Goal: Task Accomplishment & Management: Manage account settings

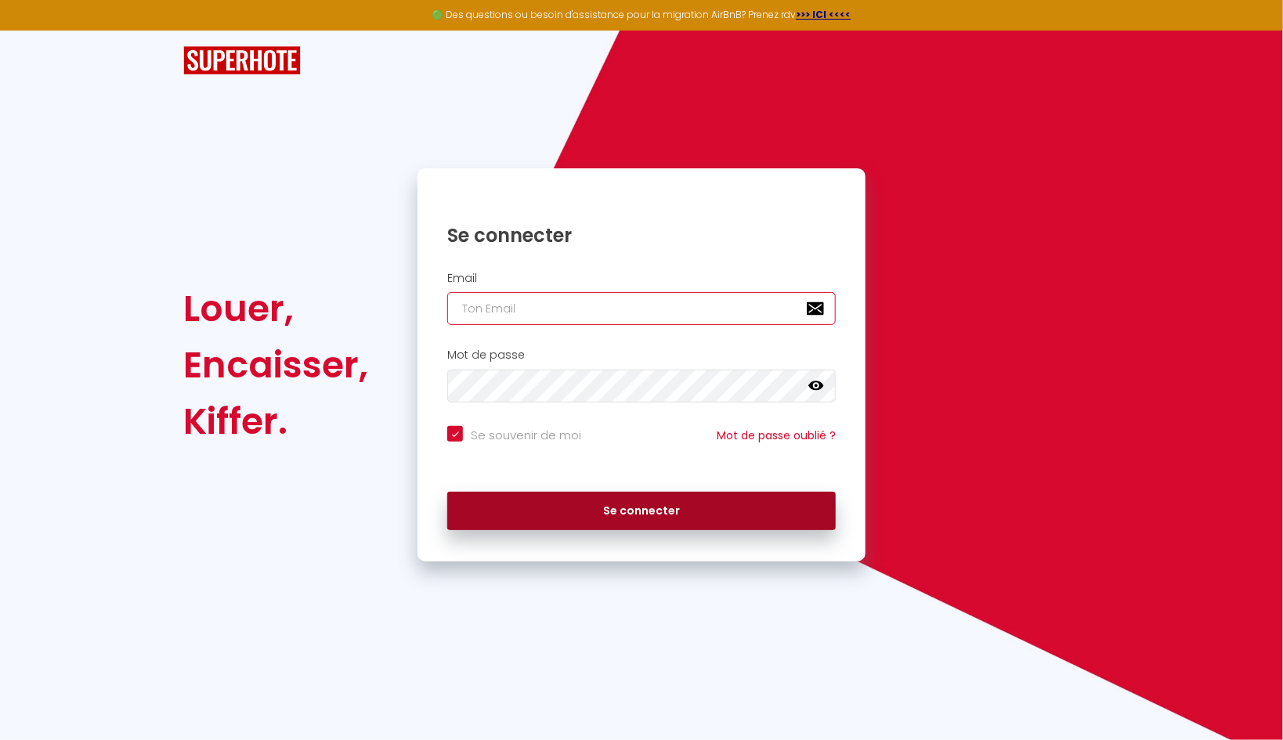
type input "[EMAIL_ADDRESS][DOMAIN_NAME]"
click at [619, 508] on button "Se connecter" at bounding box center [641, 511] width 388 height 39
checkbox input "true"
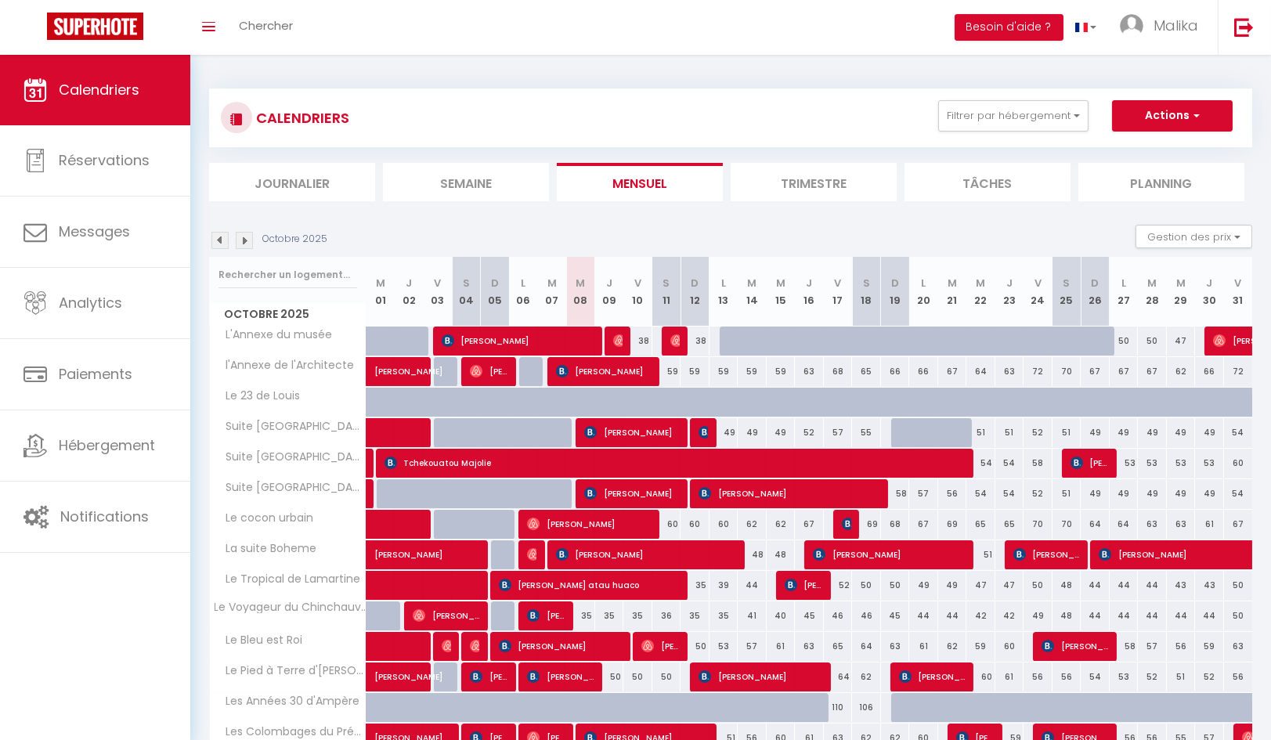
click at [220, 239] on img at bounding box center [219, 240] width 17 height 17
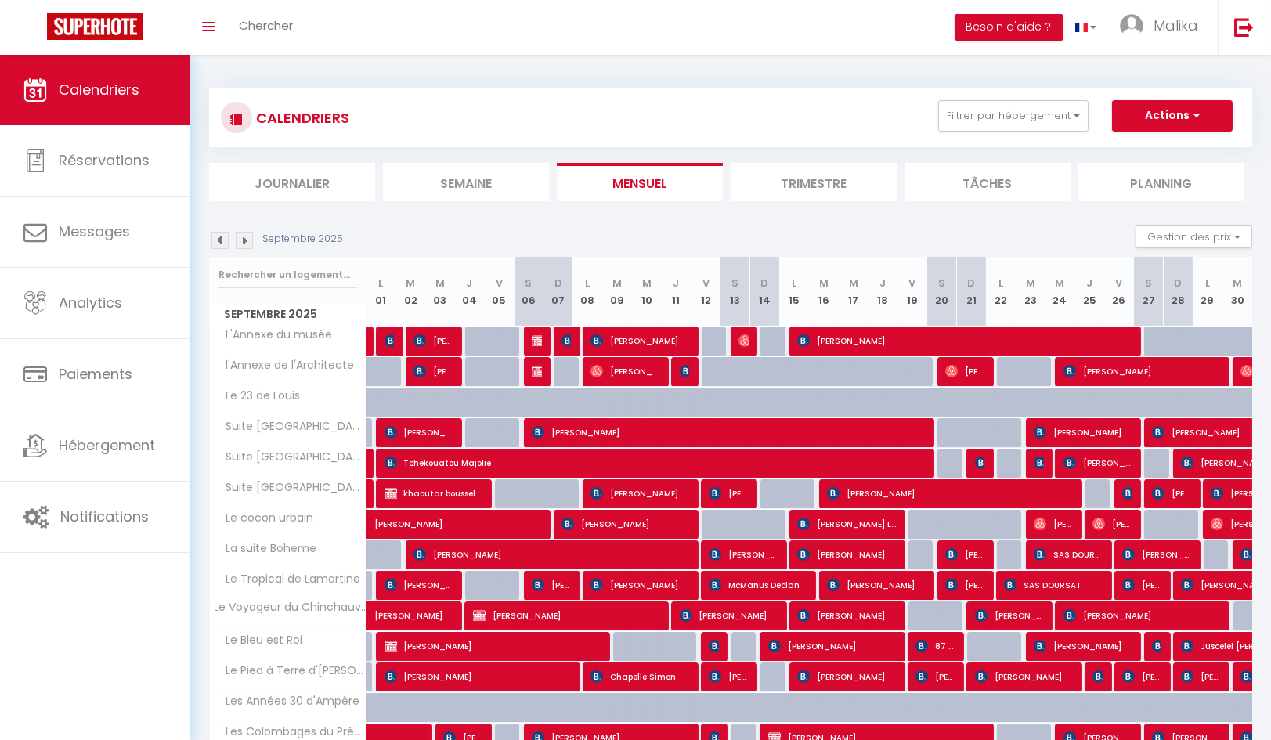
click at [220, 239] on img at bounding box center [219, 240] width 17 height 17
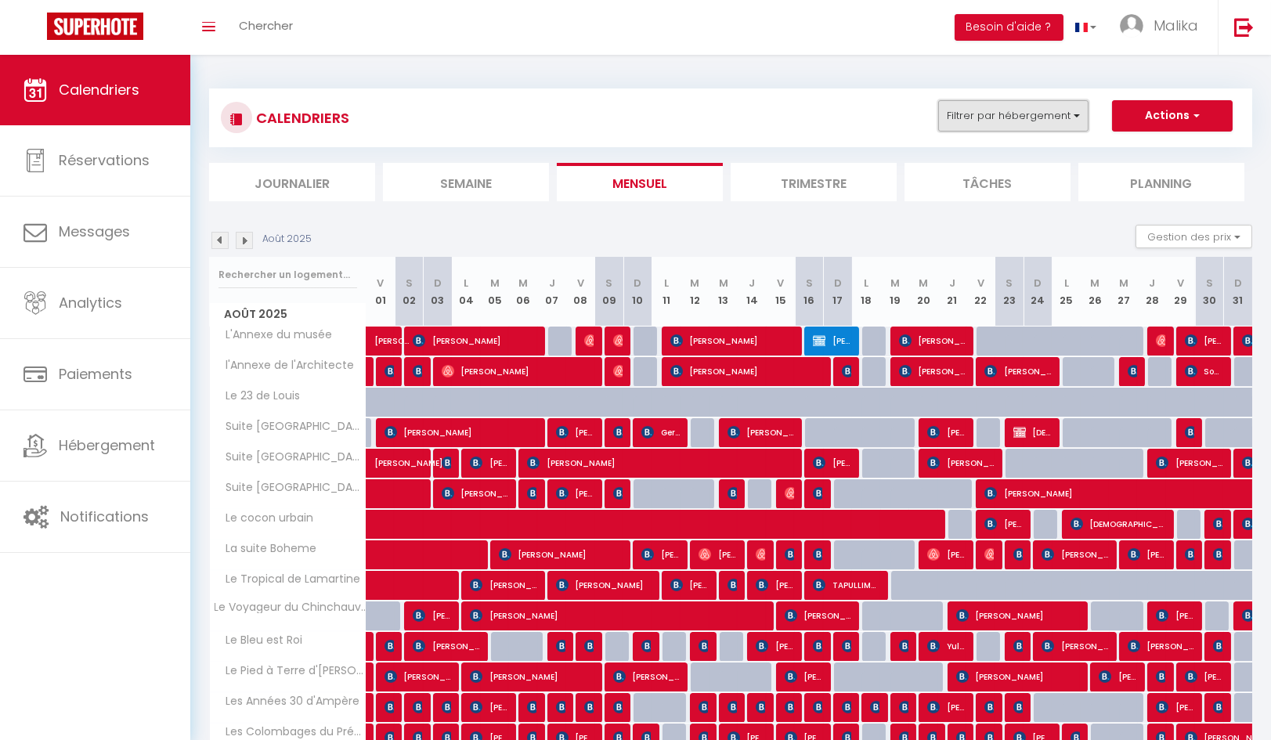
click at [1077, 125] on button "Filtrer par hébergement" at bounding box center [1013, 115] width 150 height 31
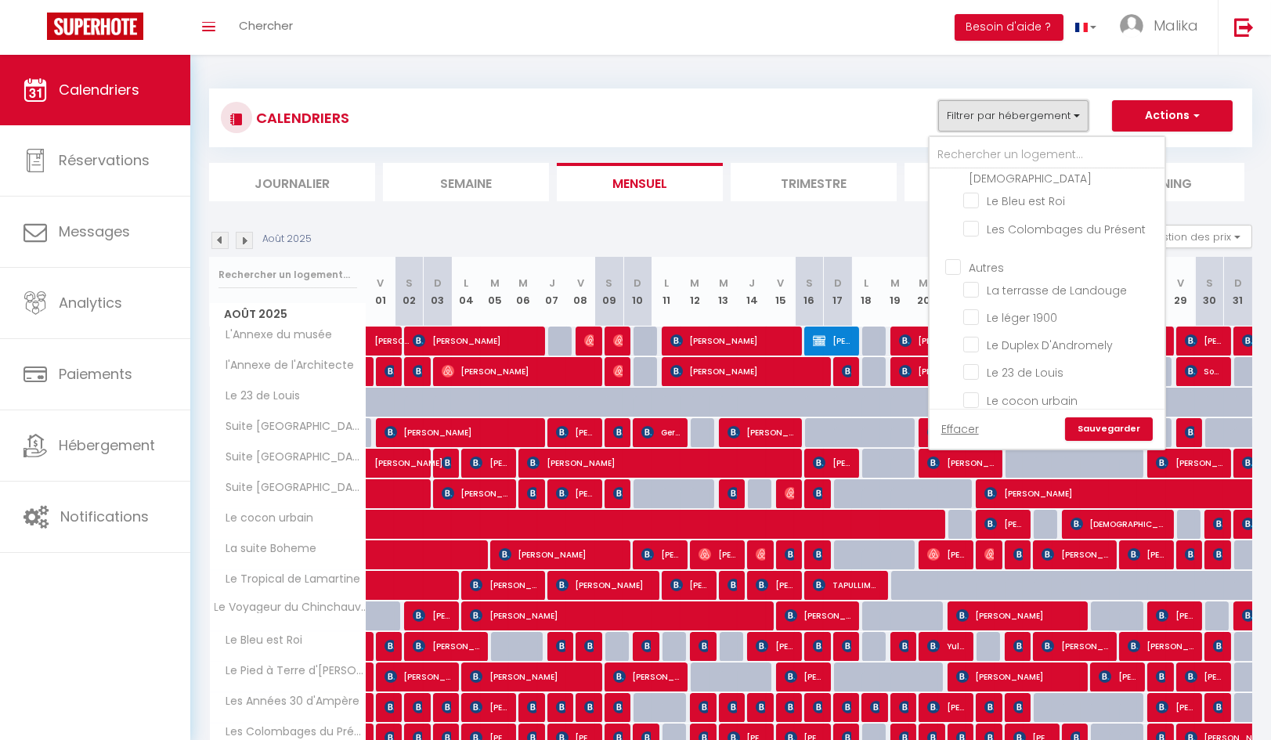
scroll to position [679, 0]
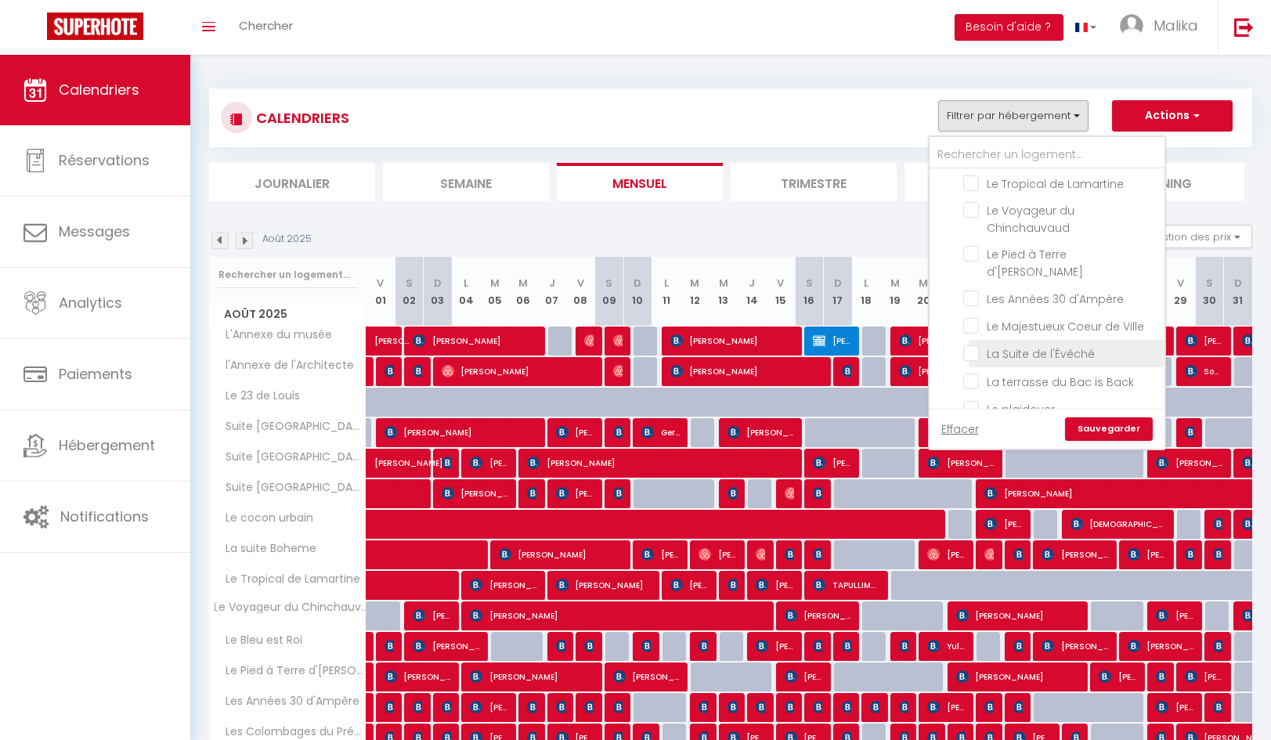
click at [1078, 345] on input "La Suite de l'Évêché" at bounding box center [1061, 353] width 196 height 16
checkbox input "true"
checkbox input "false"
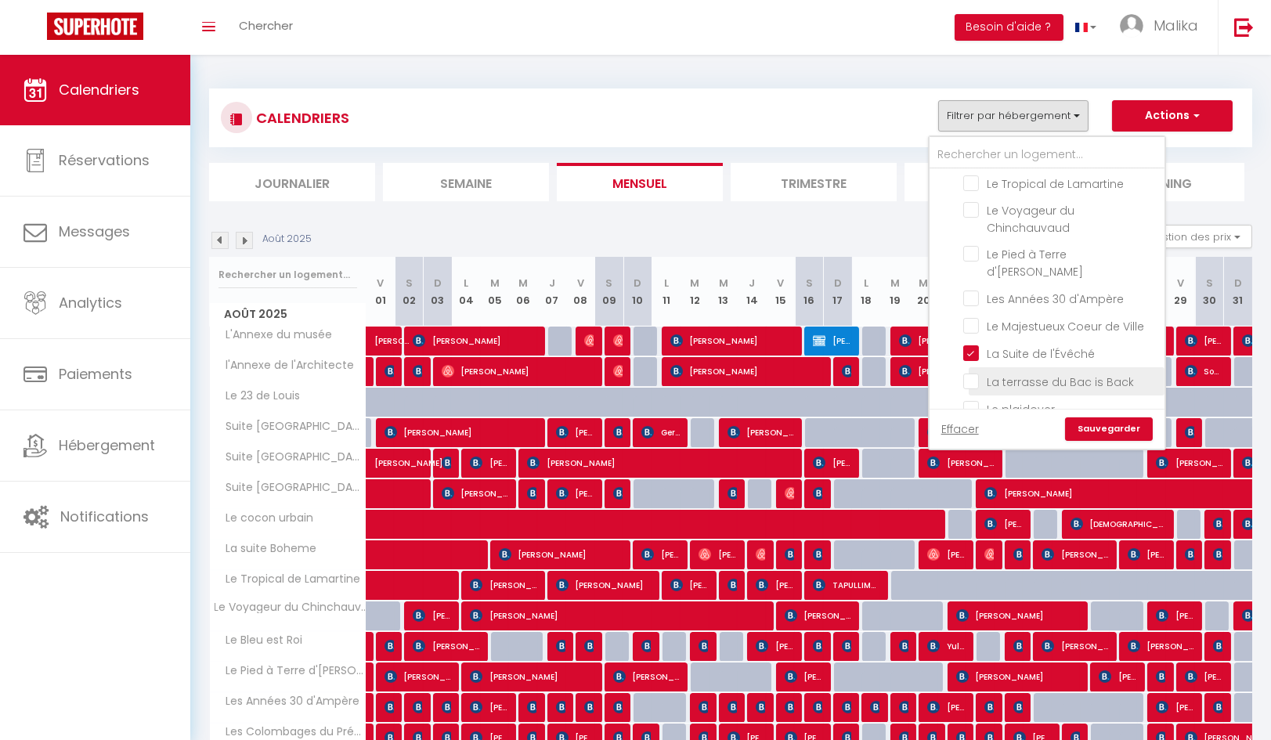
checkbox input "false"
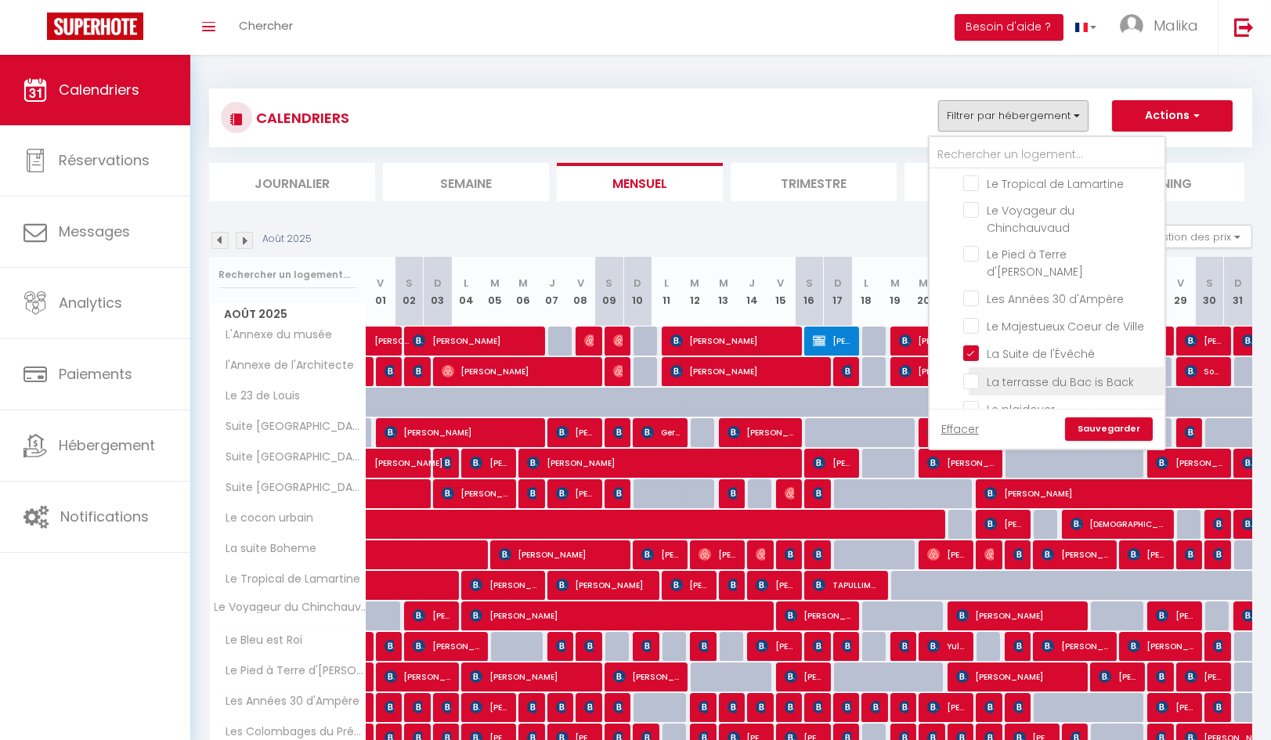
checkbox input "false"
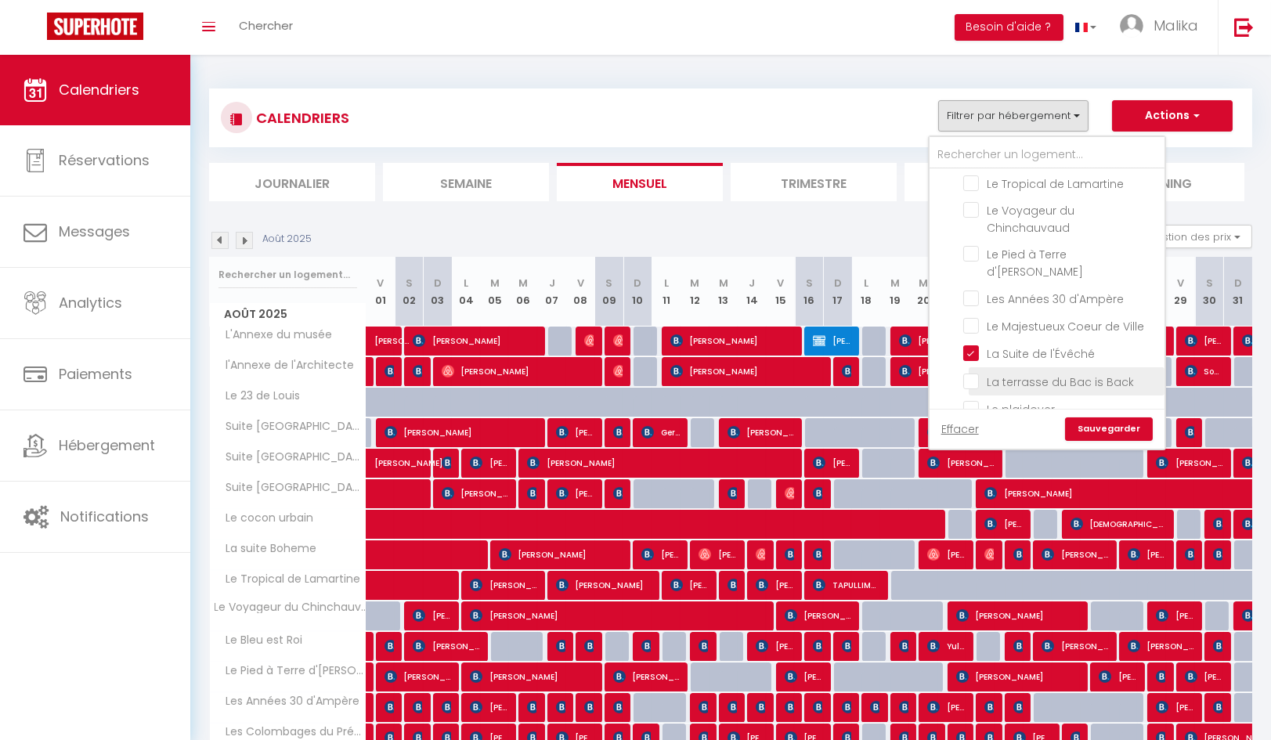
checkbox input "false"
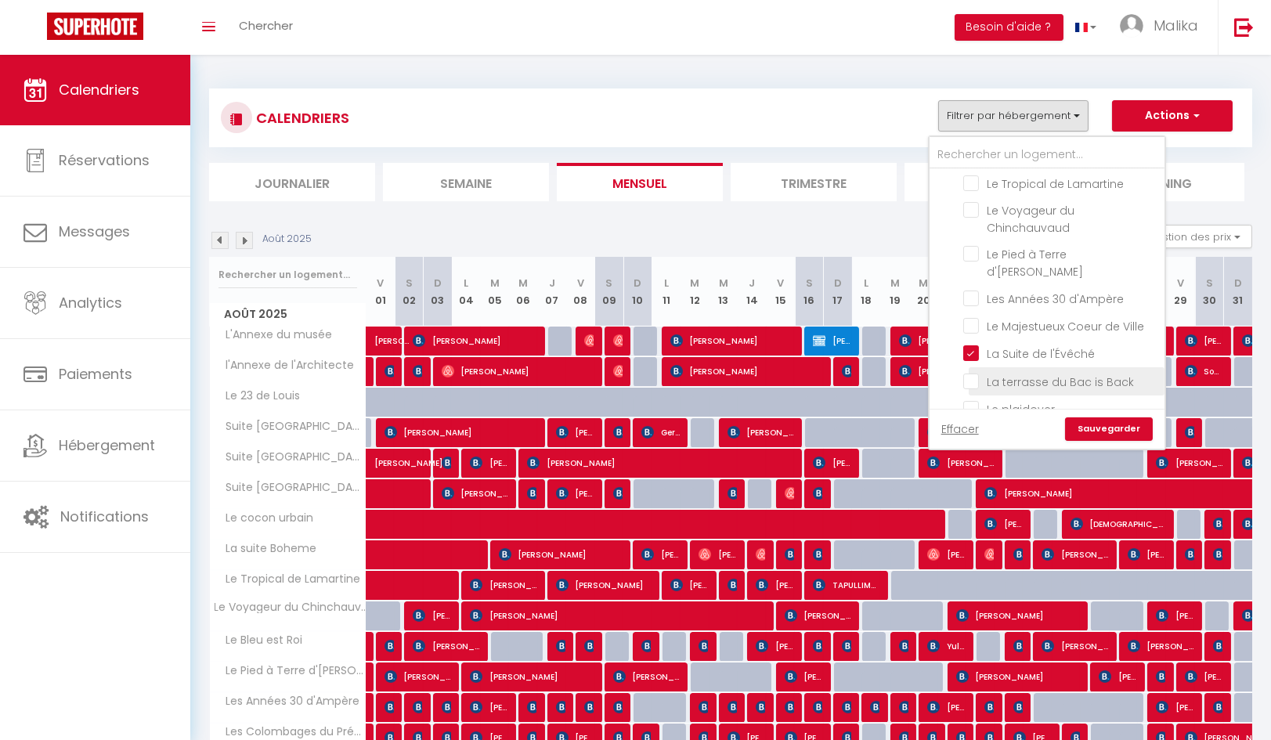
checkbox input "false"
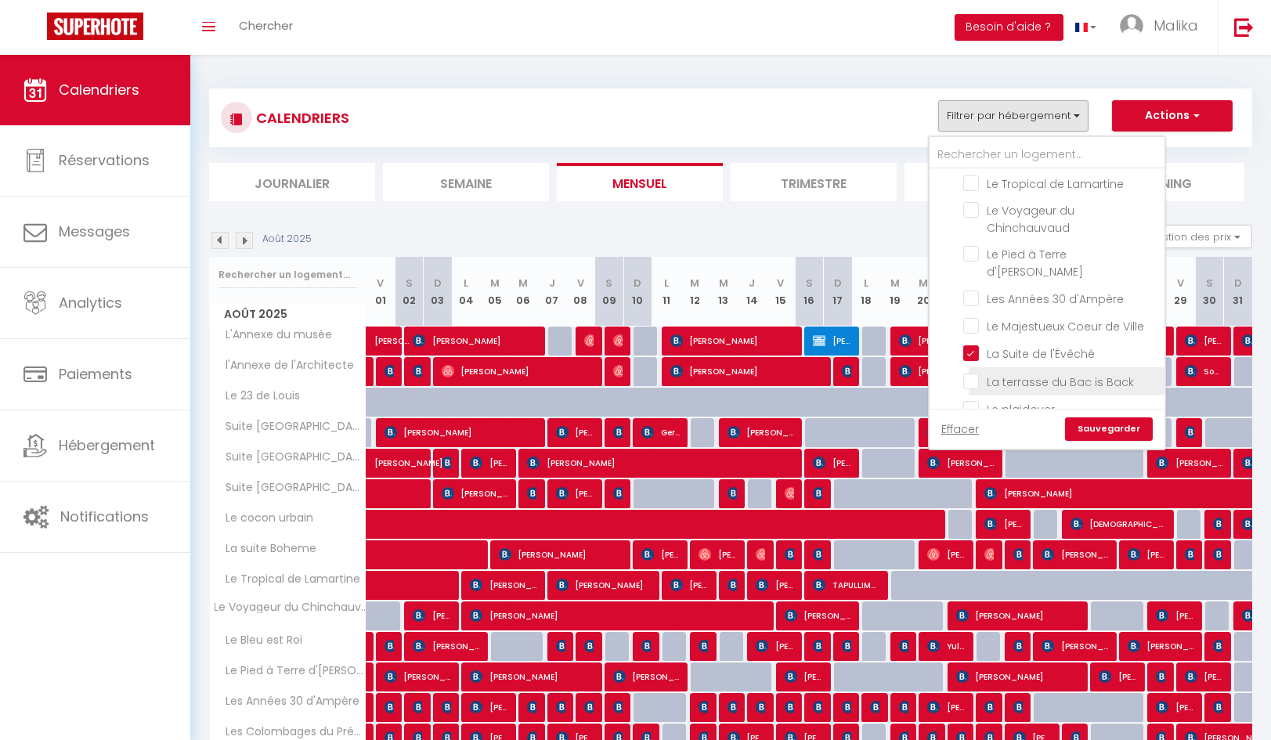
checkbox input "false"
click at [1118, 427] on link "Sauvegarder" at bounding box center [1109, 428] width 88 height 23
select select
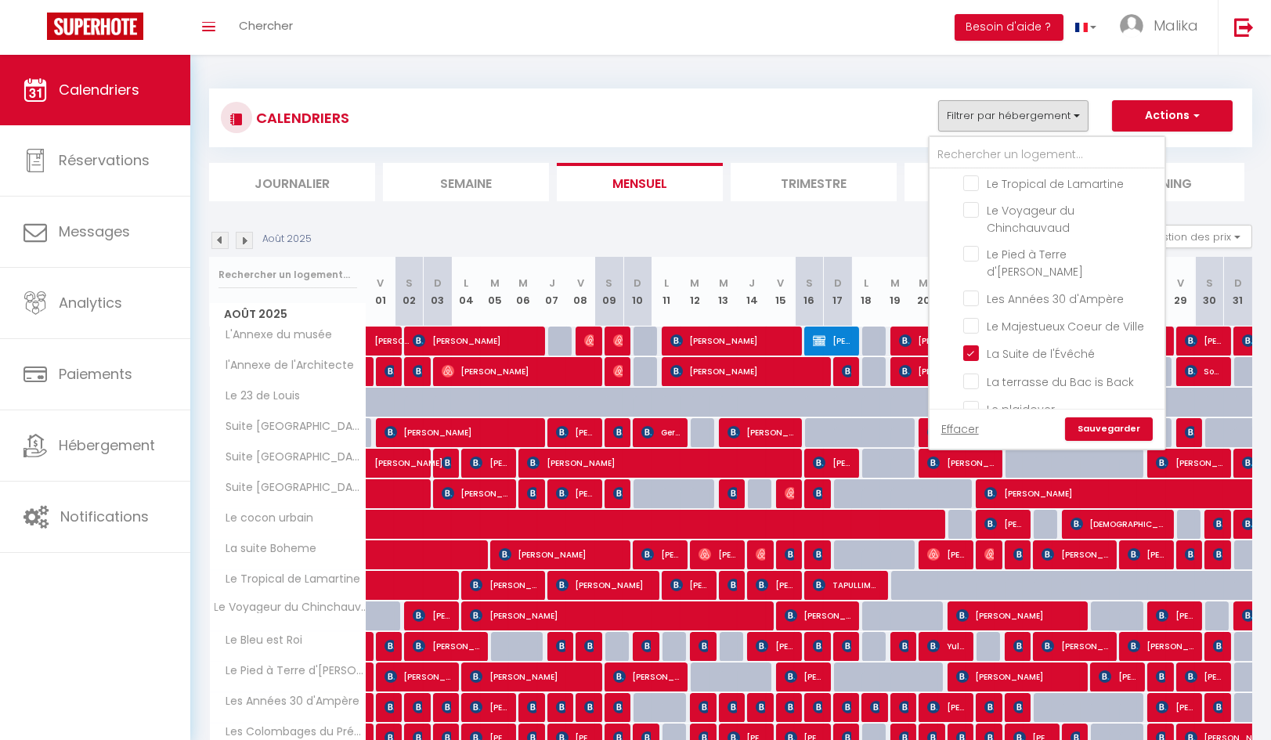
select select
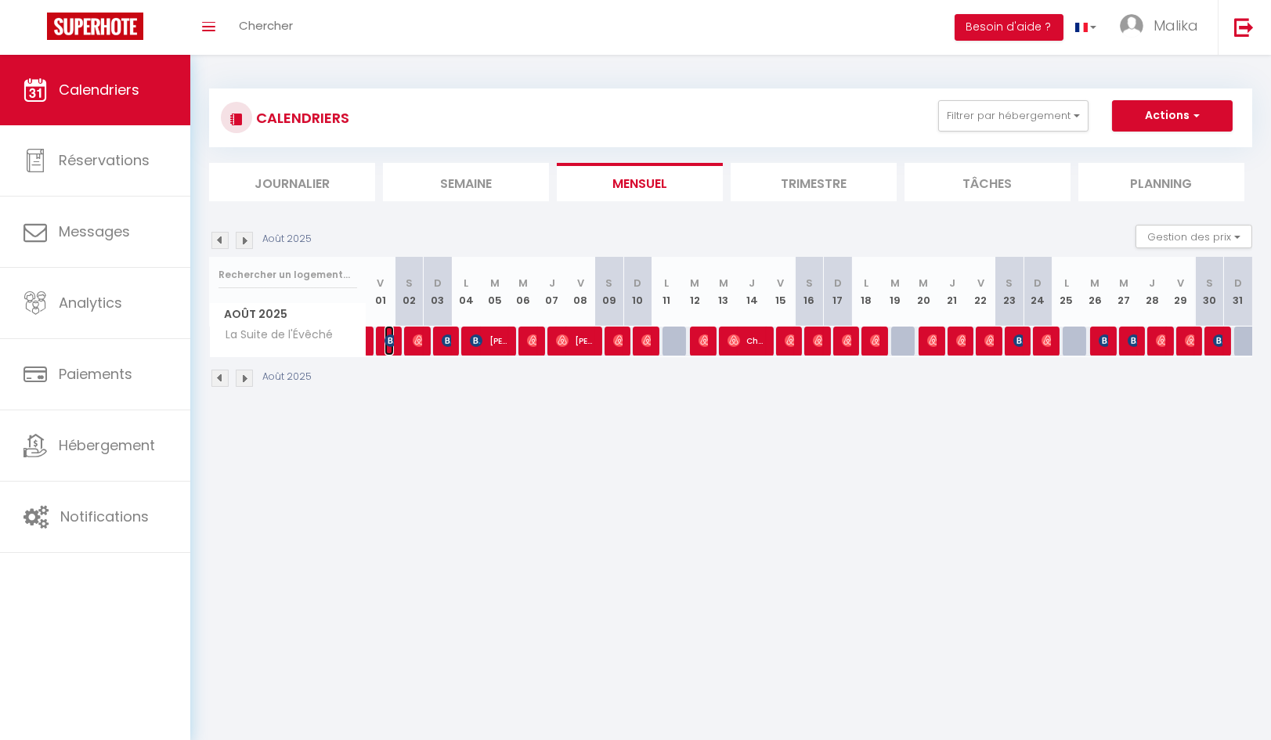
click at [387, 347] on span "[PERSON_NAME]" at bounding box center [388, 341] width 9 height 30
select select "OK"
select select "KO"
select select "0"
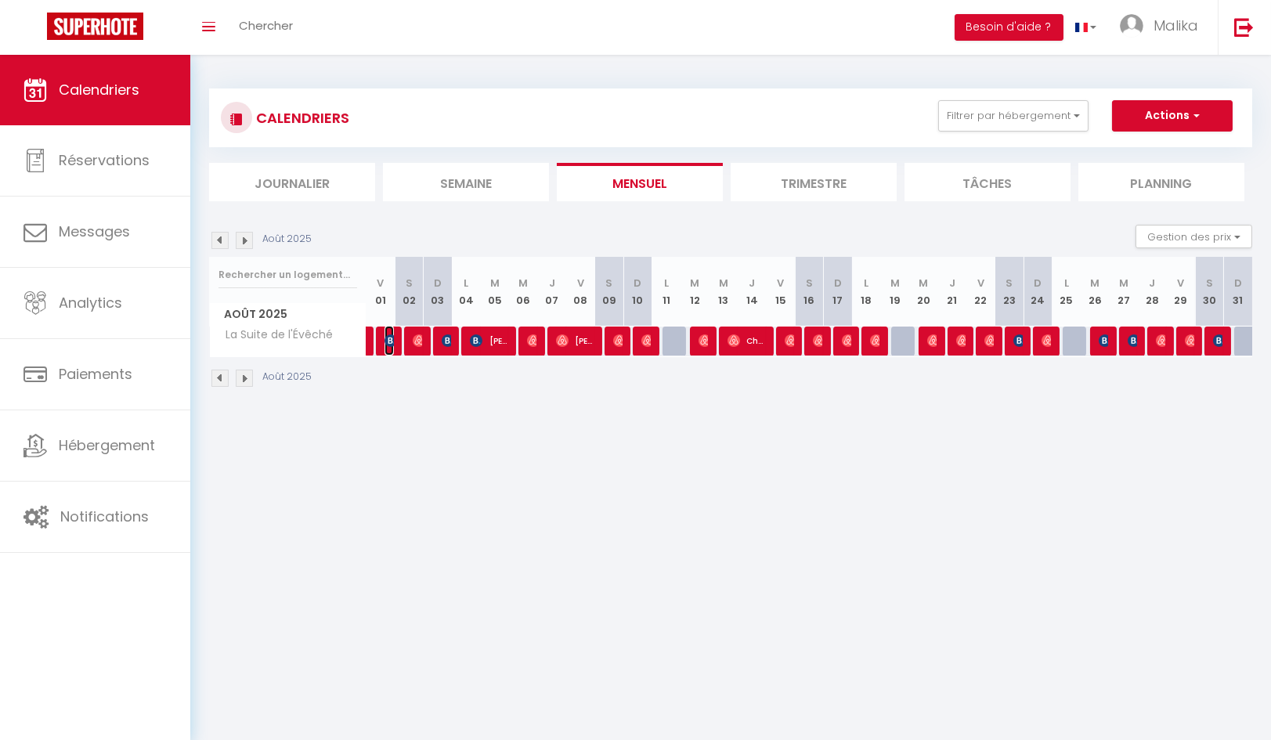
select select "1"
select select
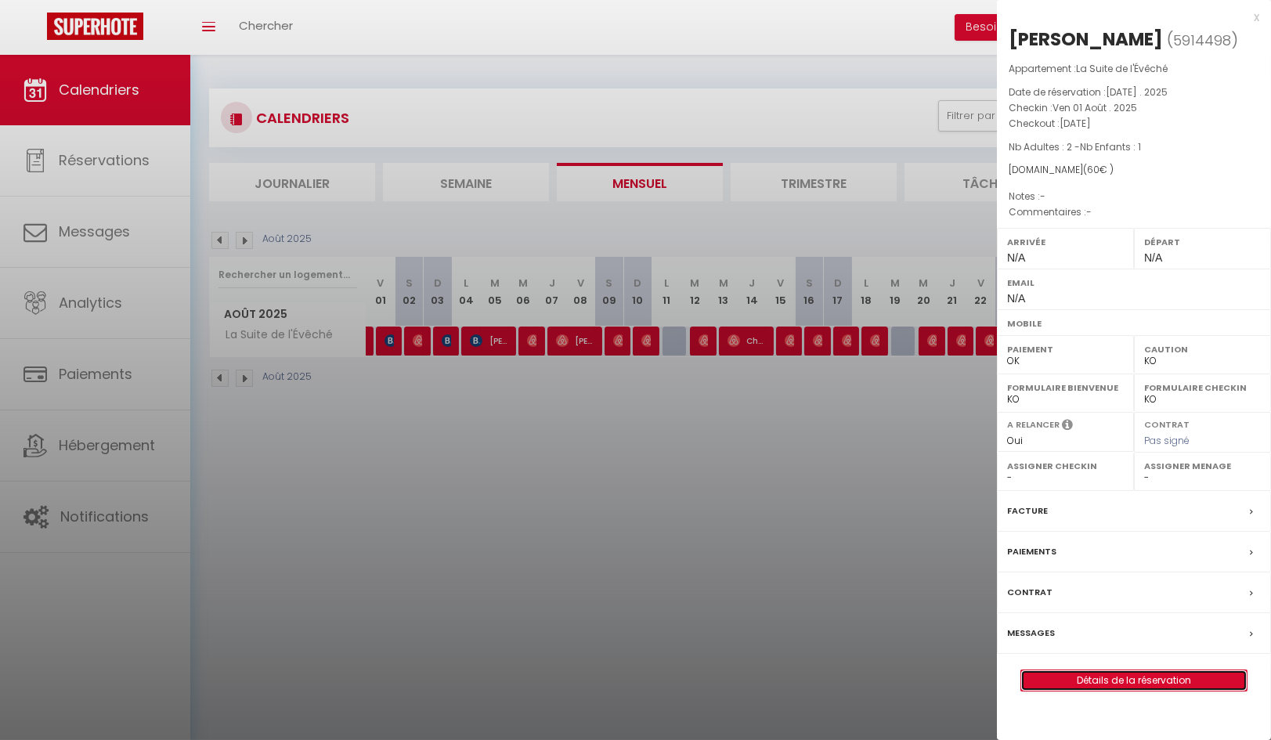
click at [1157, 680] on link "Détails de la réservation" at bounding box center [1134, 680] width 226 height 20
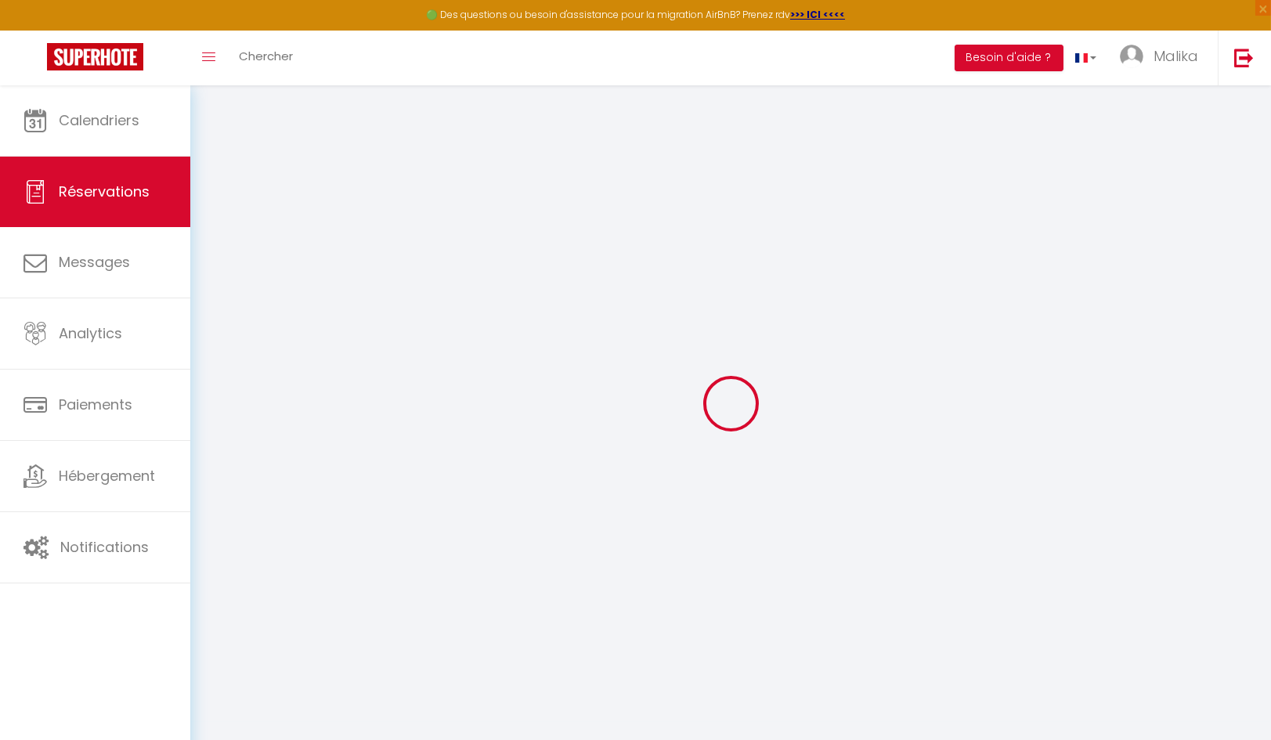
type input "ANNE"
type input "JACOBS"
select select
select select "70071"
select select "1"
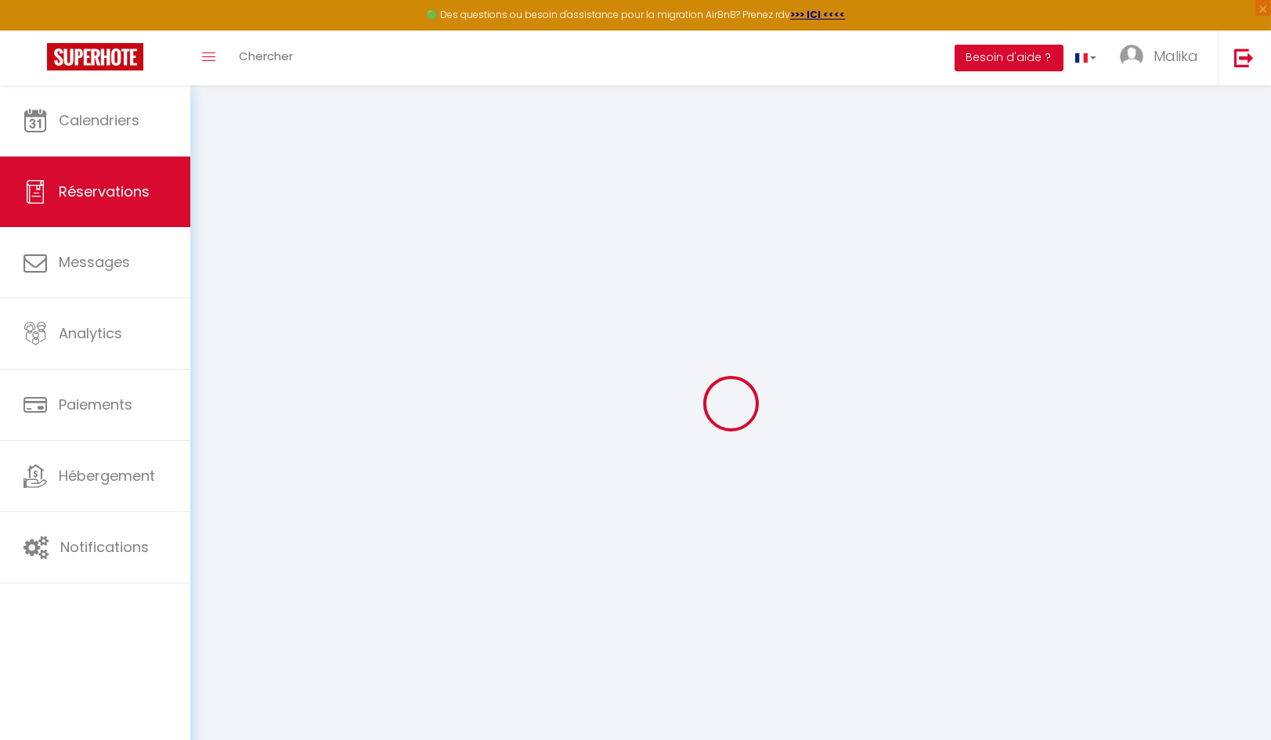
select select
type input "2"
type input "1"
select select "10"
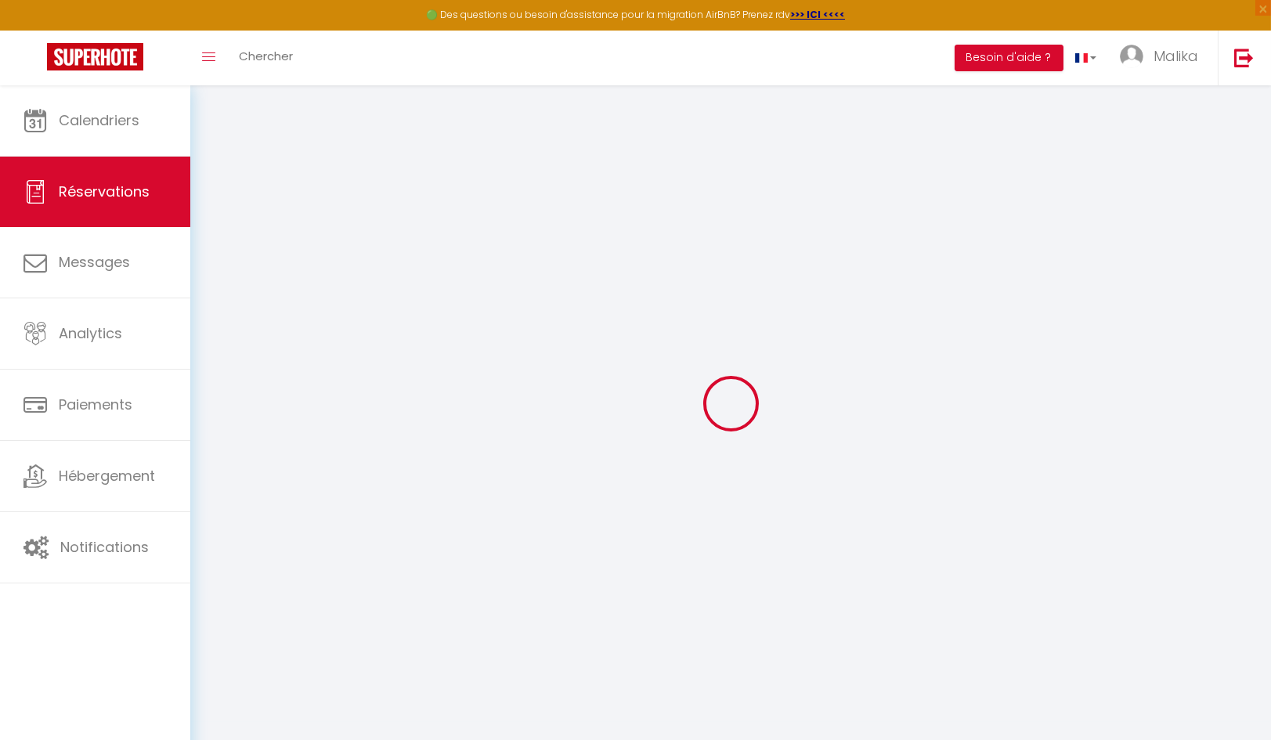
select select
type input "60"
checkbox input "false"
type input "0"
select select "2"
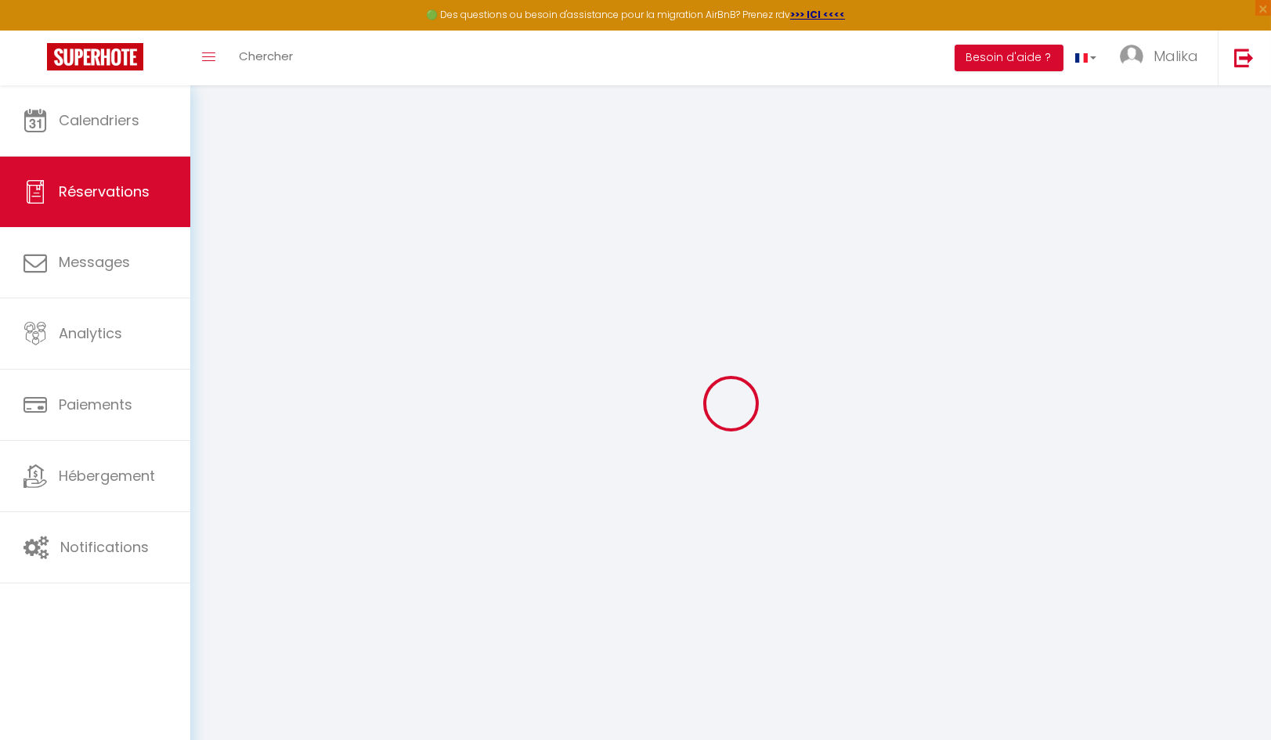
type input "25"
type input "0"
select select
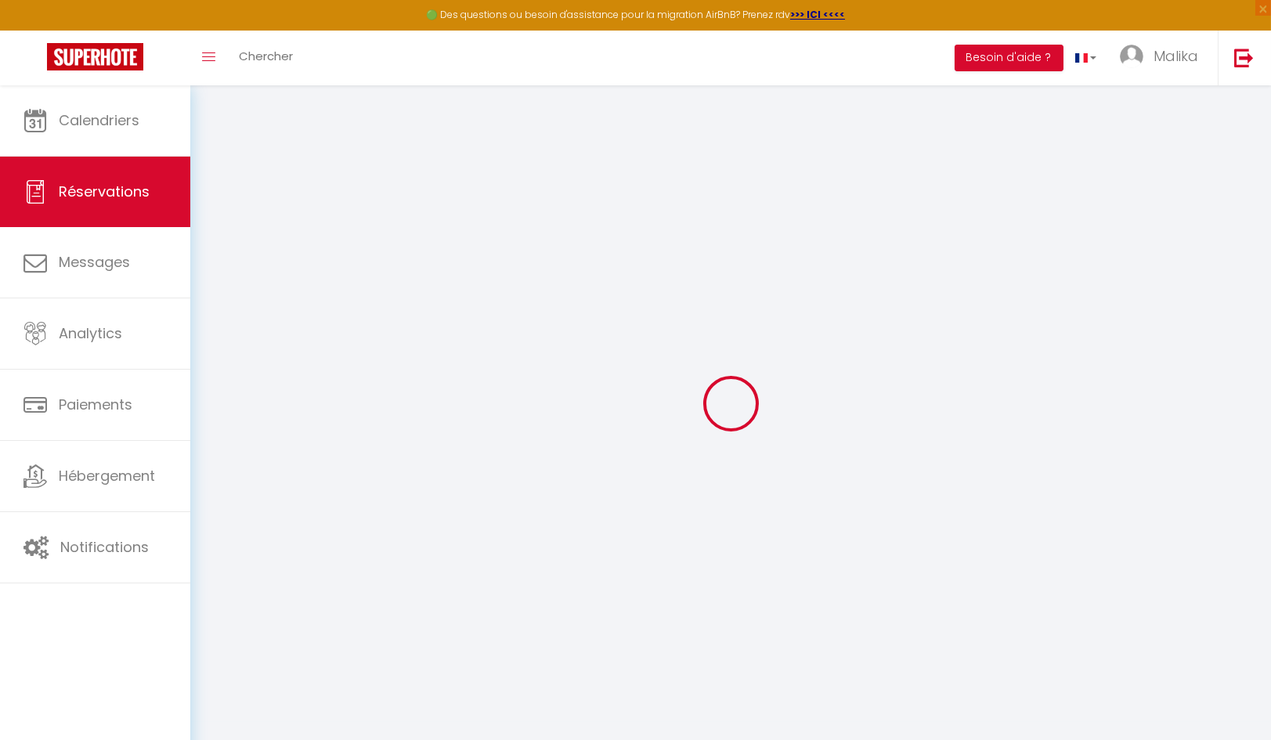
select select
select select "12"
select select "14"
checkbox input "false"
select select
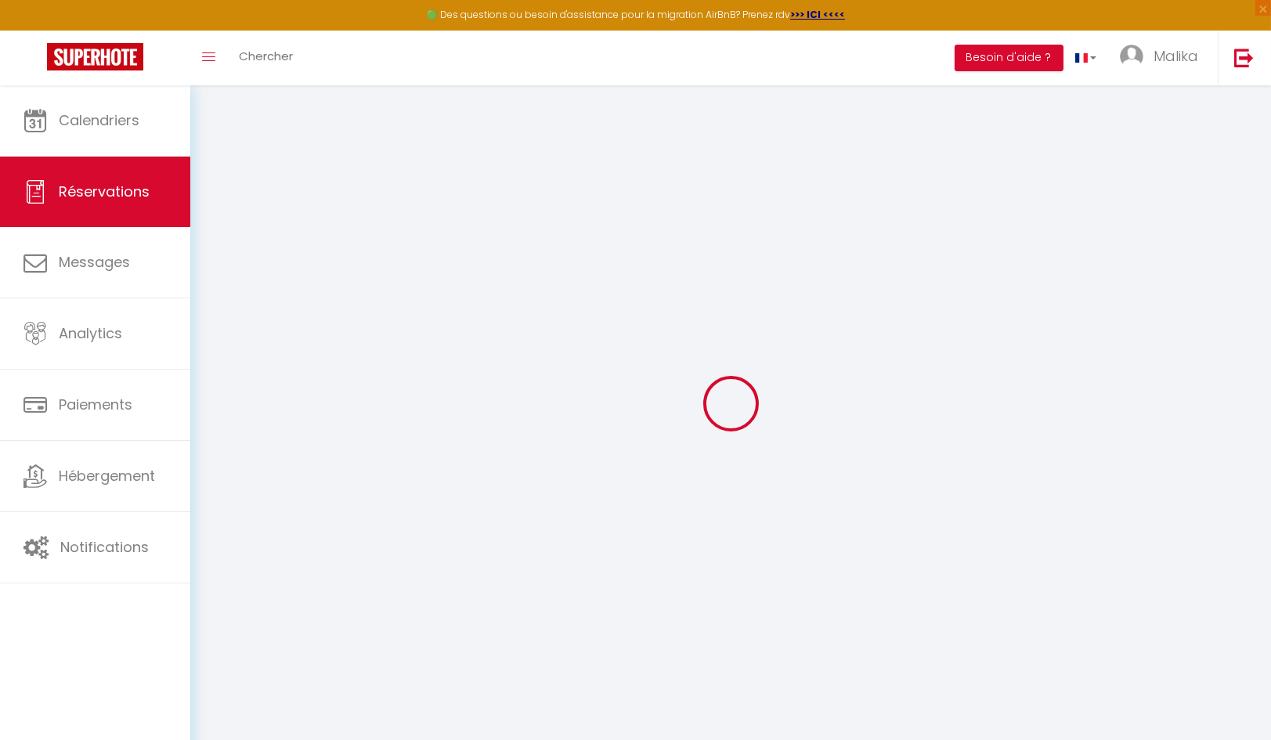
select select
checkbox input "false"
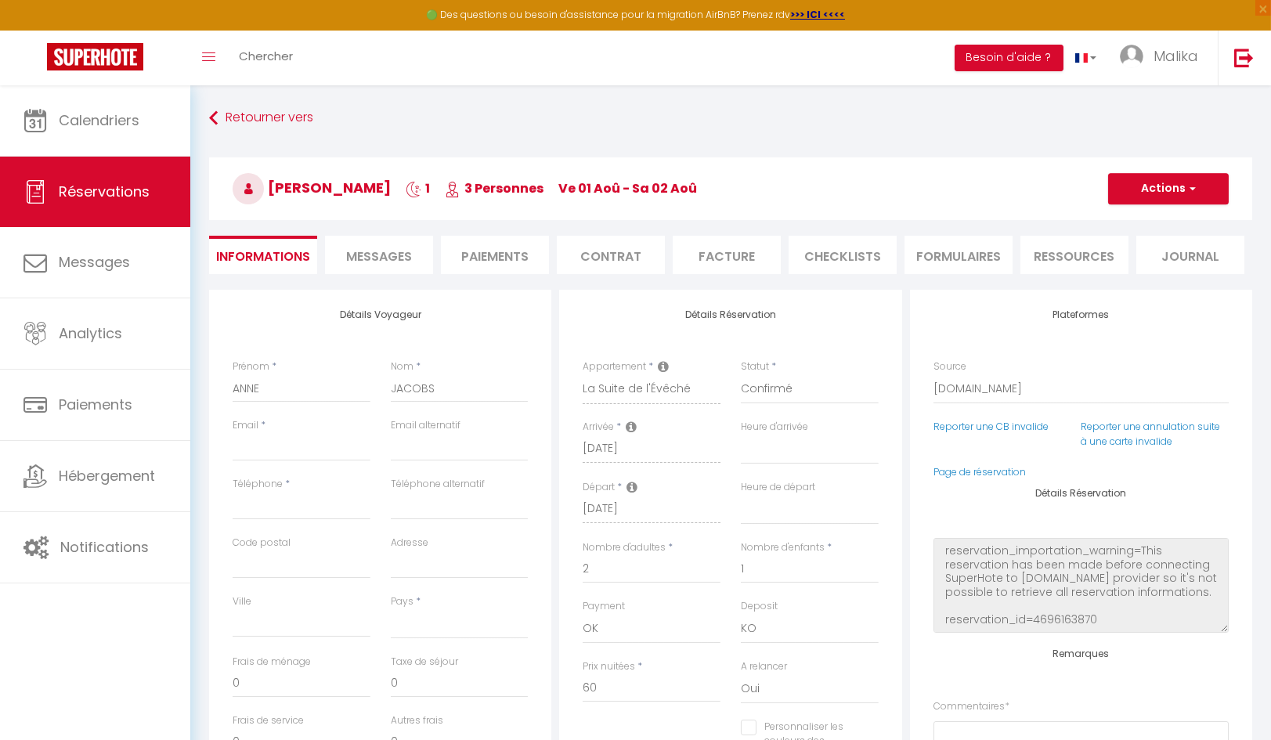
select select
checkbox input "false"
select select
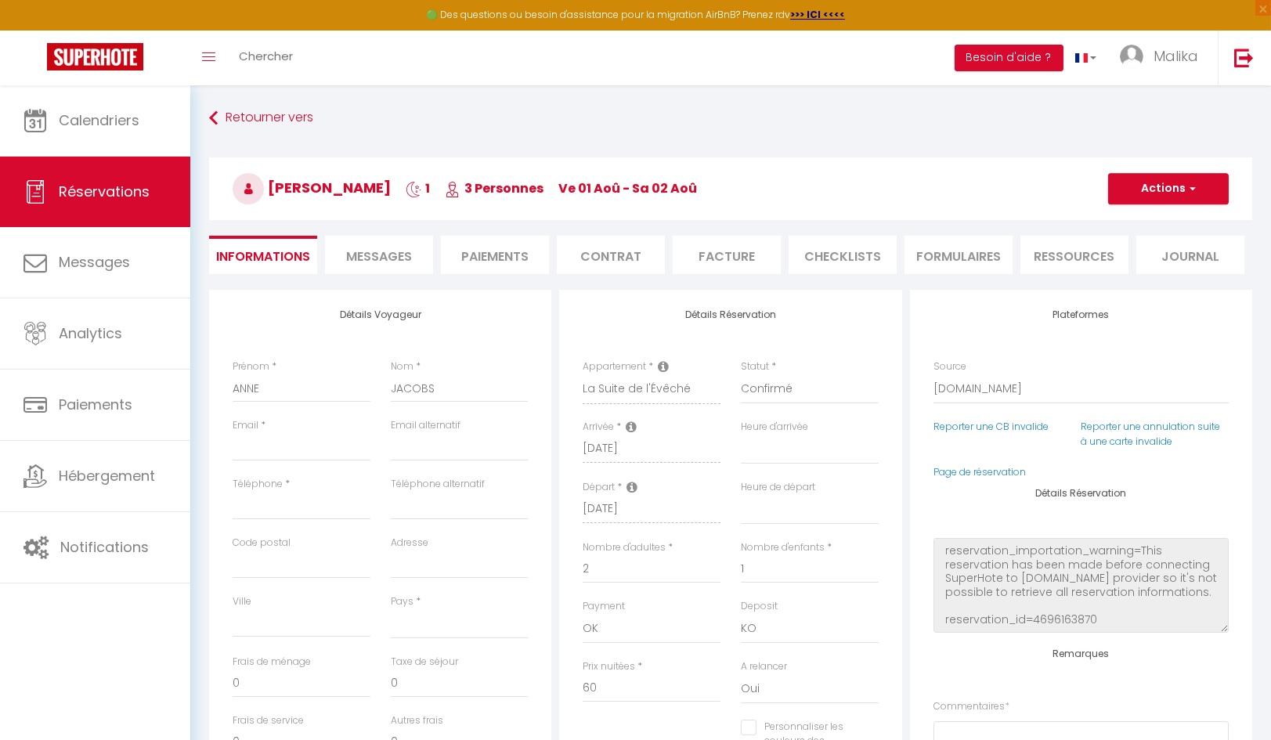
select select
checkbox input "false"
select select
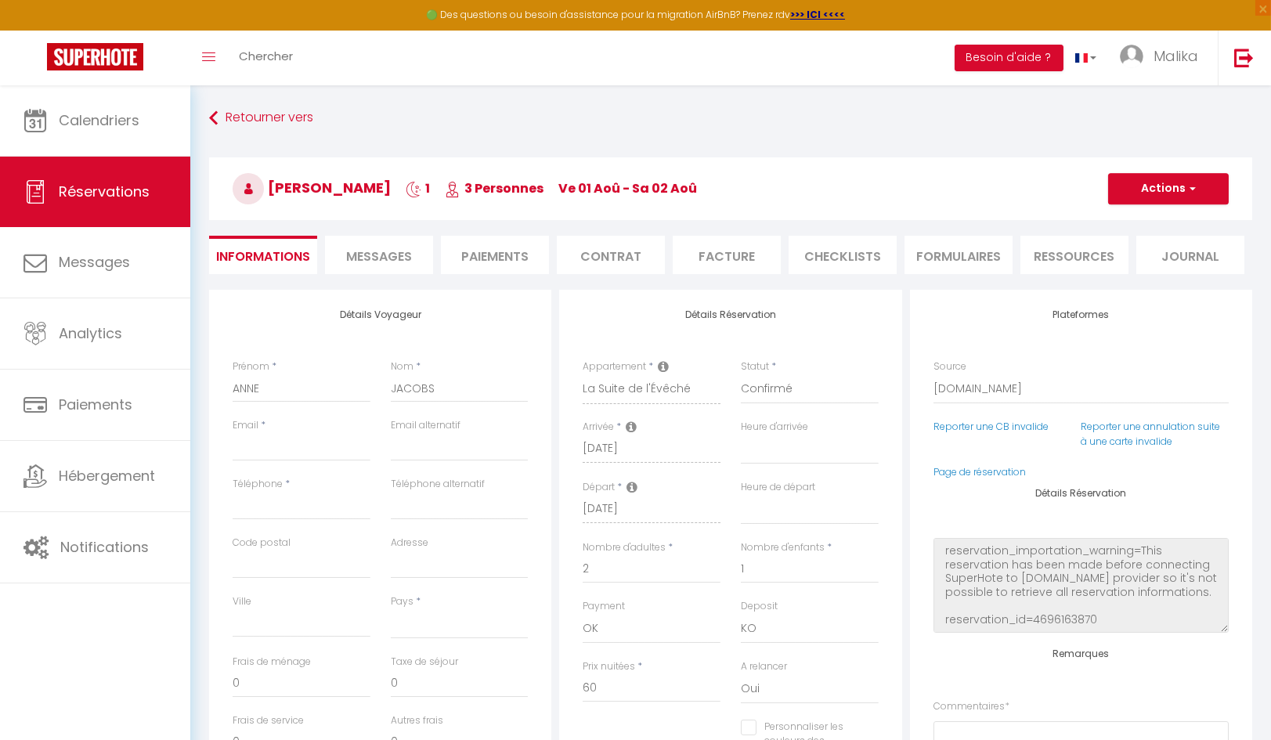
select select
checkbox input "false"
select select
checkbox input "false"
select select
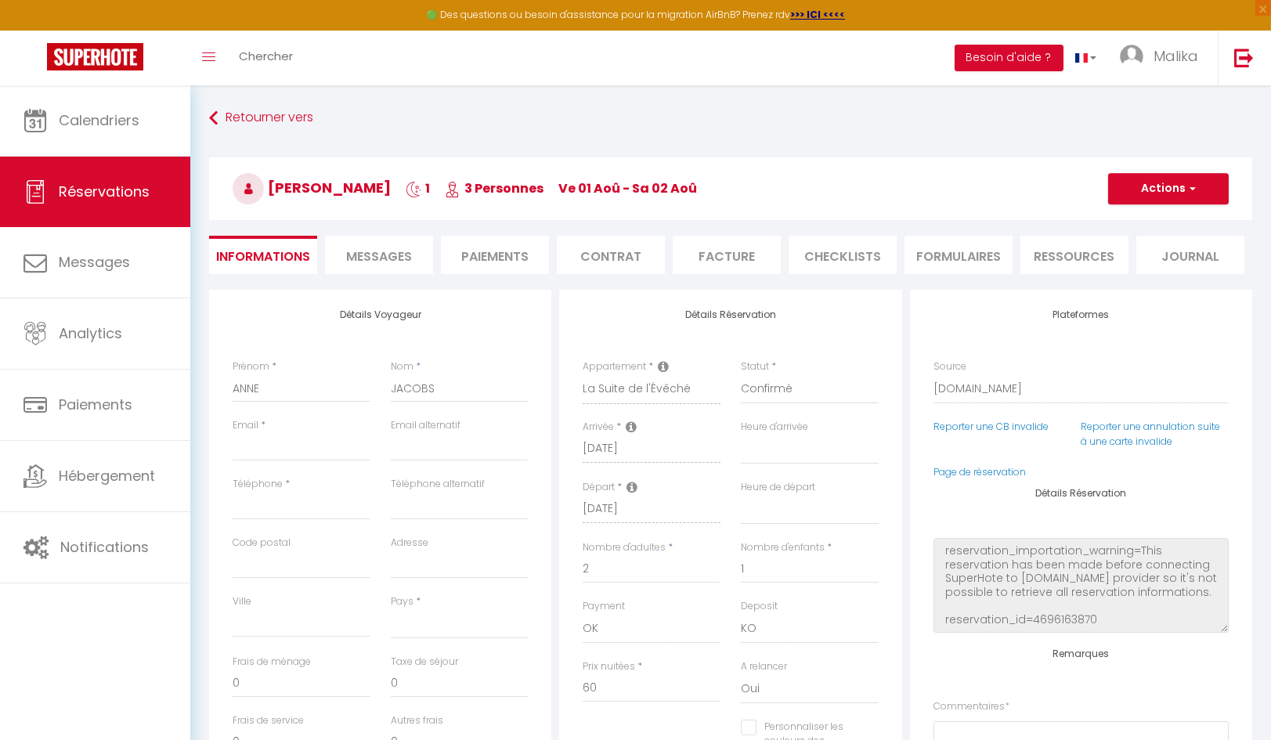
select select
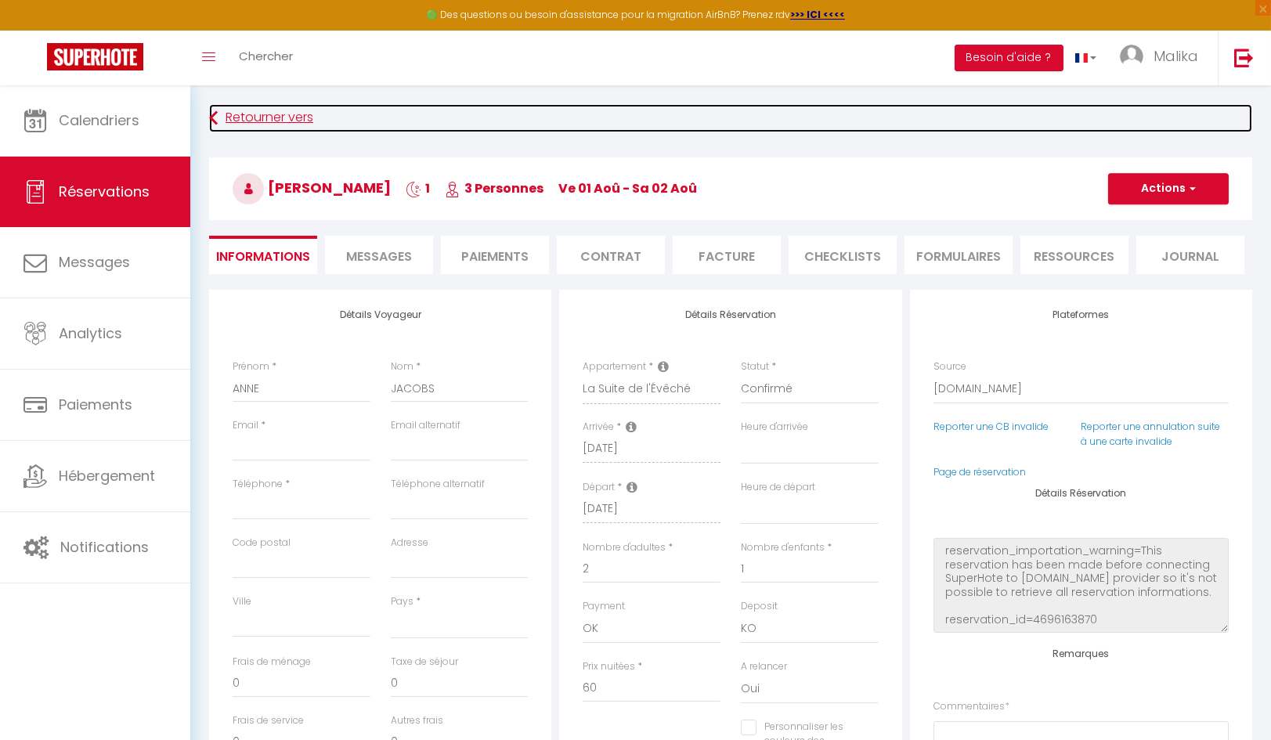
click at [216, 123] on icon at bounding box center [213, 118] width 9 height 28
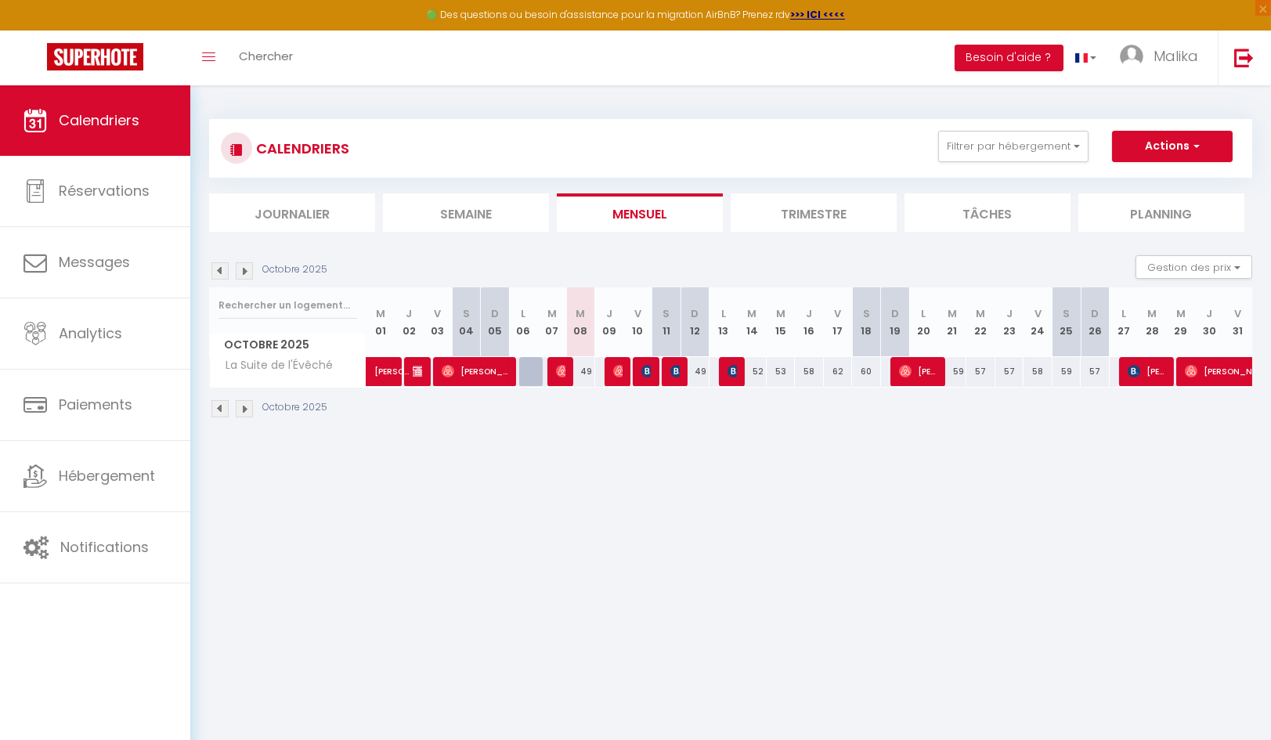
click at [219, 268] on img at bounding box center [219, 270] width 17 height 17
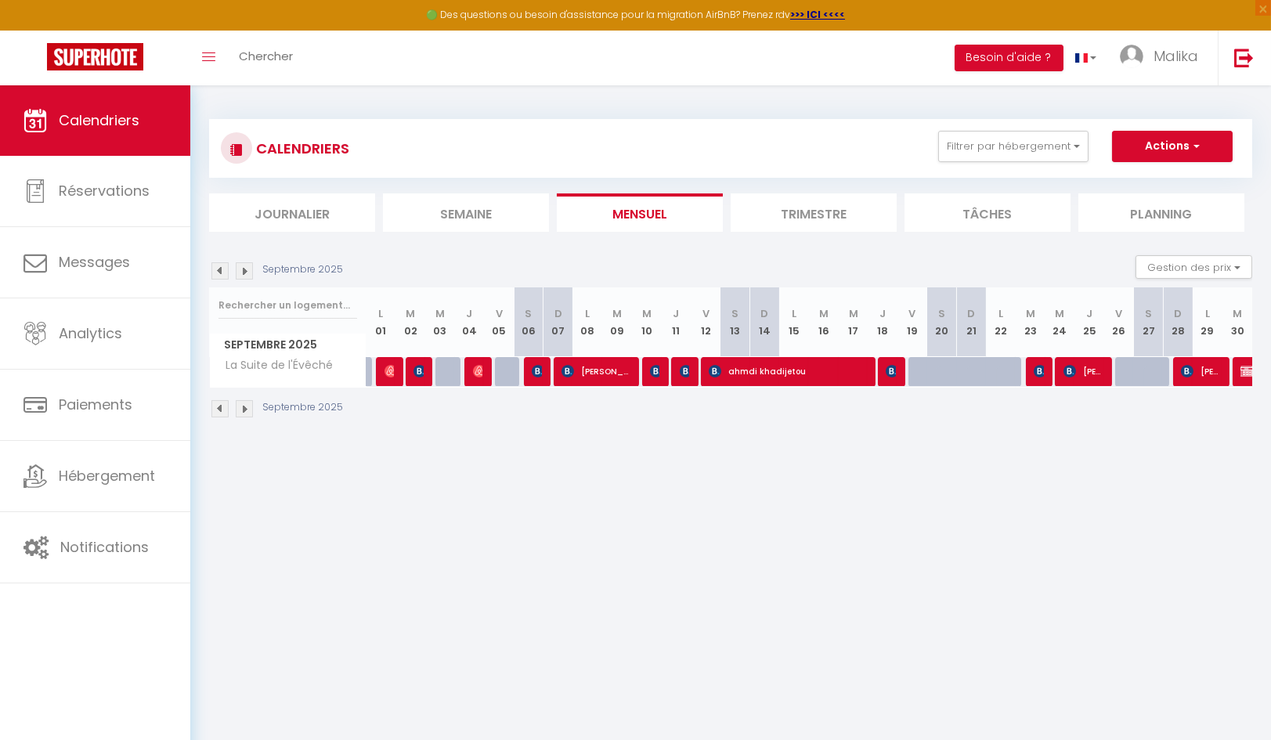
click at [219, 268] on img at bounding box center [219, 270] width 17 height 17
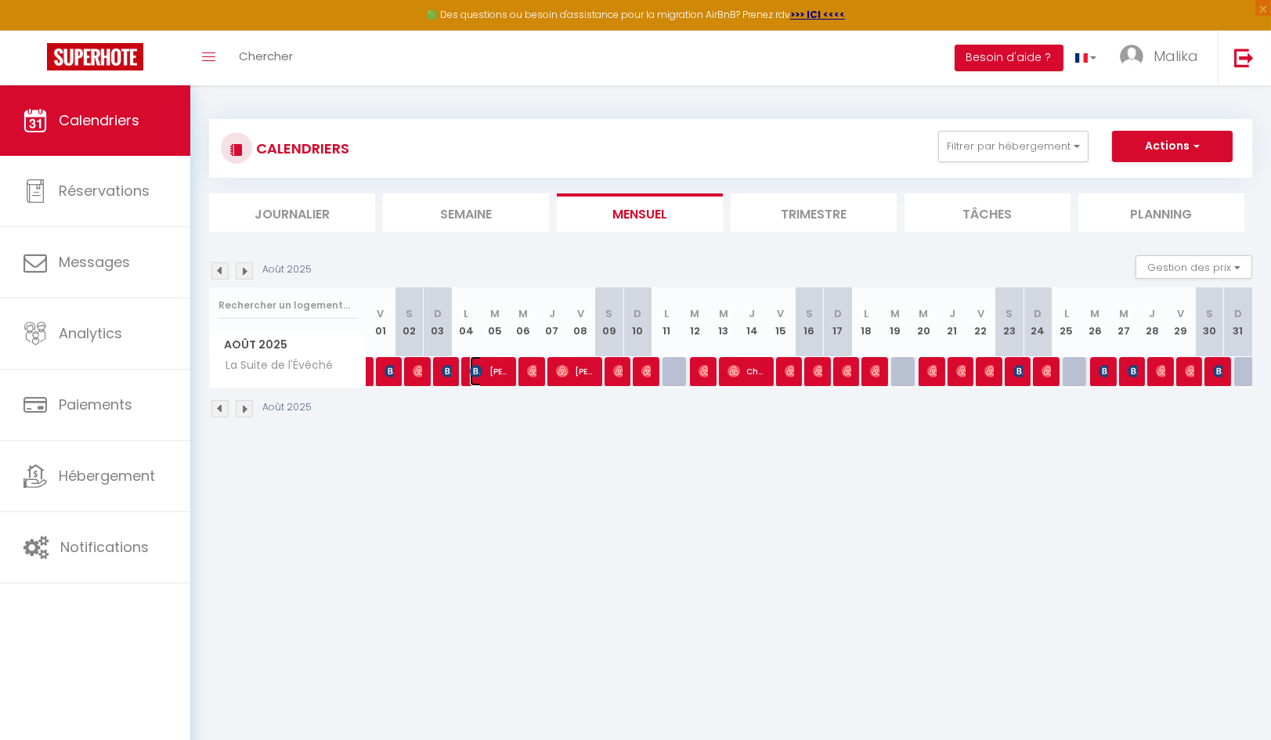
click at [493, 373] on span "[PERSON_NAME]" at bounding box center [489, 371] width 38 height 30
select select "OK"
select select "KO"
select select "0"
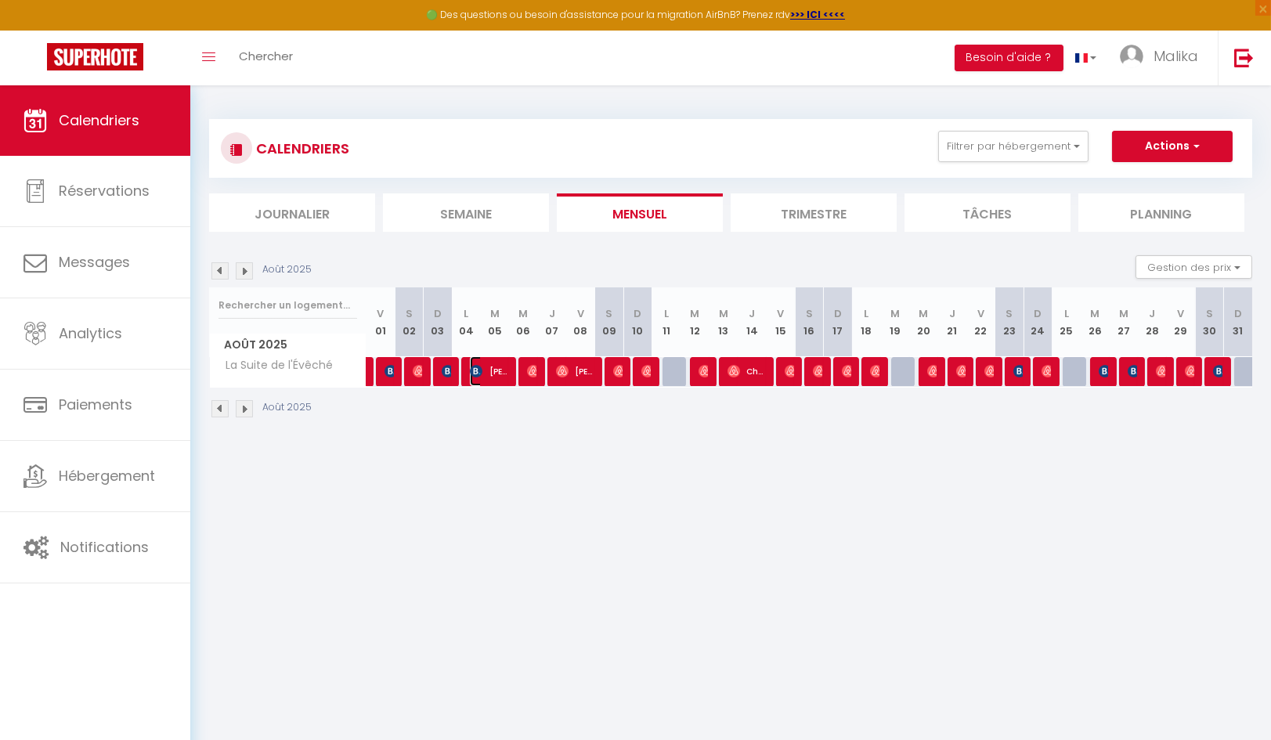
select select "1"
select select
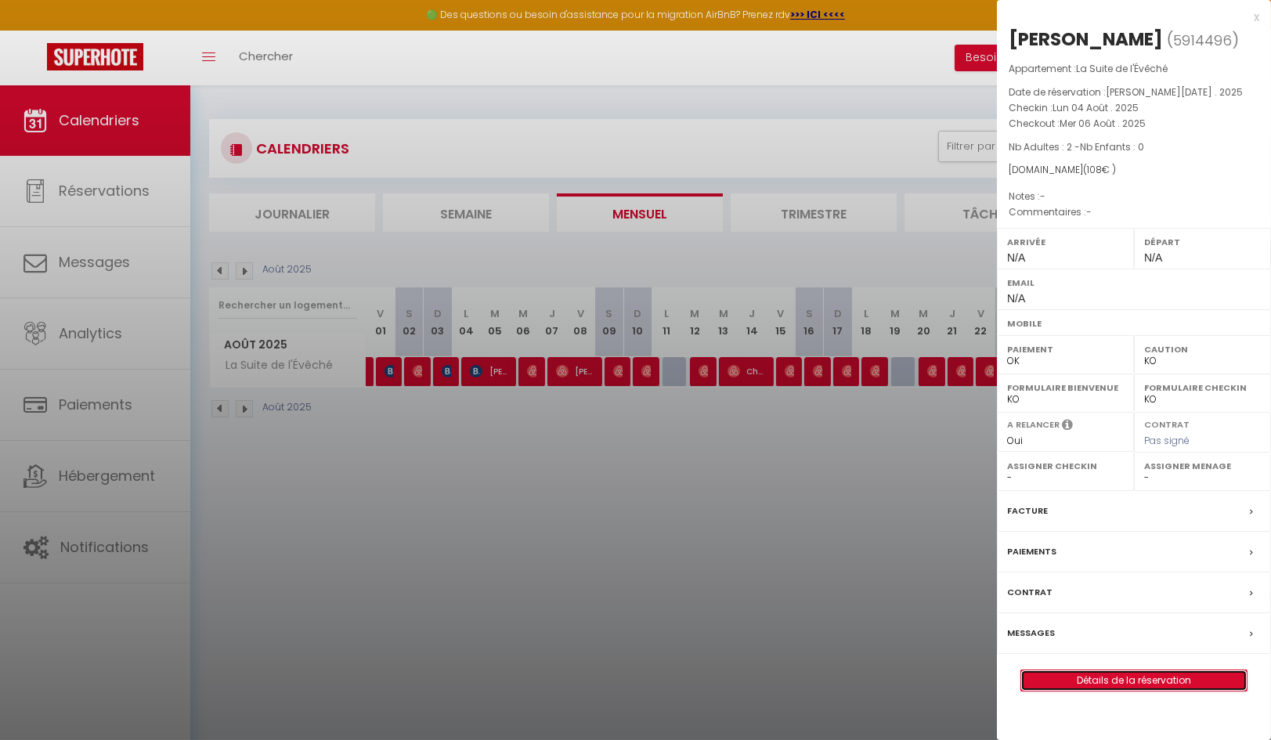
click at [1117, 691] on link "Détails de la réservation" at bounding box center [1134, 680] width 226 height 20
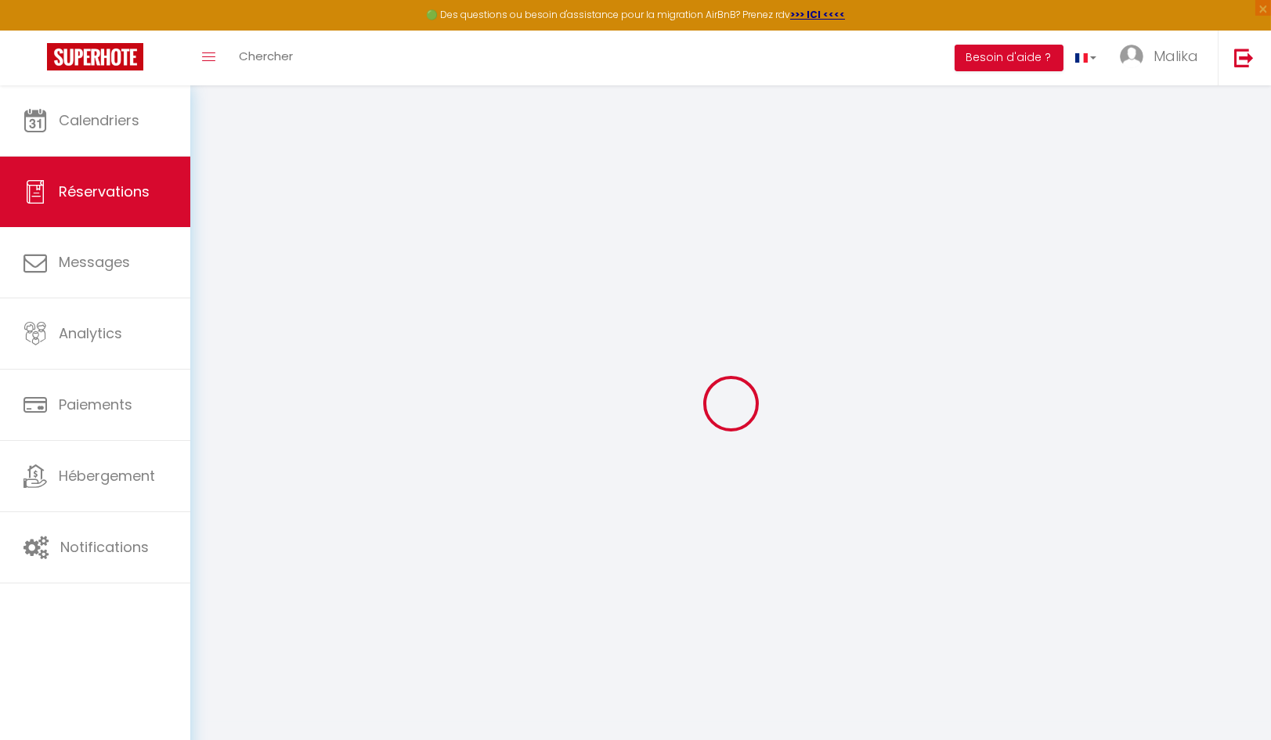
select select
checkbox input "false"
select select
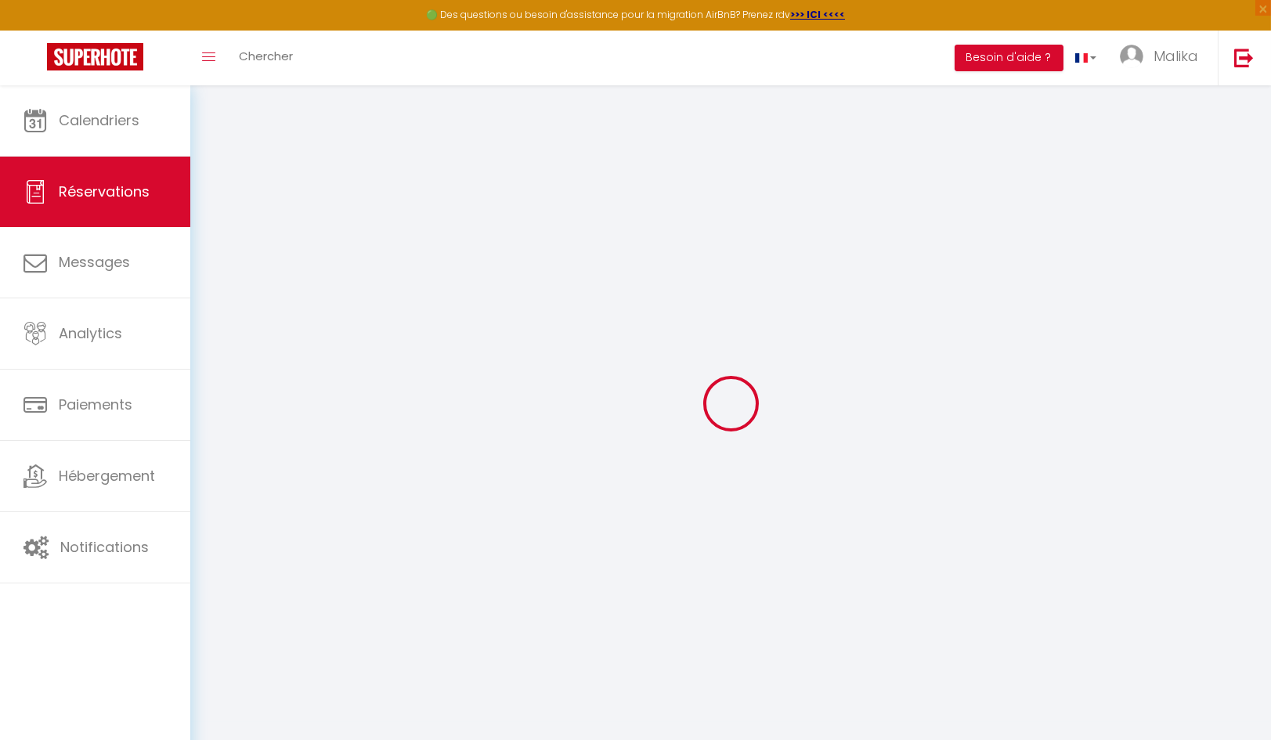
select select
checkbox input "false"
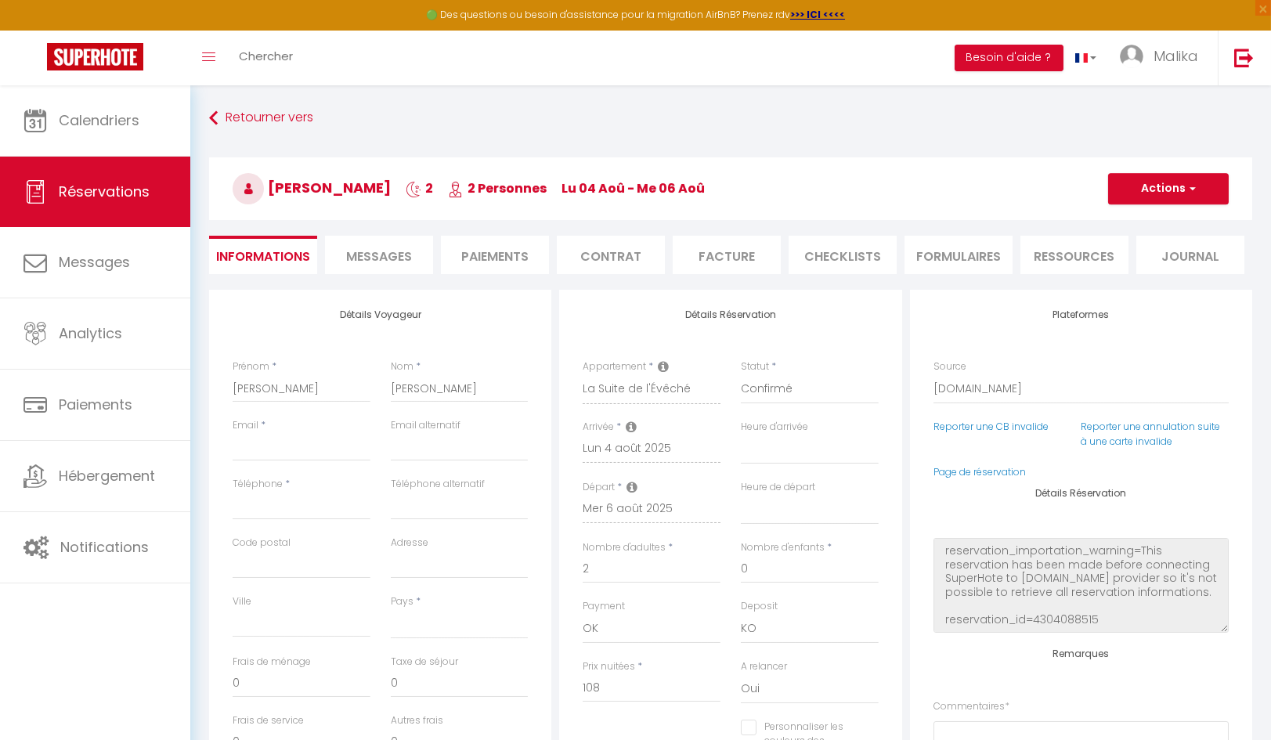
select select
checkbox input "false"
select select
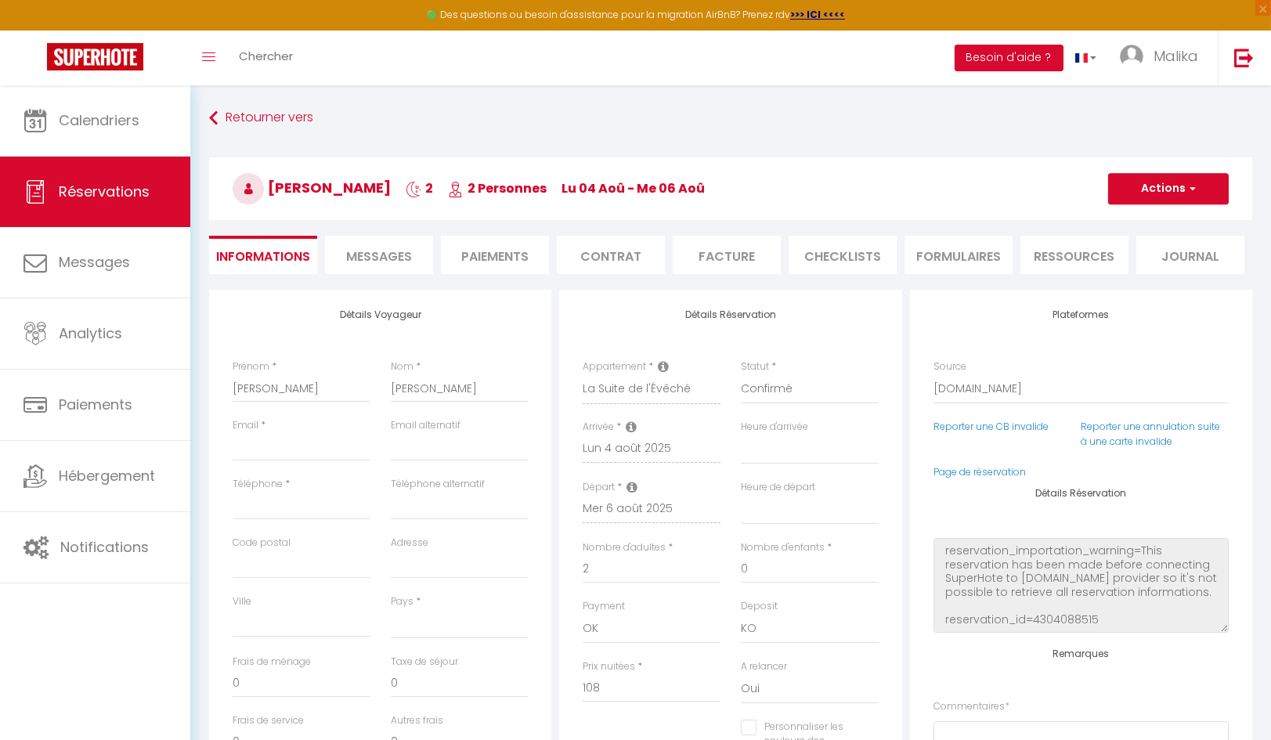
checkbox input "false"
select select
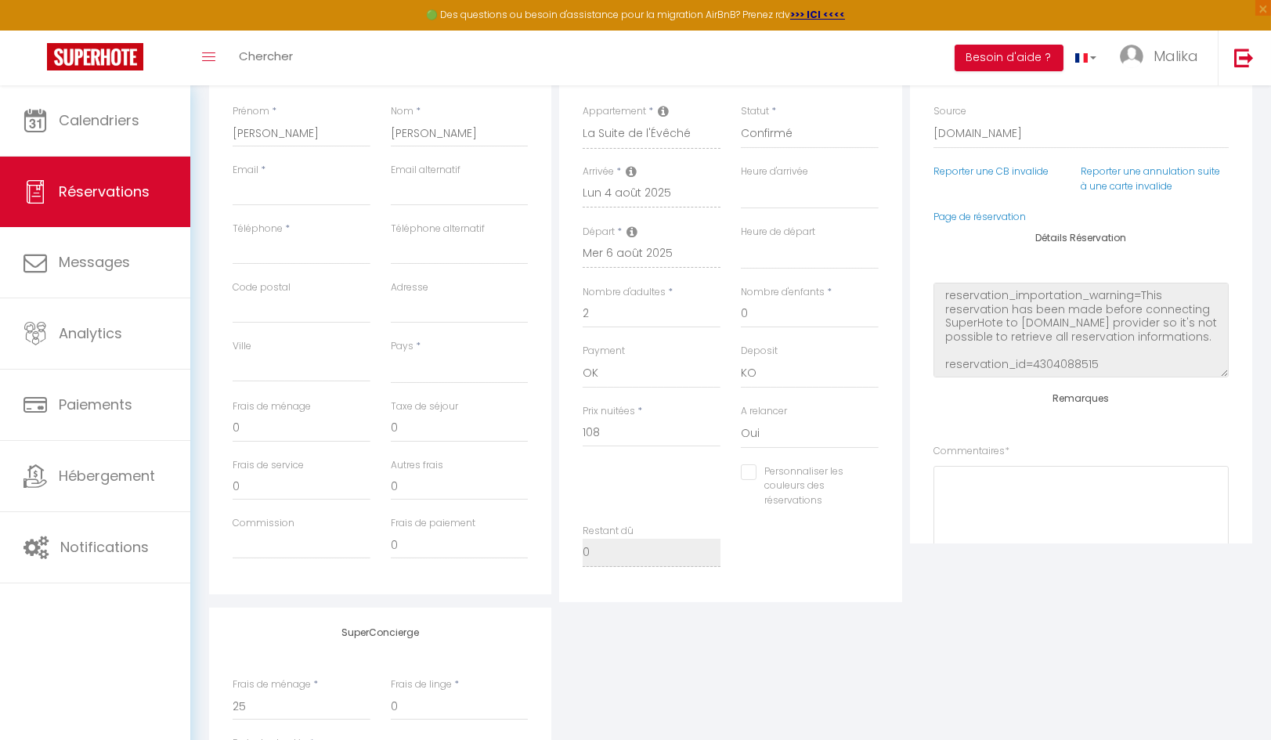
scroll to position [73, 0]
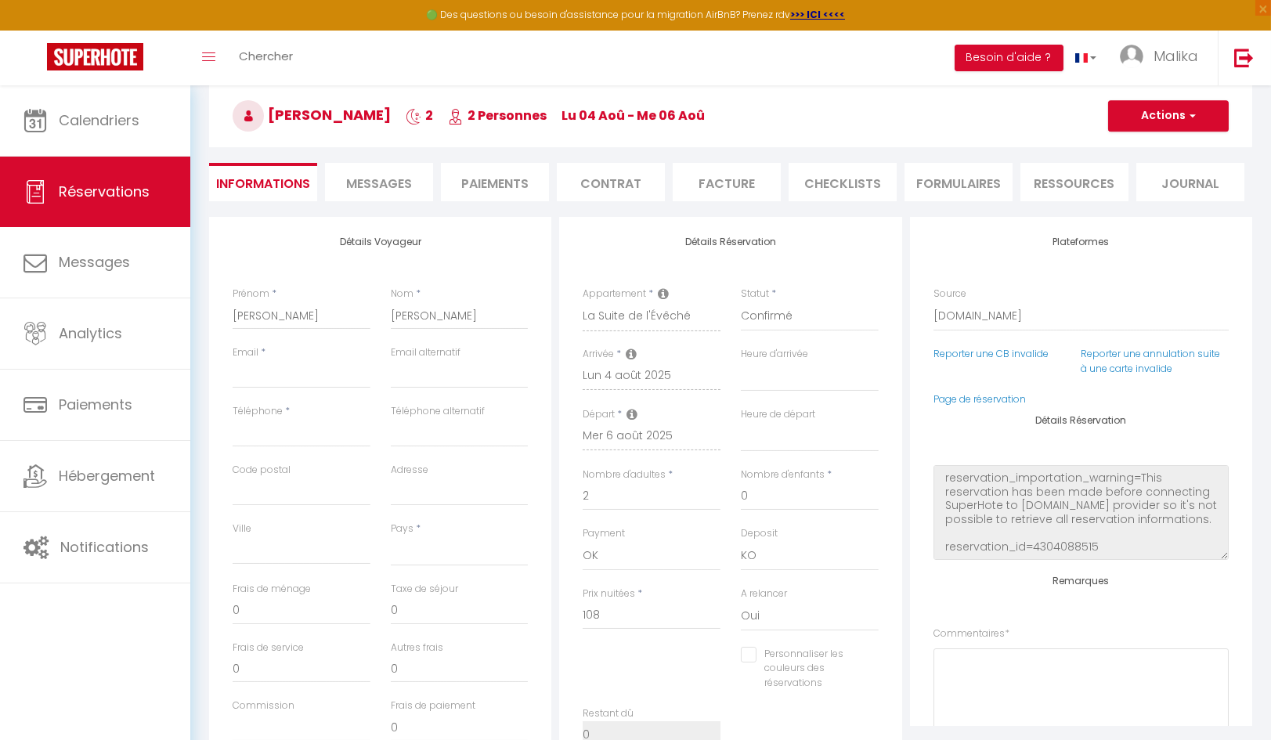
click at [733, 184] on li "Facture" at bounding box center [727, 182] width 108 height 38
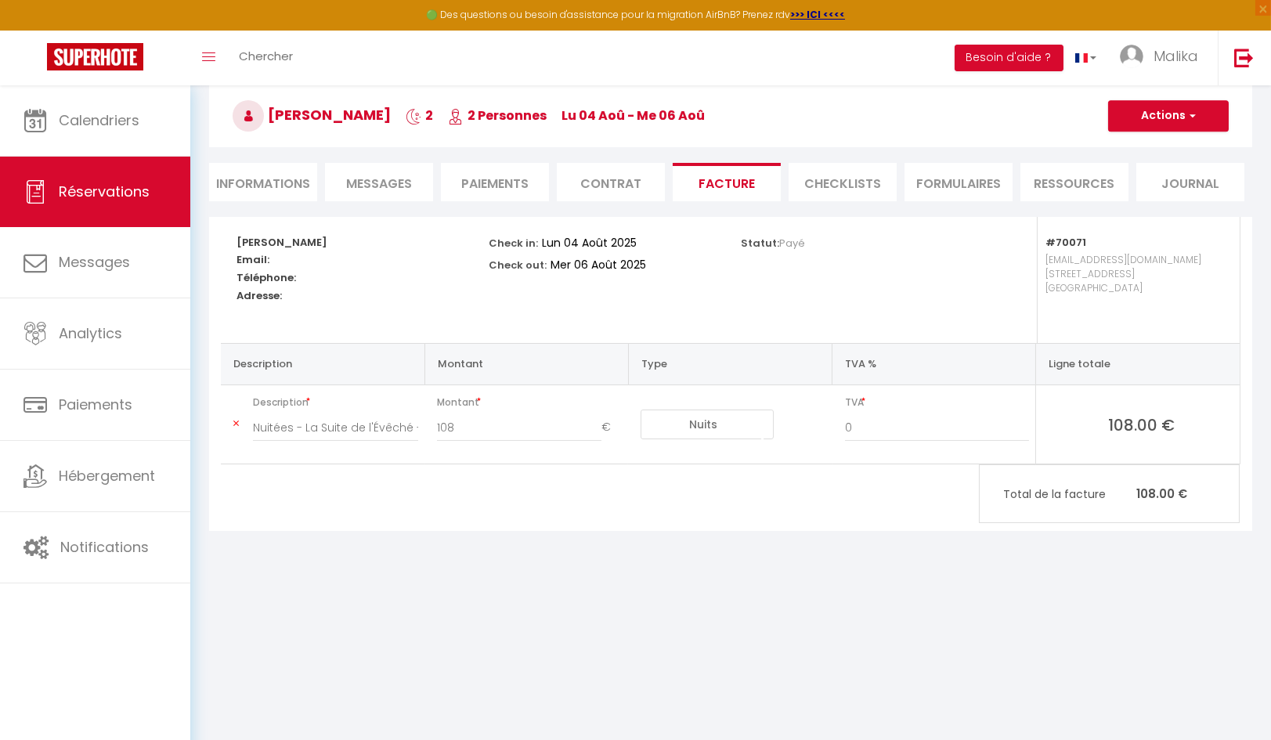
select select
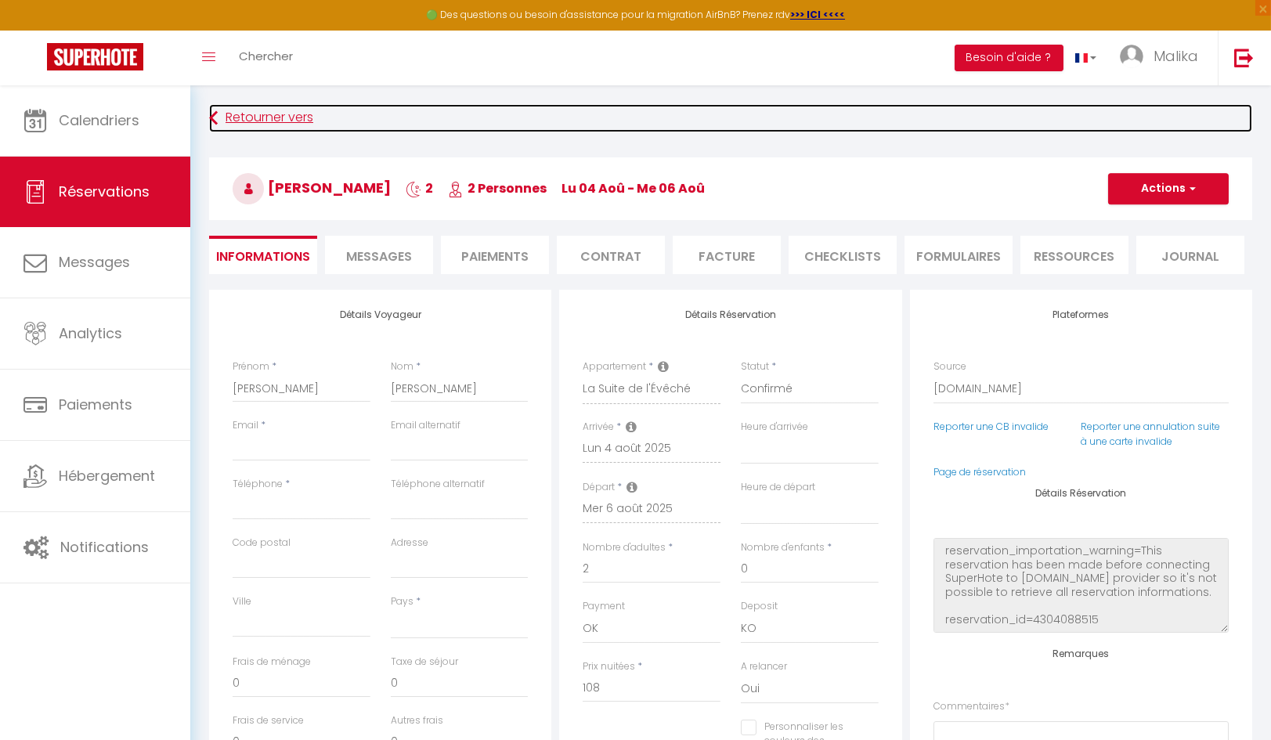
click at [276, 117] on link "Retourner vers" at bounding box center [730, 118] width 1043 height 28
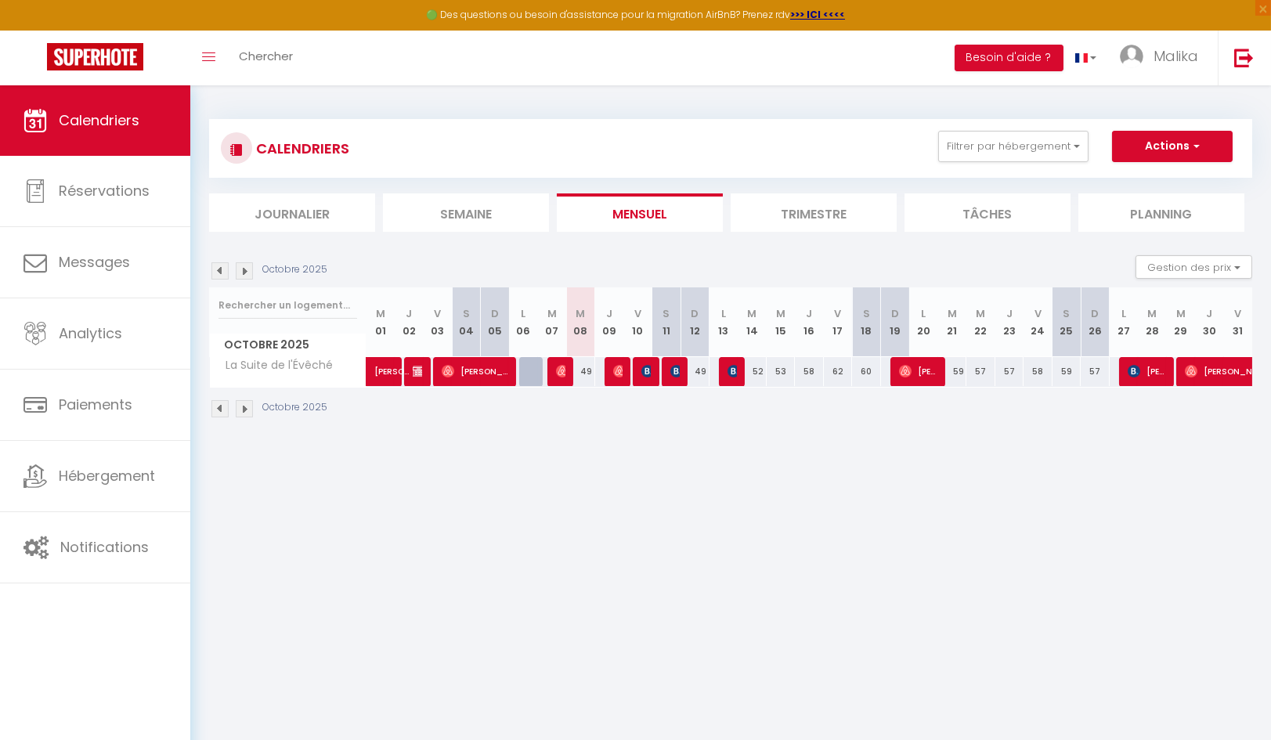
click at [226, 265] on img at bounding box center [219, 270] width 17 height 17
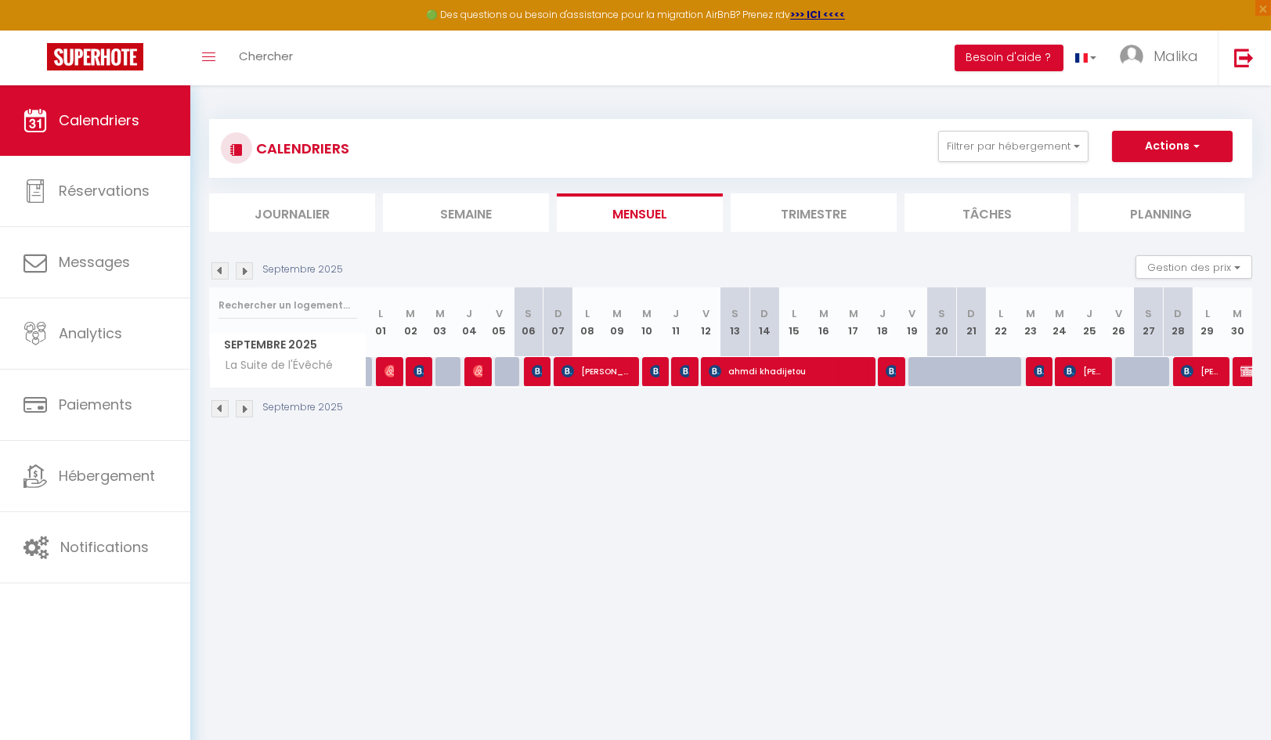
click at [219, 267] on img at bounding box center [219, 270] width 17 height 17
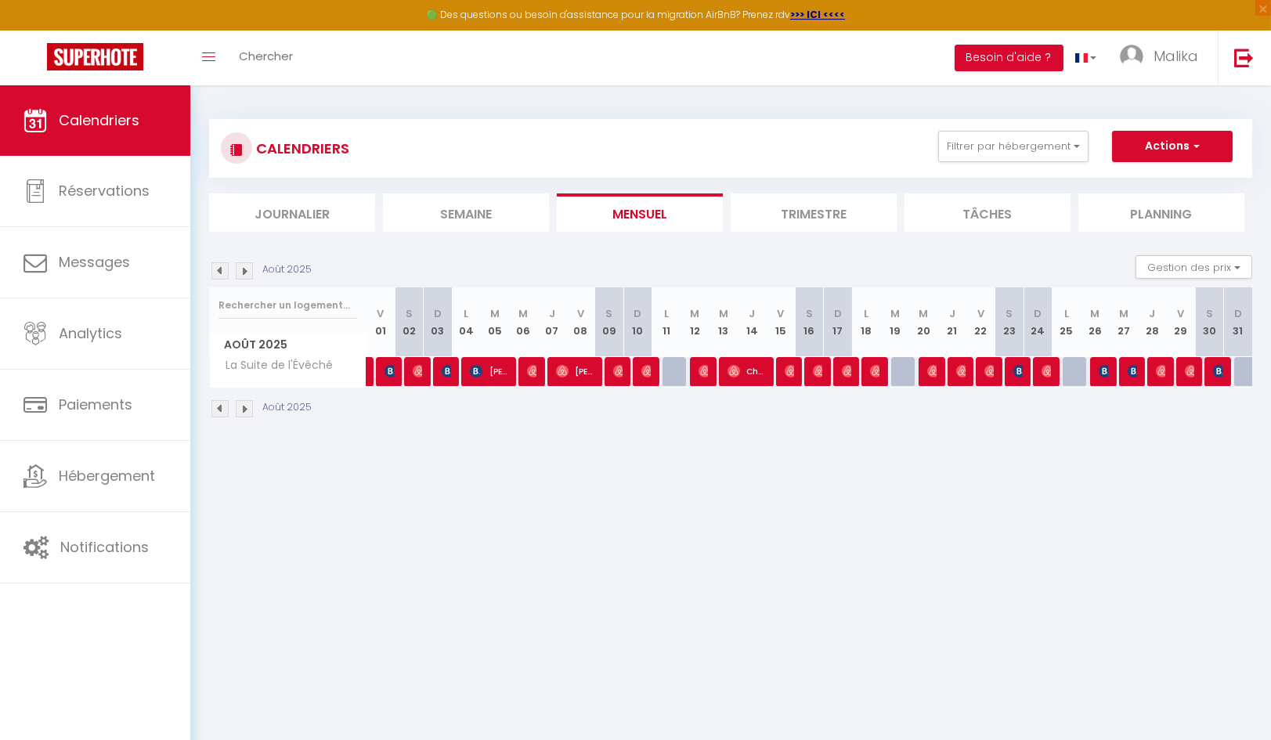
click at [219, 267] on img at bounding box center [219, 270] width 17 height 17
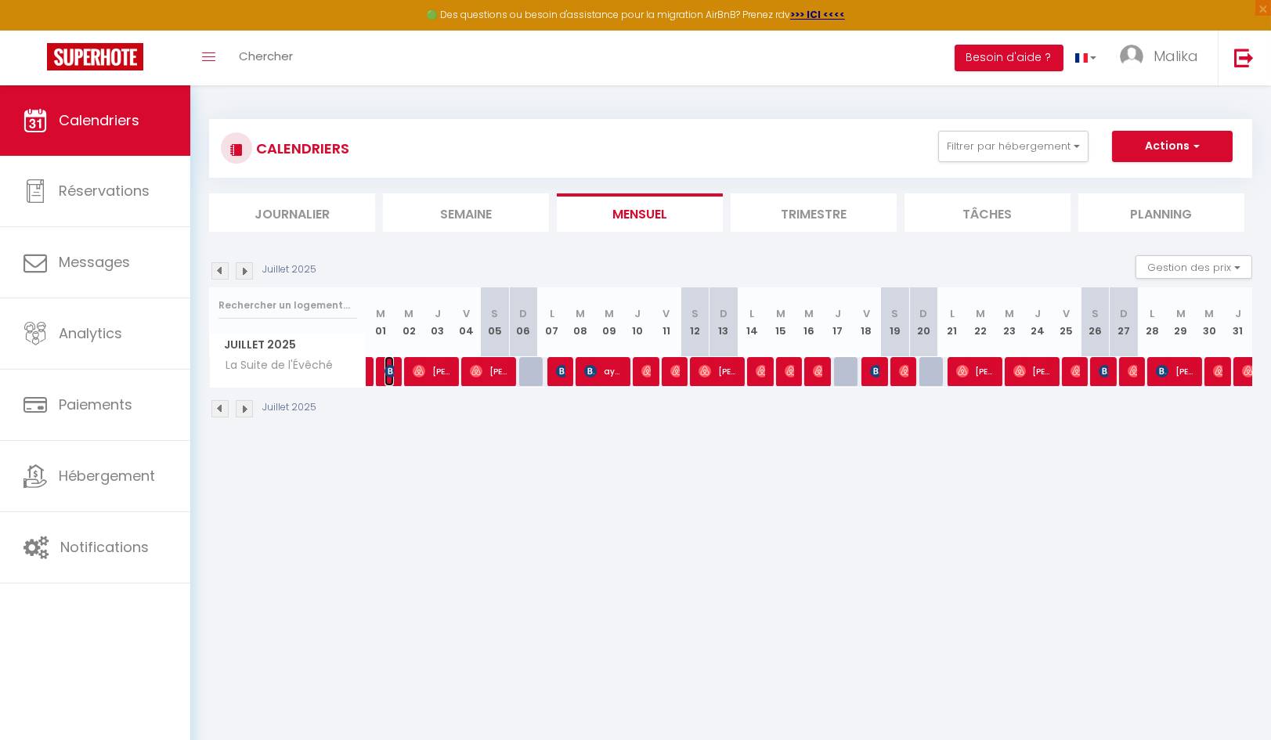
click at [384, 372] on img at bounding box center [390, 371] width 13 height 13
select select "OK"
select select "KO"
select select "1"
select select "0"
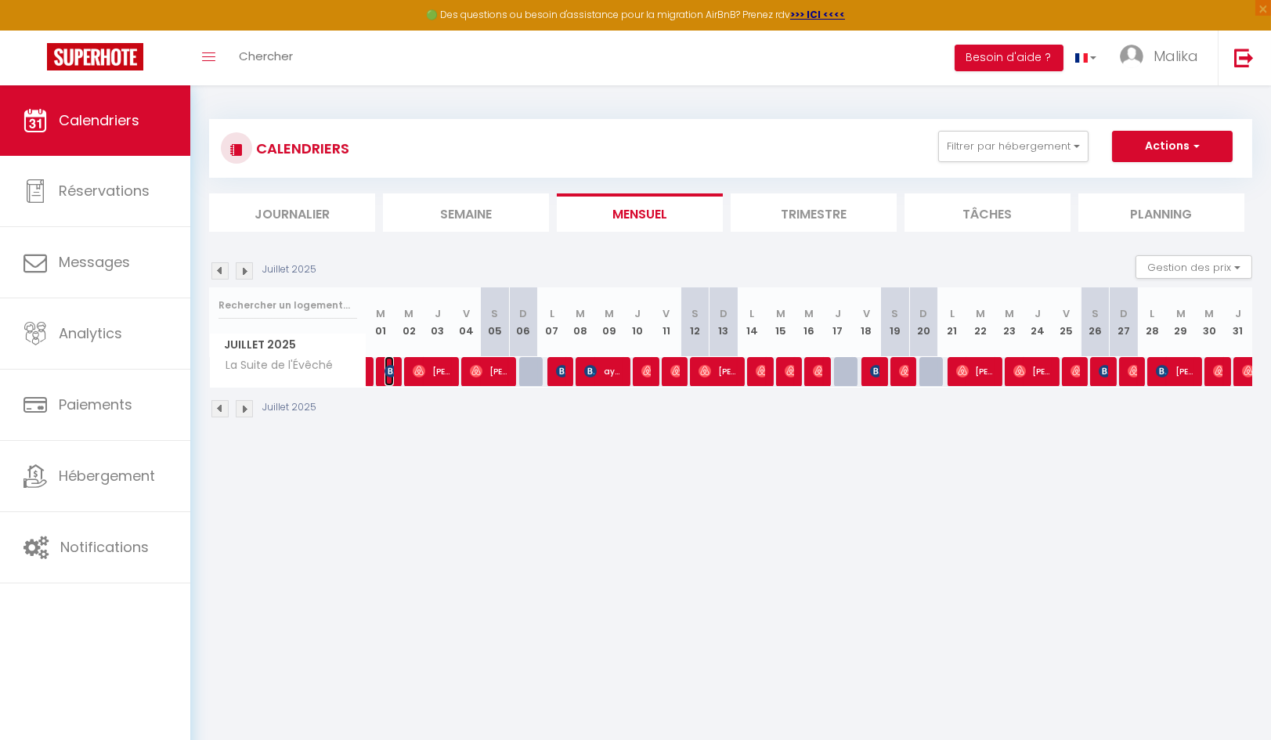
select select "1"
select select
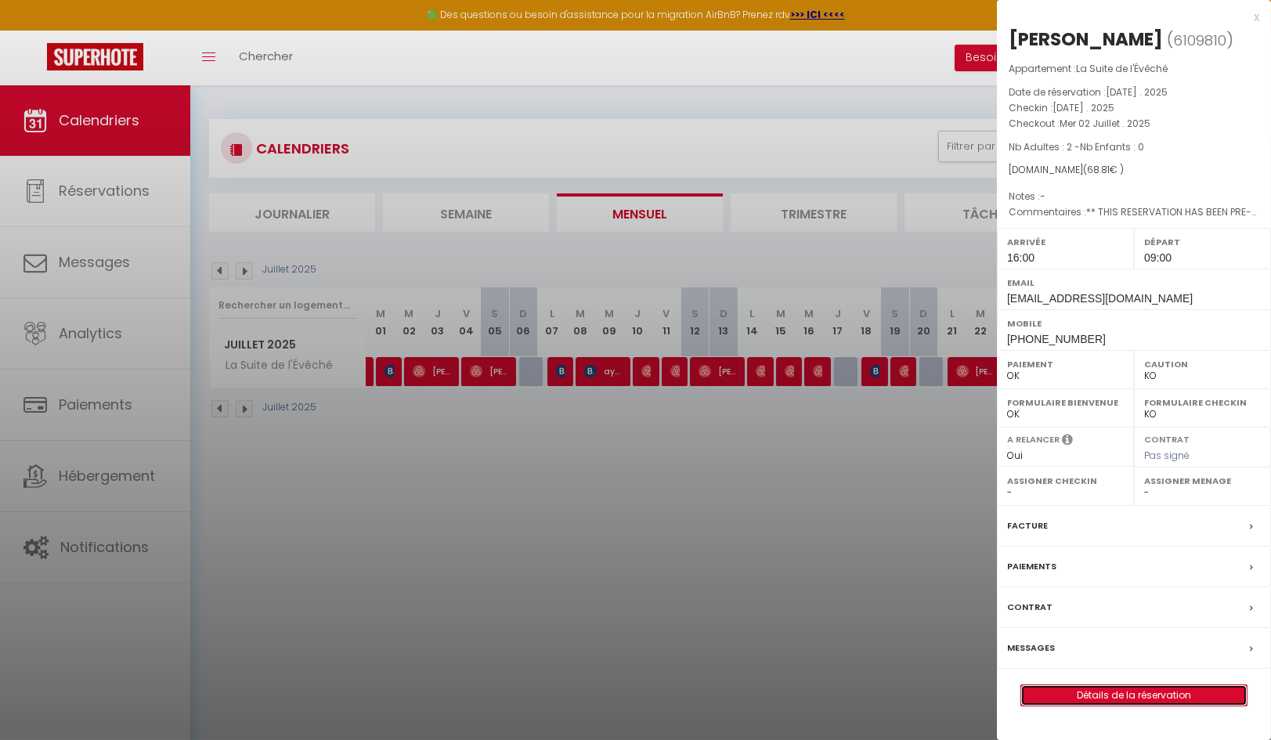
click at [1126, 693] on link "Détails de la réservation" at bounding box center [1134, 695] width 226 height 20
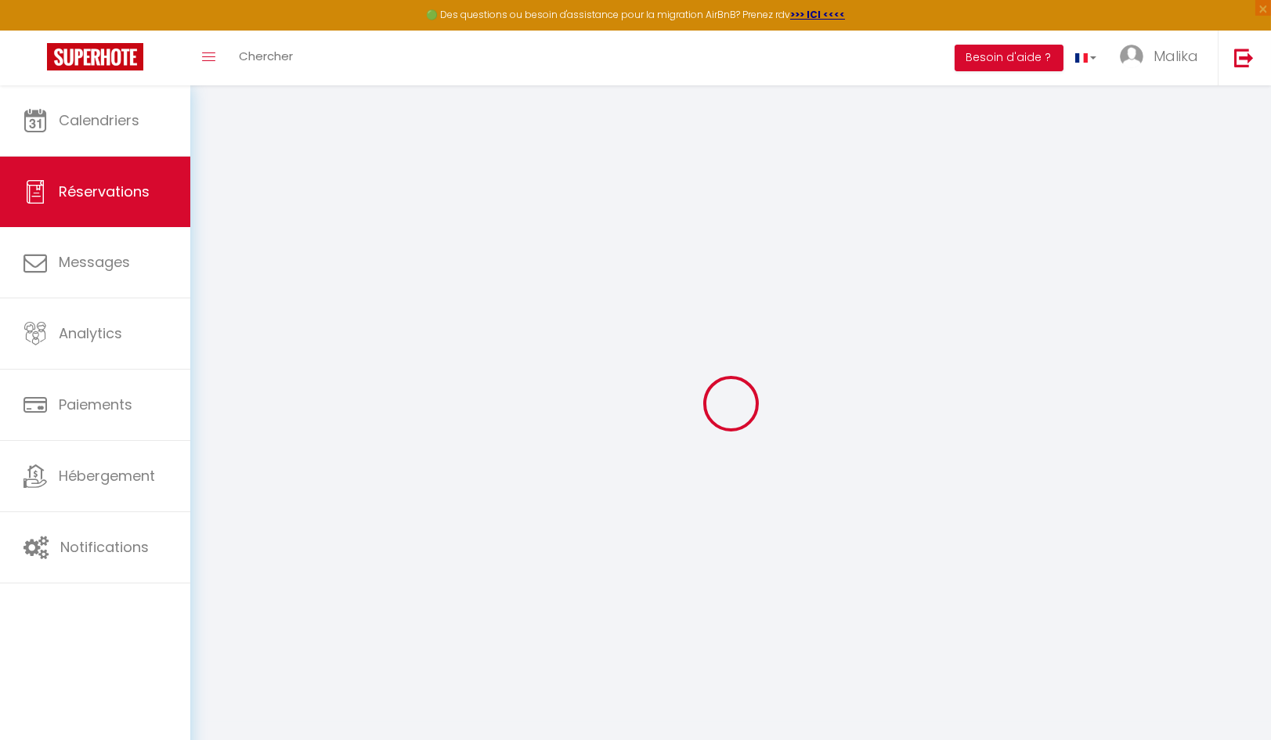
type input "[PERSON_NAME]"
type input "[EMAIL_ADDRESS][DOMAIN_NAME]"
type input "[PHONE_NUMBER]"
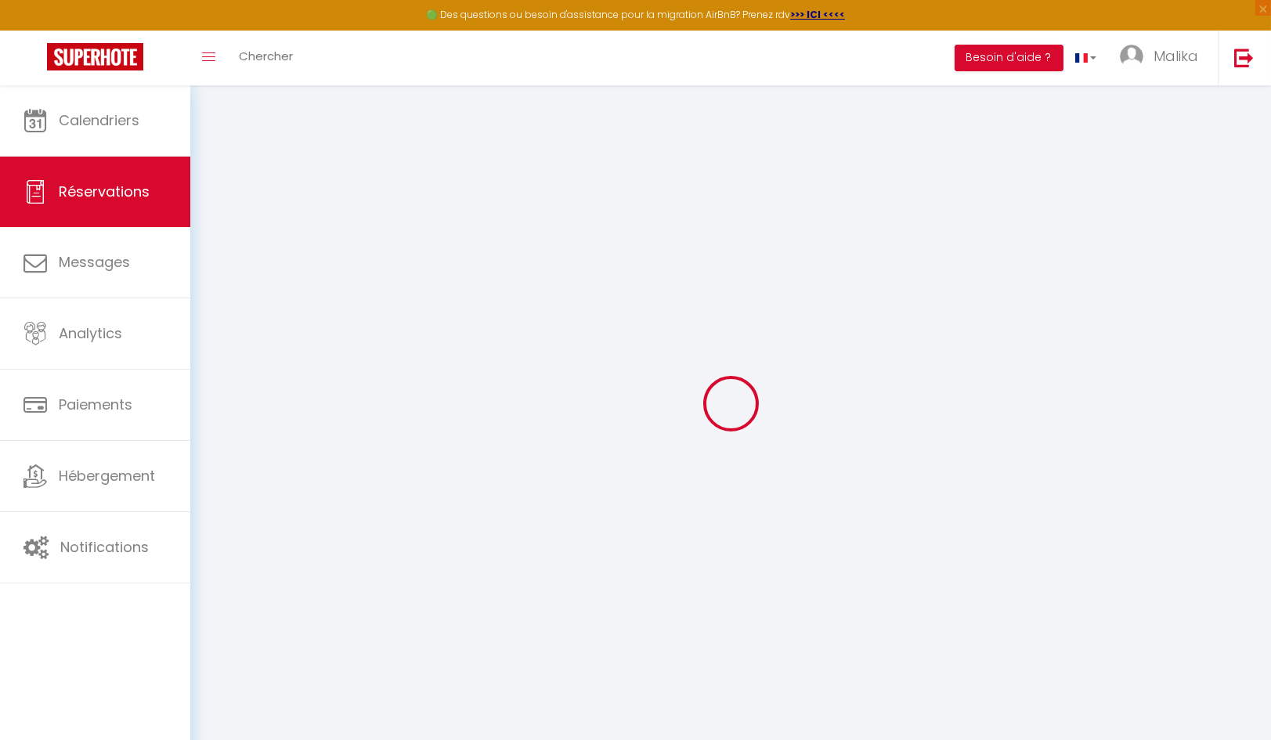
type input "[PHONE_NUMBER]"
select select "NL"
type input "12"
type input "11.39"
type input "0.96"
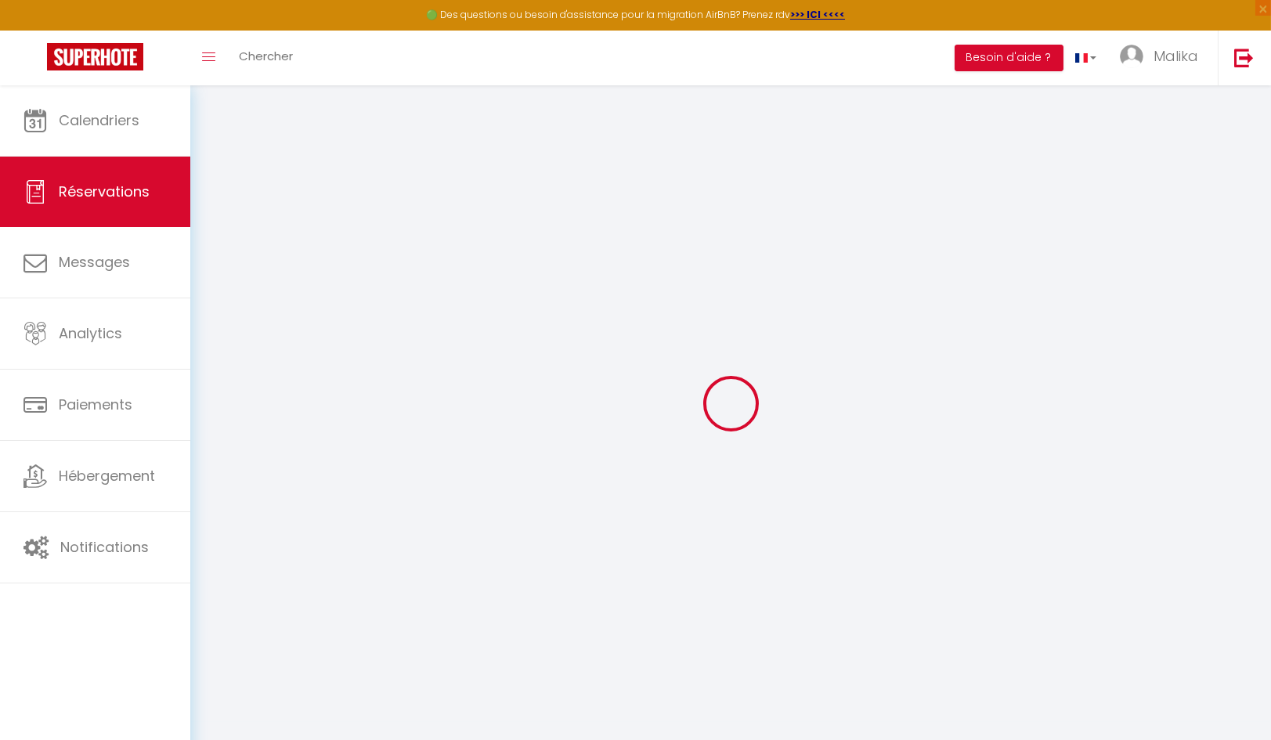
select select "70071"
select select "1"
select select
type input "2"
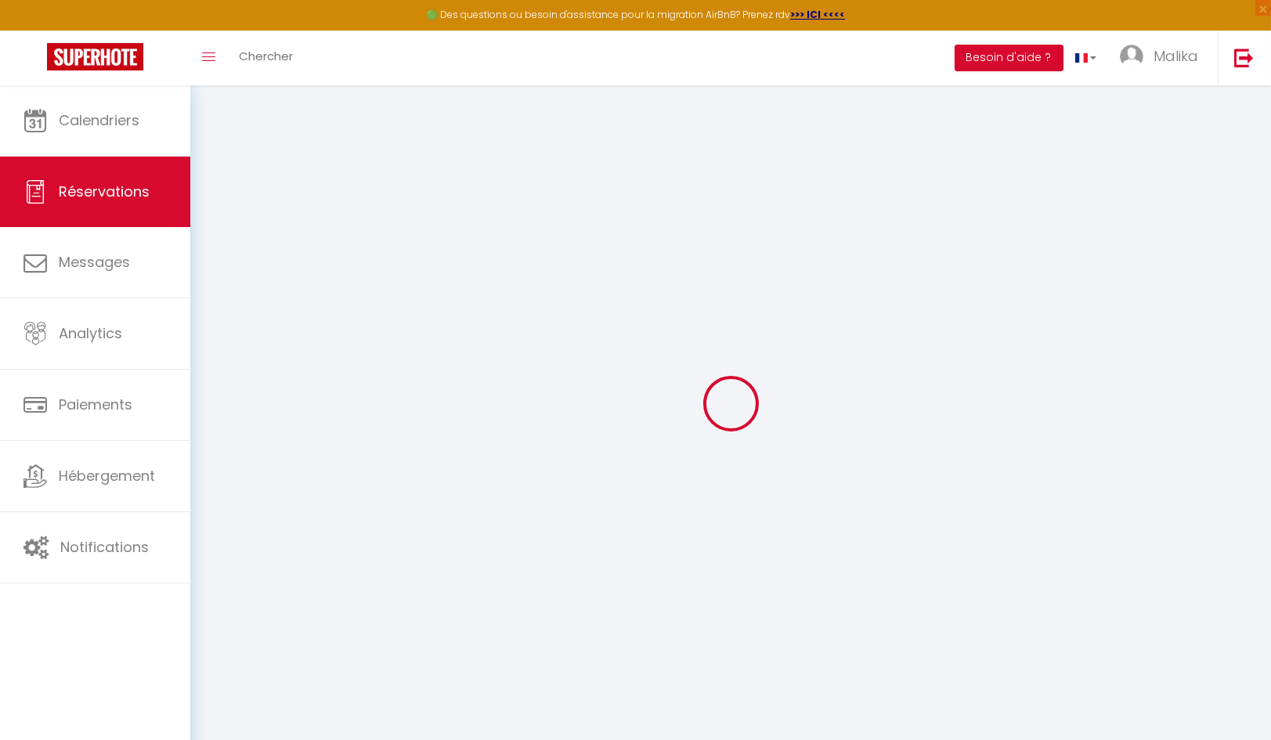
select select "12"
select select
type input "55"
checkbox input "false"
type input "0"
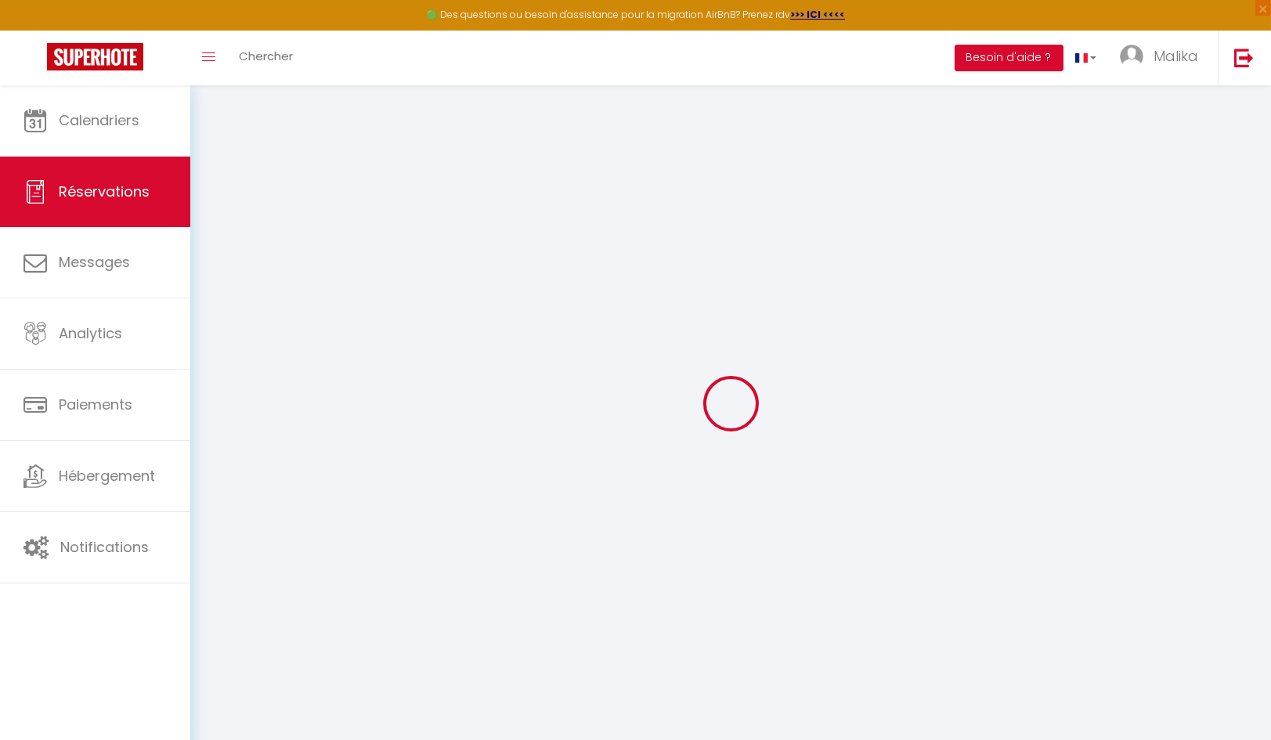
select select "2"
type input "25"
type input "0"
select select
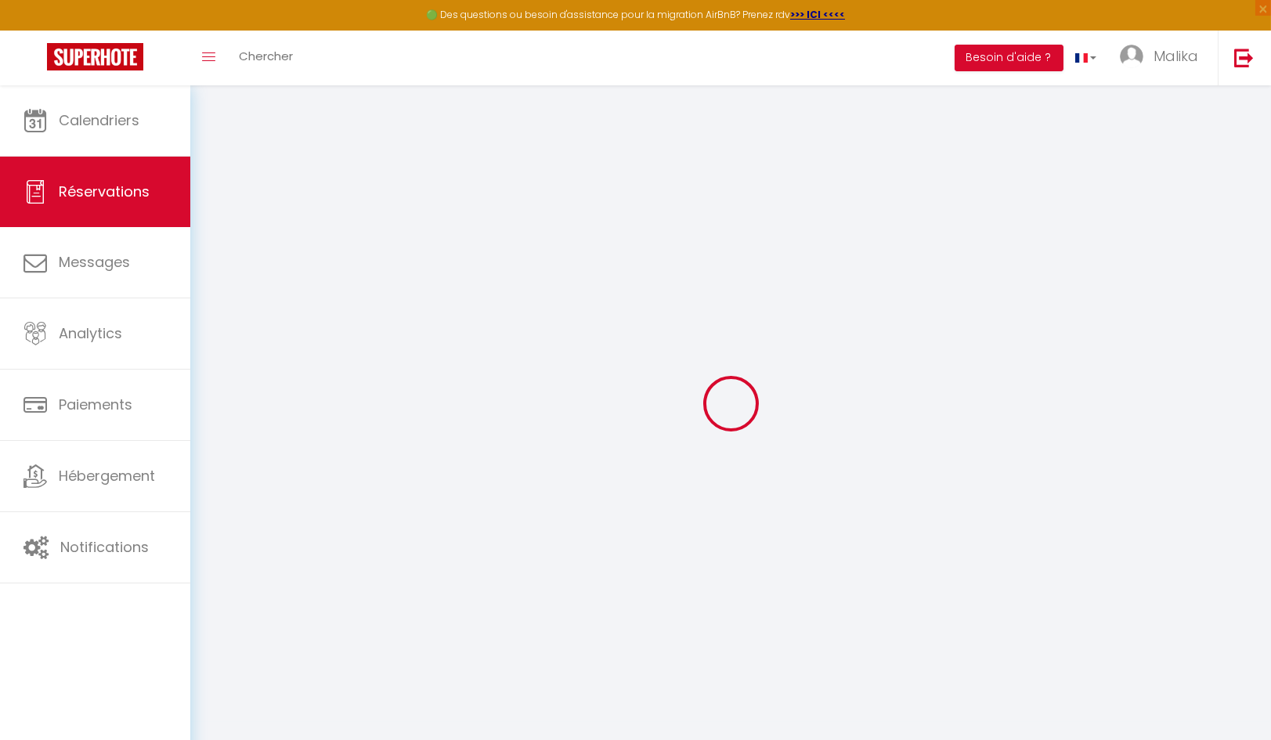
select select
select select "14"
checkbox input "false"
select select
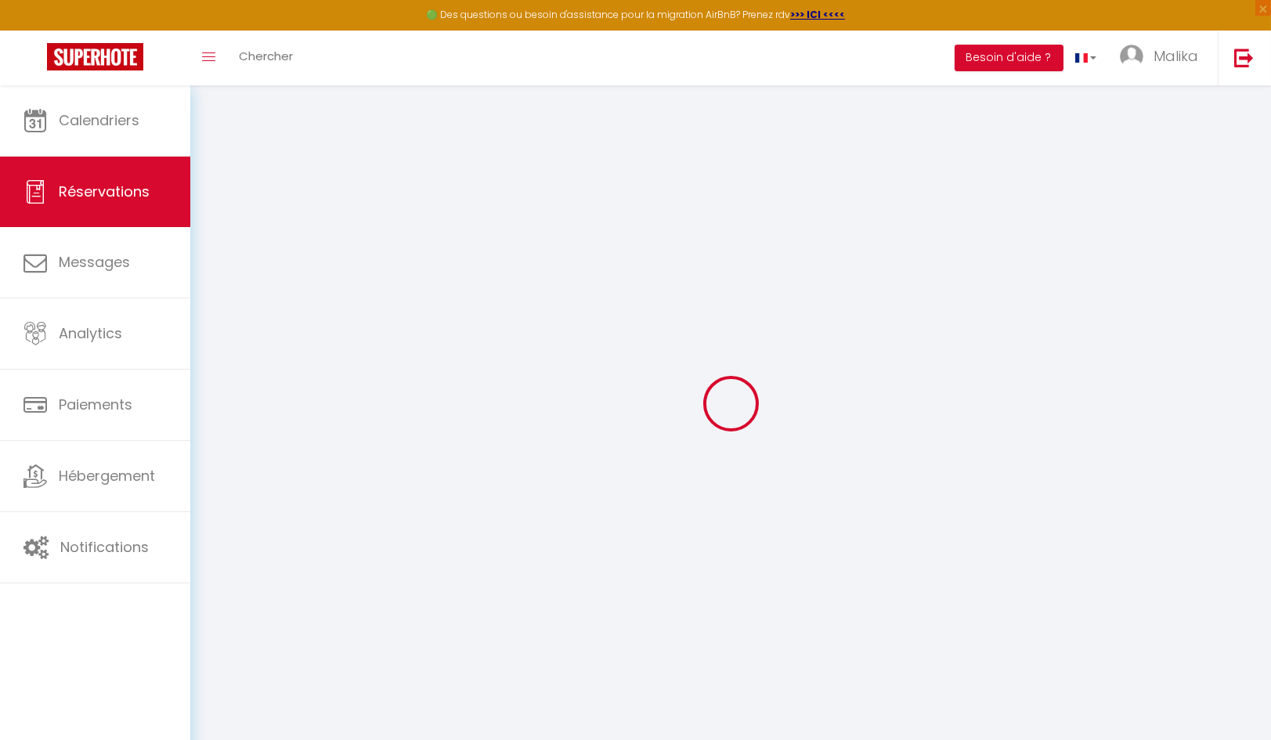
checkbox input "false"
select select
checkbox input "false"
type textarea "** THIS RESERVATION HAS BEEN PRE-PAID ** Approximate time of arrival: between 1…"
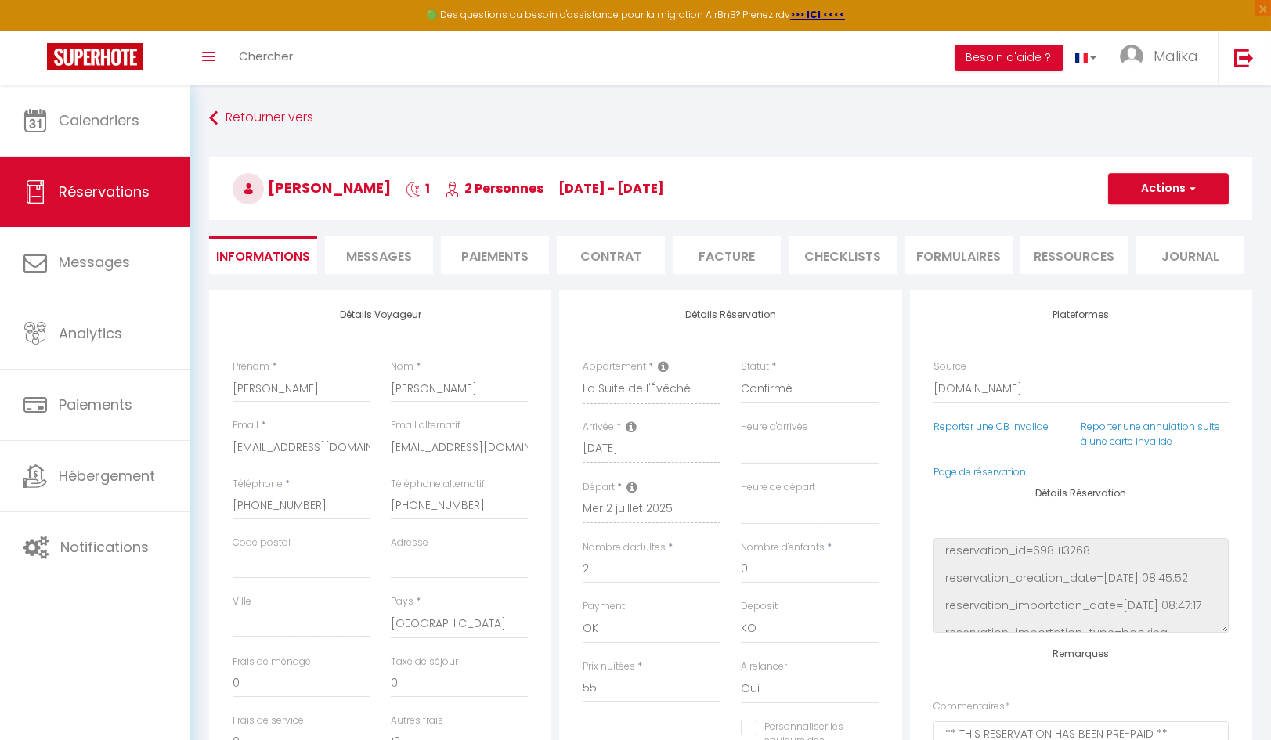
type input "1.81"
select select
checkbox input "false"
select select "16:00"
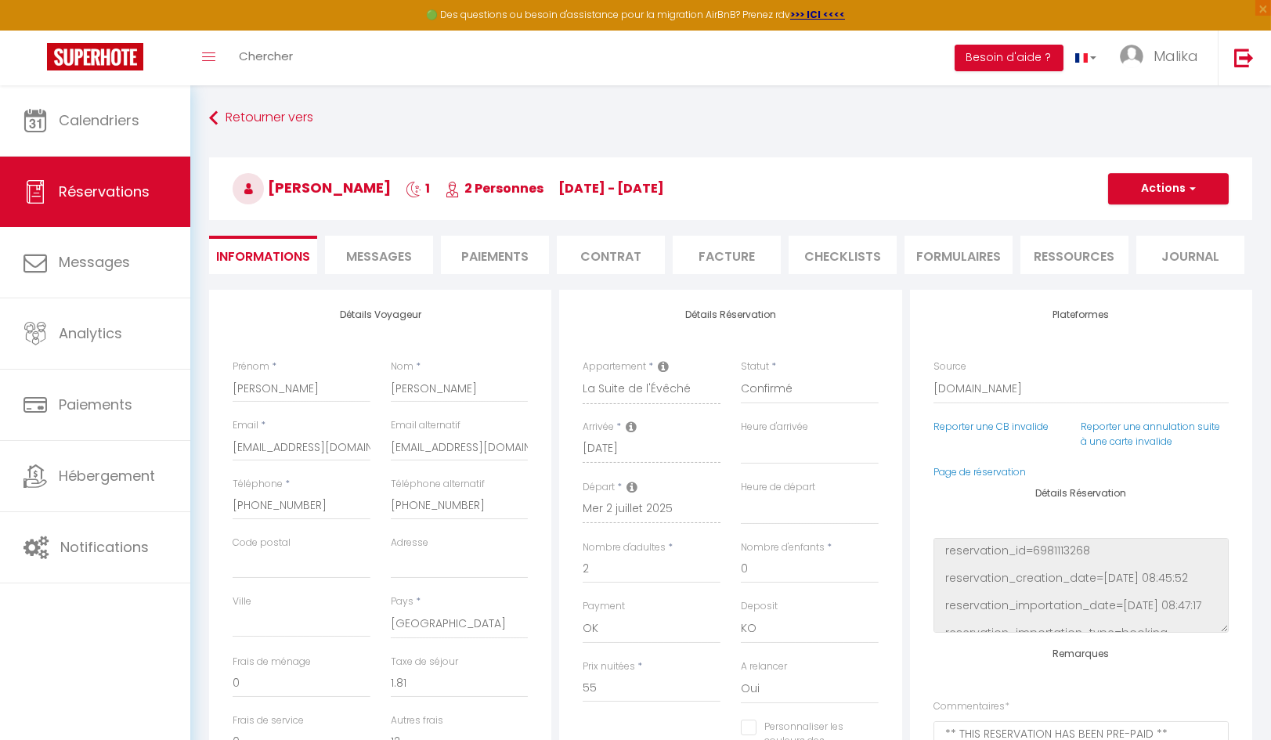
select select "09:00"
click at [110, 54] on img at bounding box center [95, 56] width 96 height 27
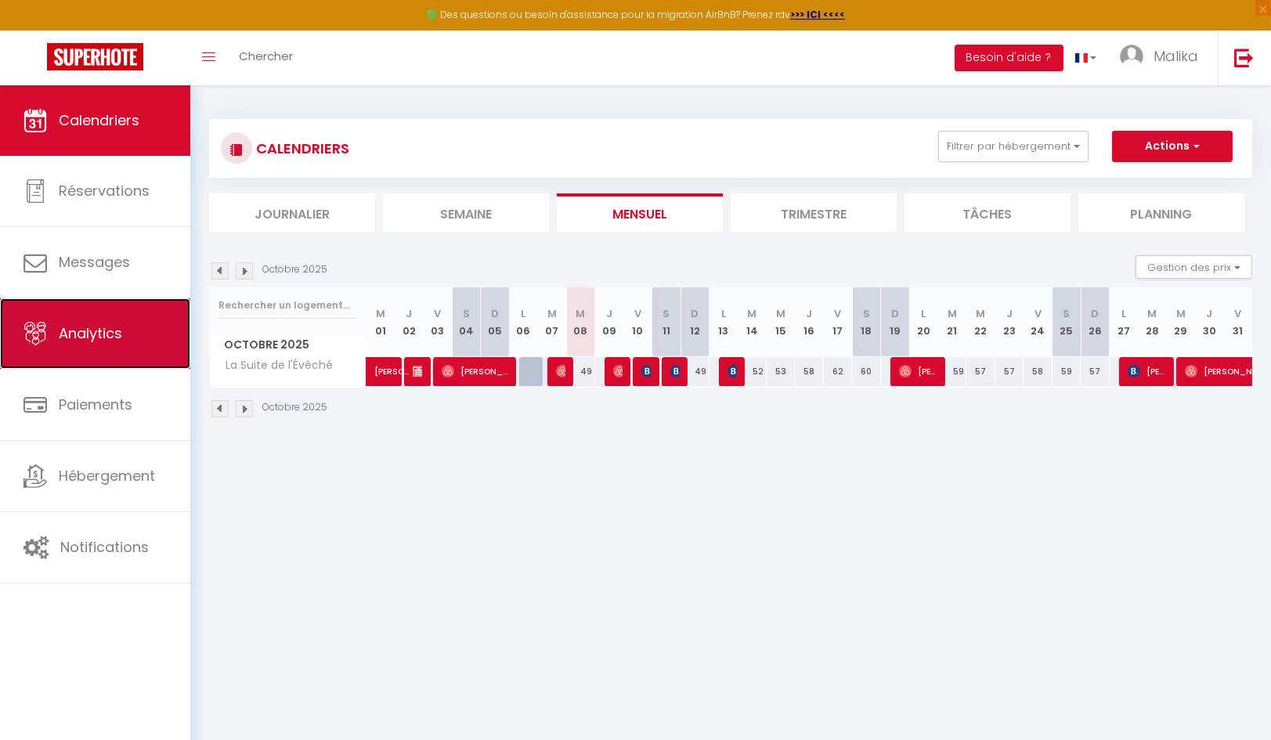
click at [111, 341] on span "Analytics" at bounding box center [90, 333] width 63 height 20
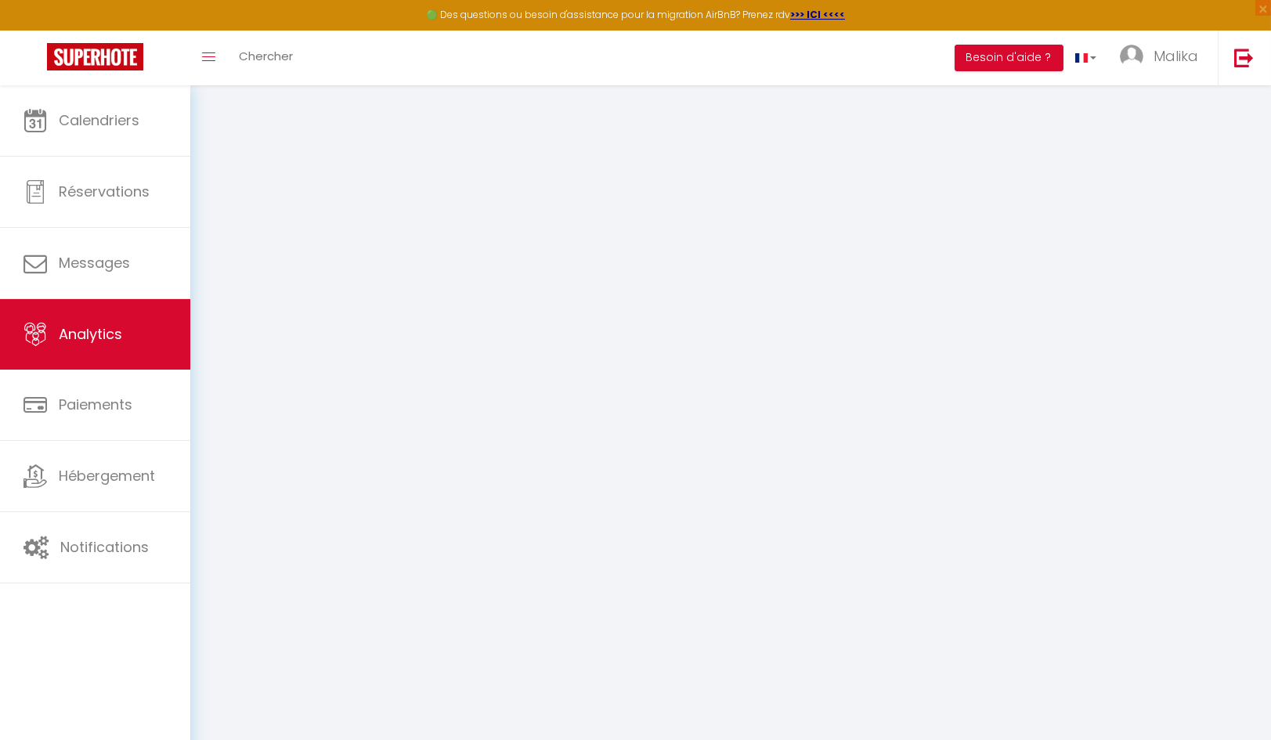
select select "2025"
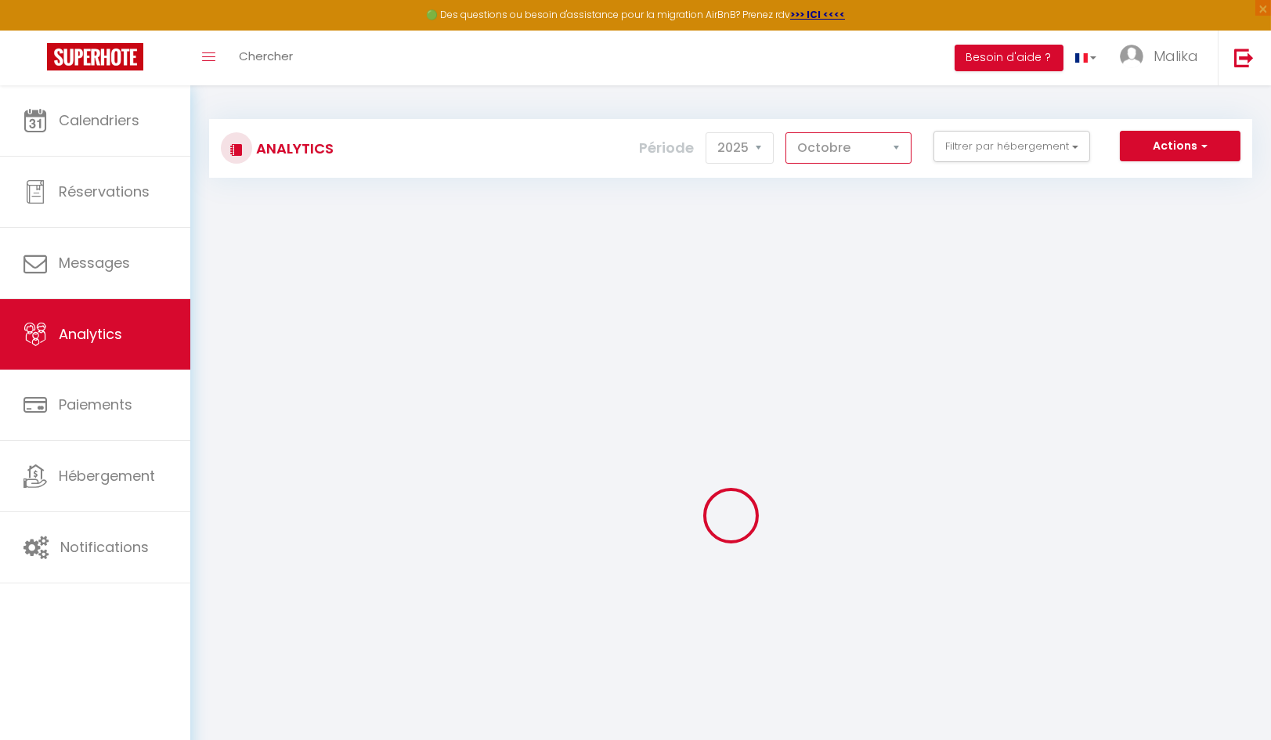
click at [868, 146] on select "[PERSON_NAME] Mars Avril Mai Juin Juillet Août Septembre Octobre Novembre Décem…" at bounding box center [848, 147] width 126 height 31
select select "7"
click at [788, 132] on select "[PERSON_NAME] Mars Avril Mai Juin Juillet Août Septembre Octobre Novembre Décem…" at bounding box center [848, 147] width 126 height 31
click at [1073, 143] on button "Filtrer par hébergement" at bounding box center [1011, 146] width 157 height 31
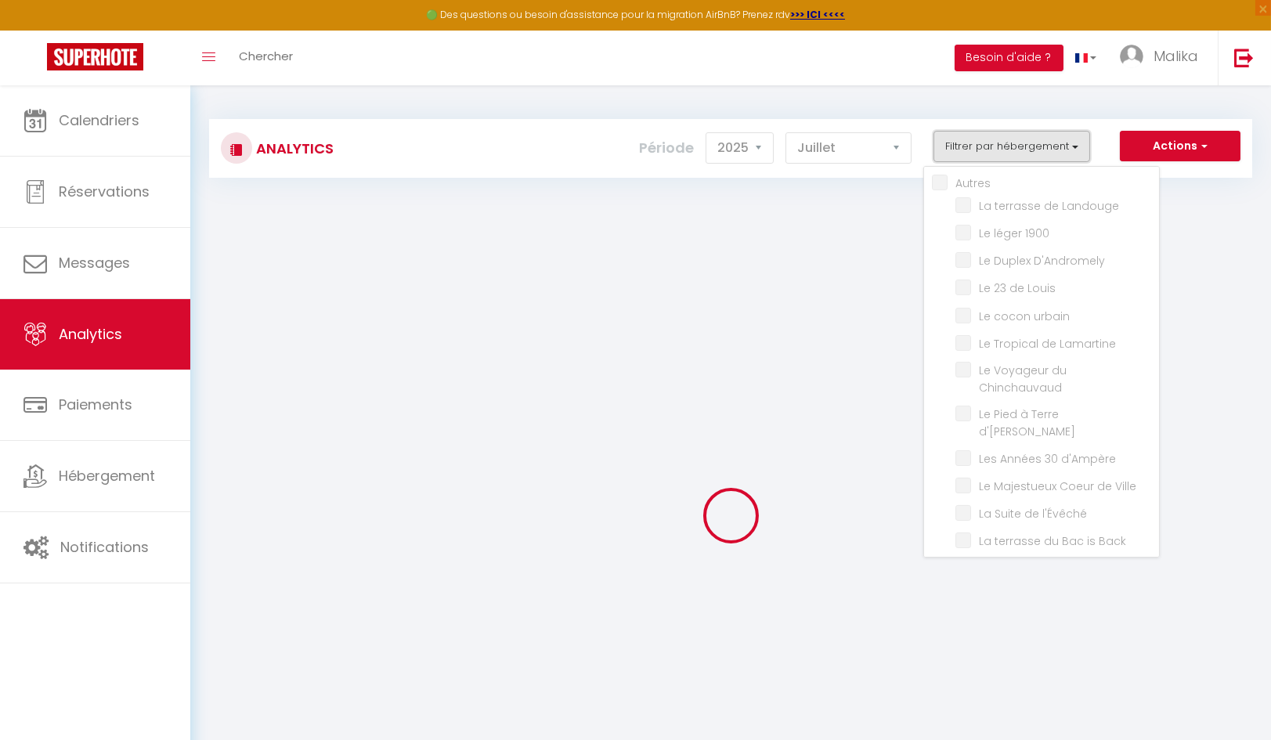
checkbox surin "false"
checkbox musée "false"
checkbox l\'Architecte "false"
checkbox cercle "false"
checkbox III "false"
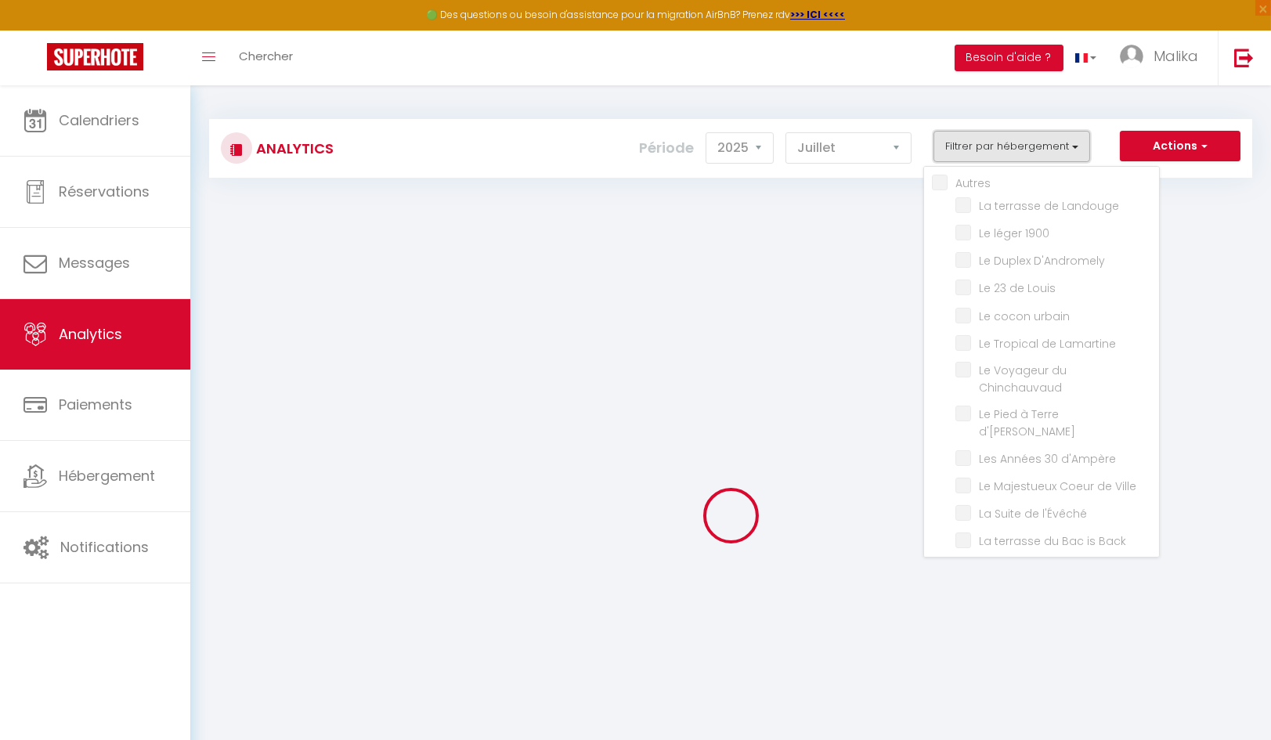
checkbox II "false"
checkbox I "false"
checkbox blanc "false"
checkbox Convivial "false"
checkbox Boheme "false"
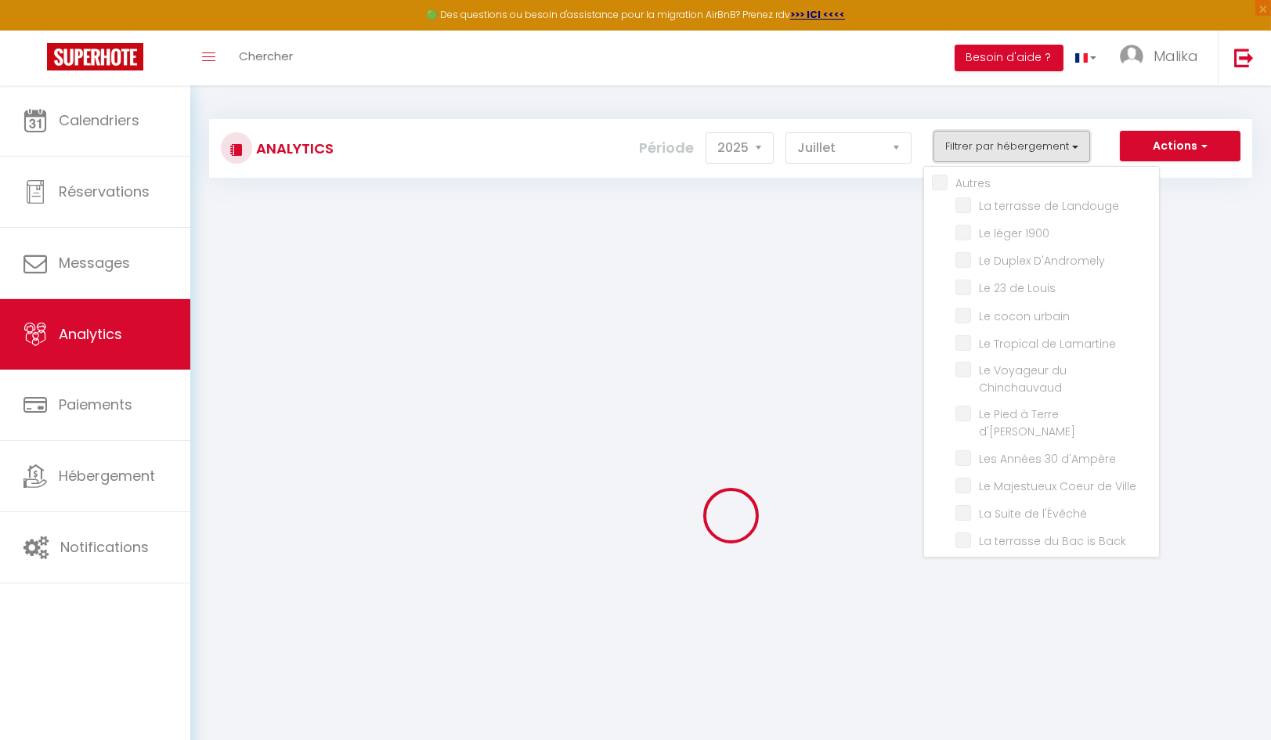
checkbox locarno "false"
checkbox Boston "false"
checkbox Montréal "false"
checkbox Manhattan "false"
checkbox benedictin "false"
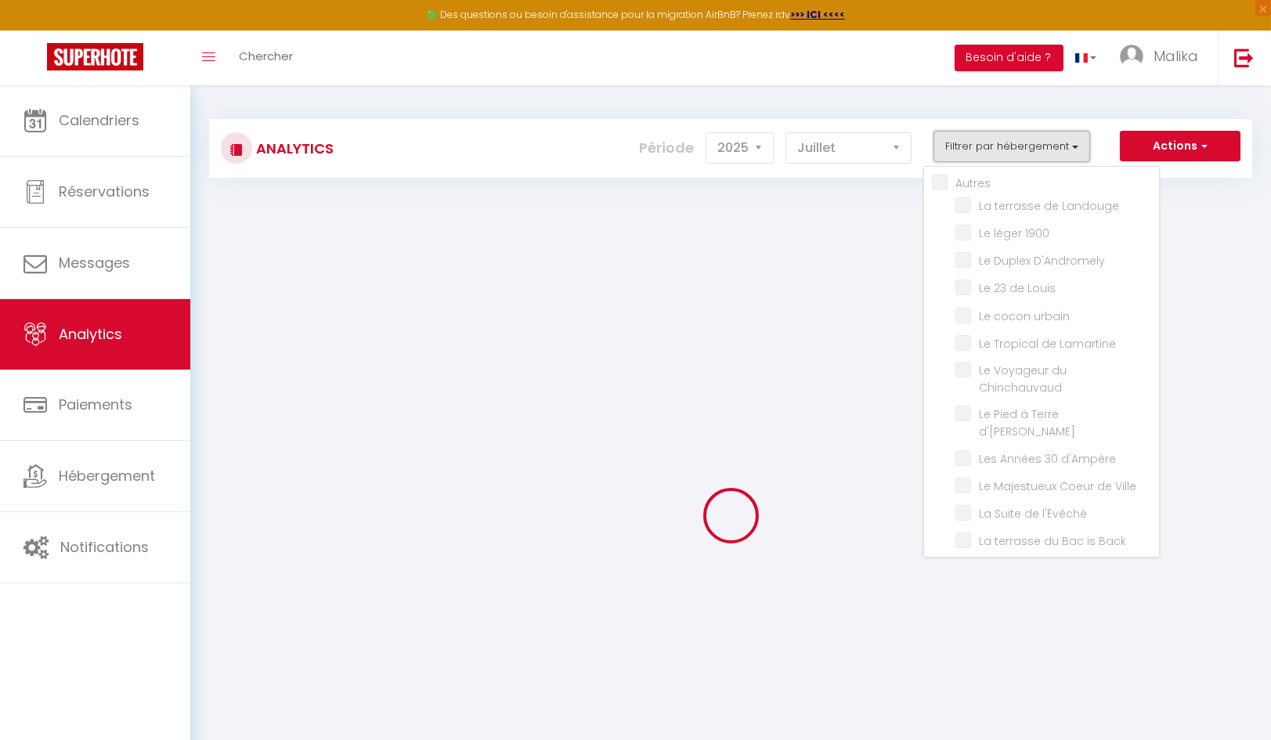
checkbox Roi "false"
checkbox Présent "false"
checkbox input "false"
checkbox Landouge "false"
checkbox 1900 "false"
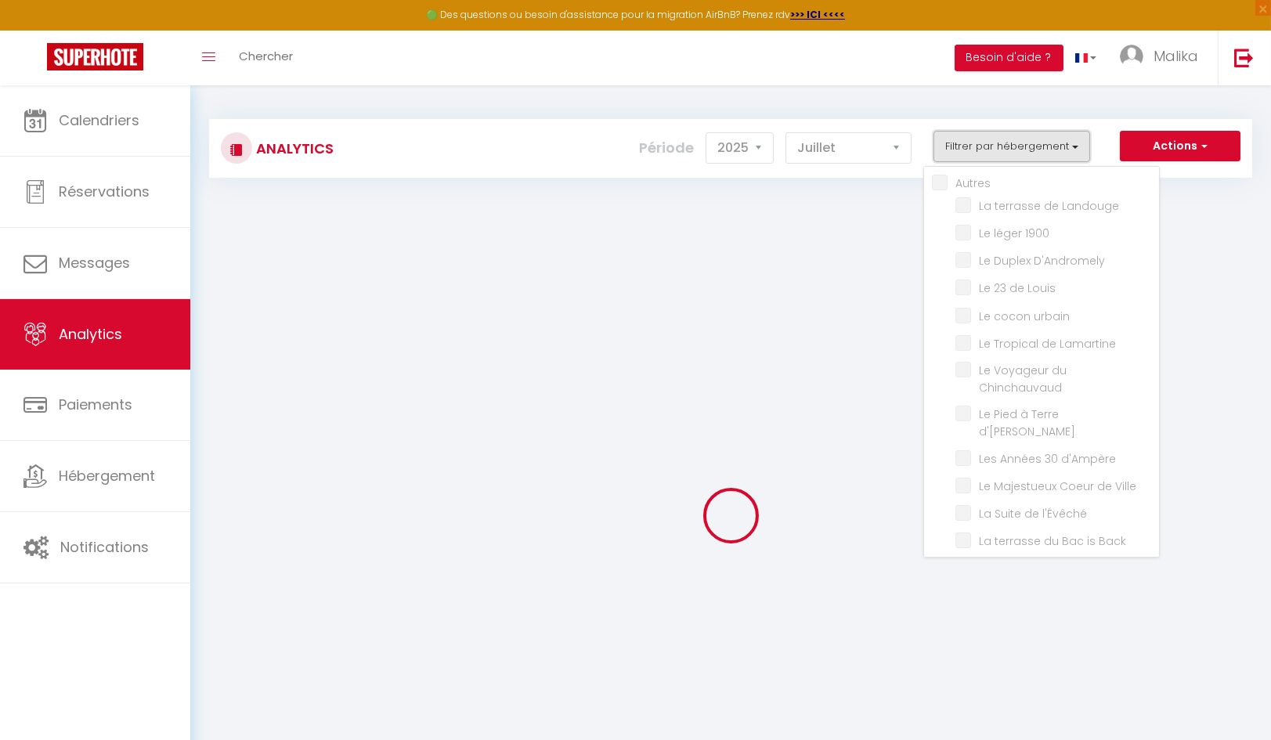
checkbox D\'Andromely "false"
checkbox Louis "false"
checkbox urbain "false"
checkbox Lamartine "false"
checkbox Chinchauvaud "false"
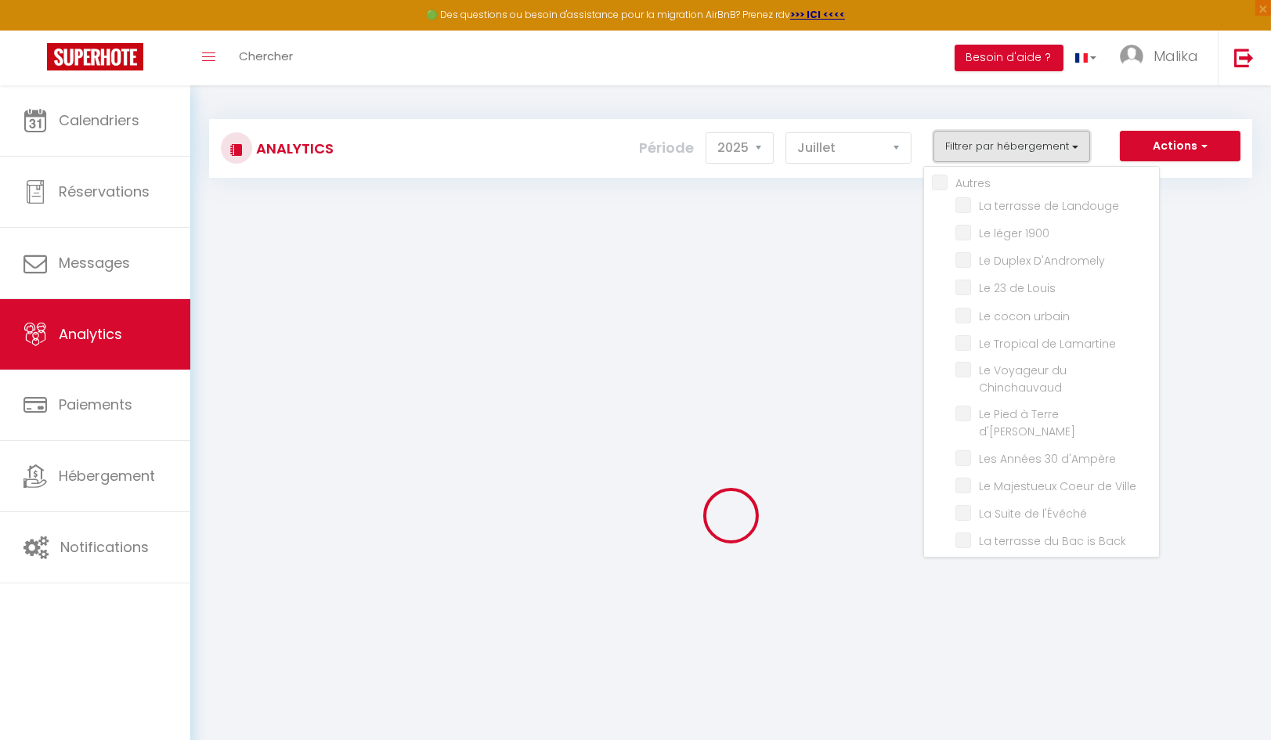
checkbox d\'Ernest "false"
checkbox d\'Ampère "false"
checkbox Ville "false"
checkbox l\'Évêché "false"
checkbox Back "false"
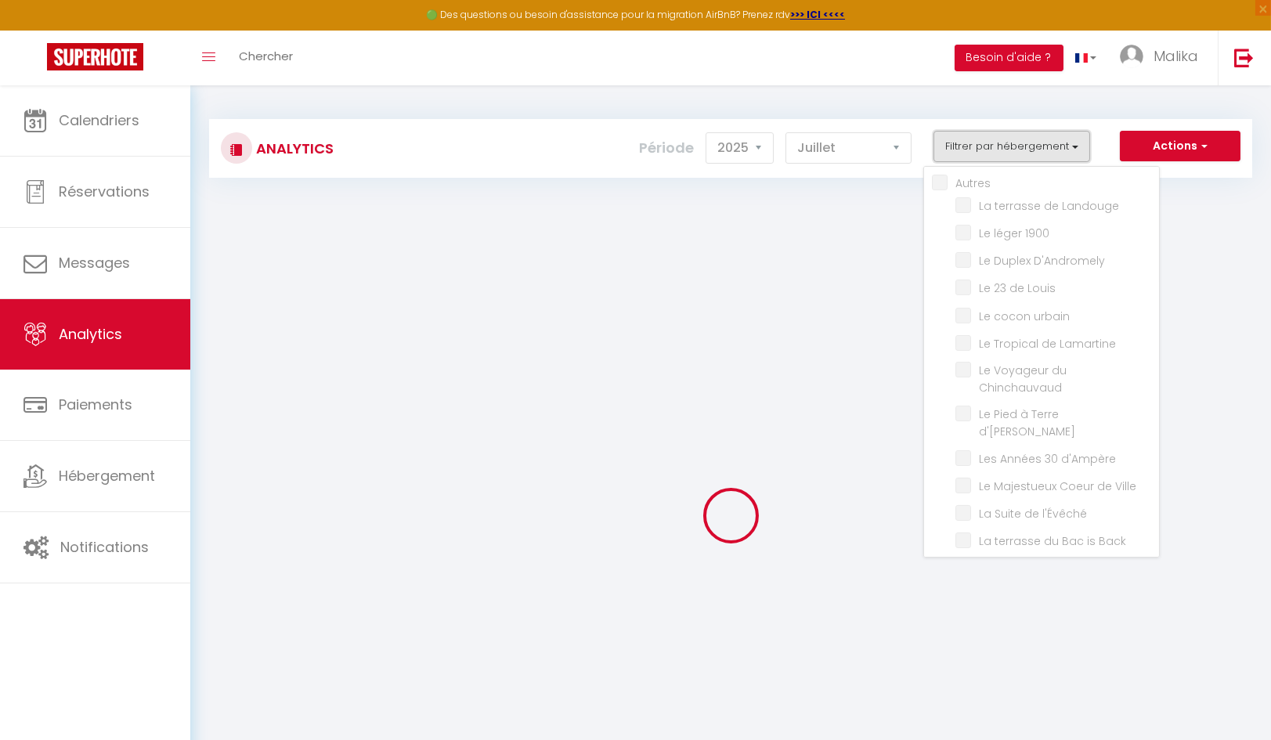
checkbox plaidoyer "false"
checkbox Pop-Up "false"
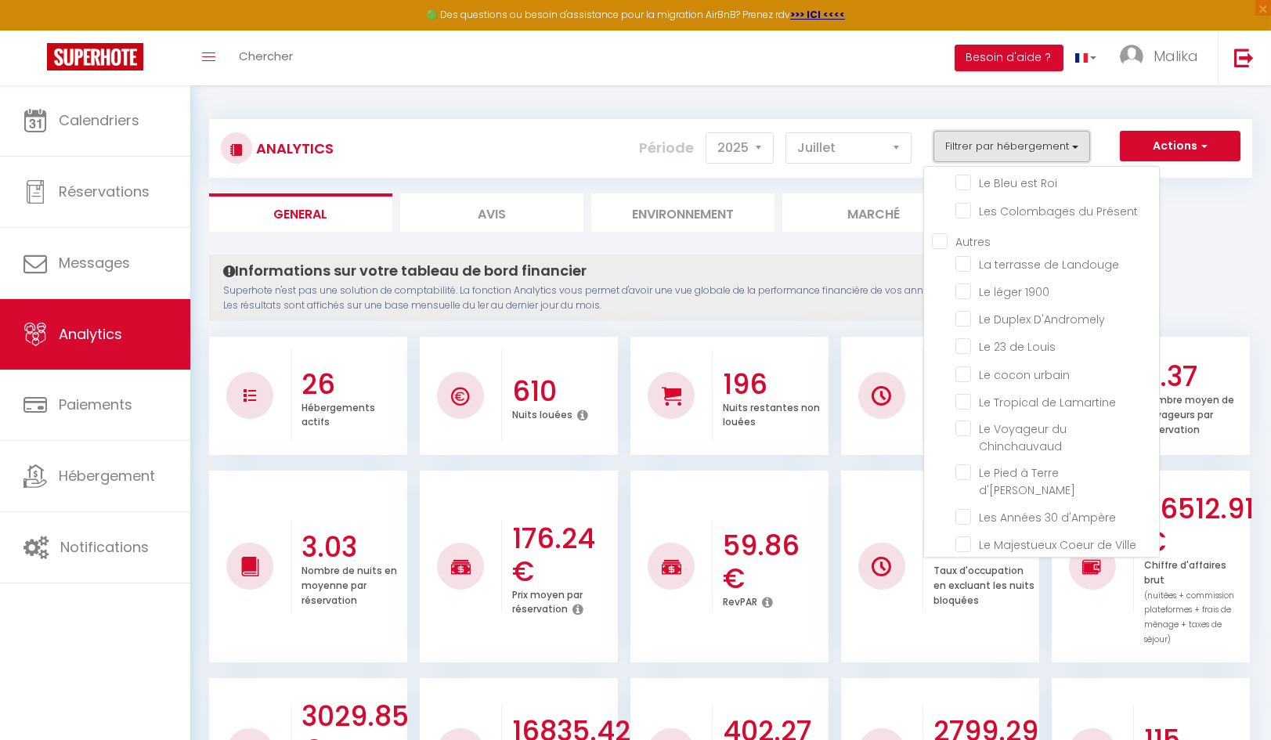
scroll to position [482, 0]
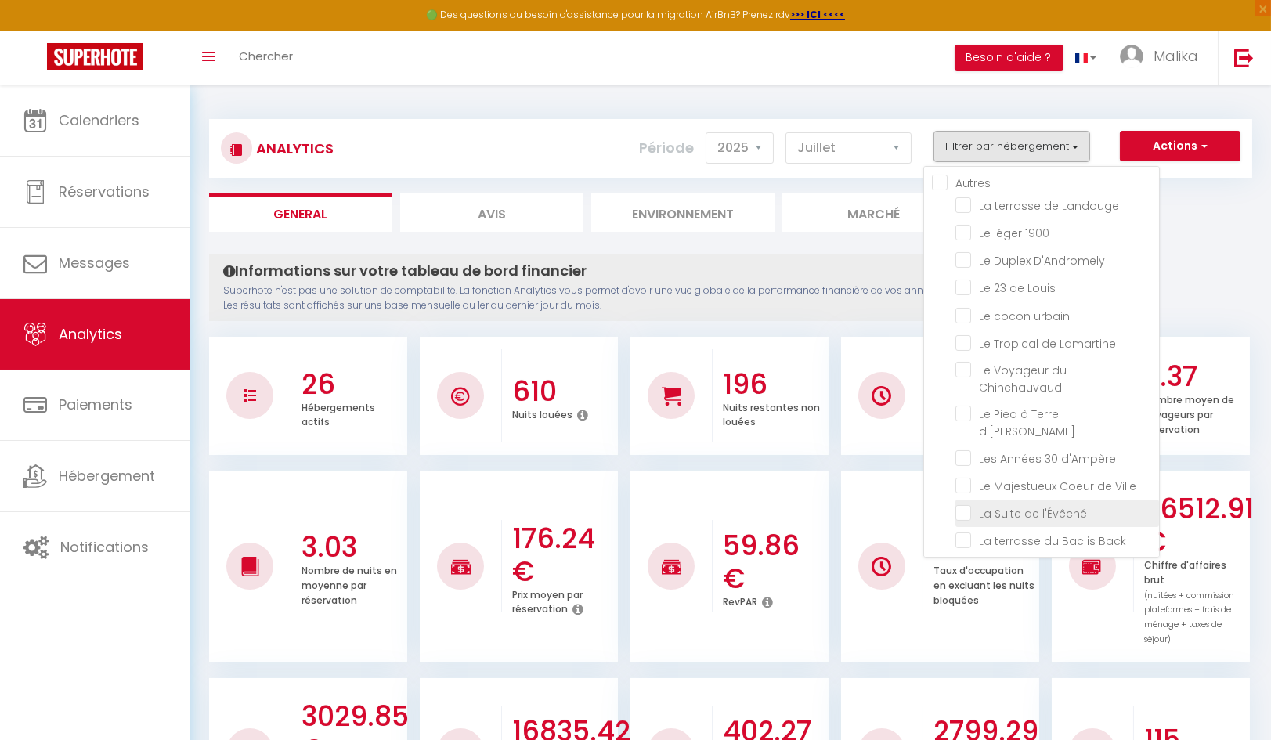
click at [1046, 504] on l\'Évêché "checkbox" at bounding box center [1057, 512] width 204 height 16
checkbox l\'Évêché "true"
checkbox musée "false"
checkbox l\'Architecte "false"
checkbox III "false"
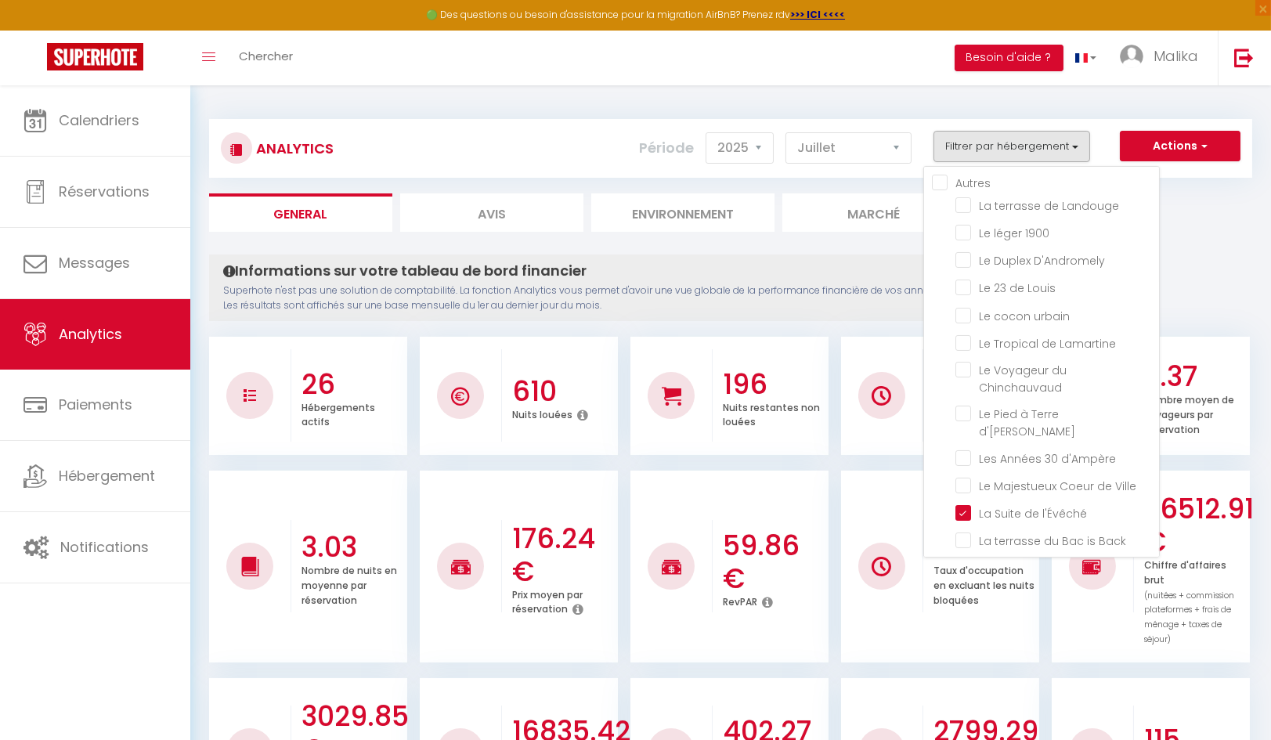
checkbox II "false"
checkbox I "false"
checkbox Convivial "false"
checkbox Boheme "false"
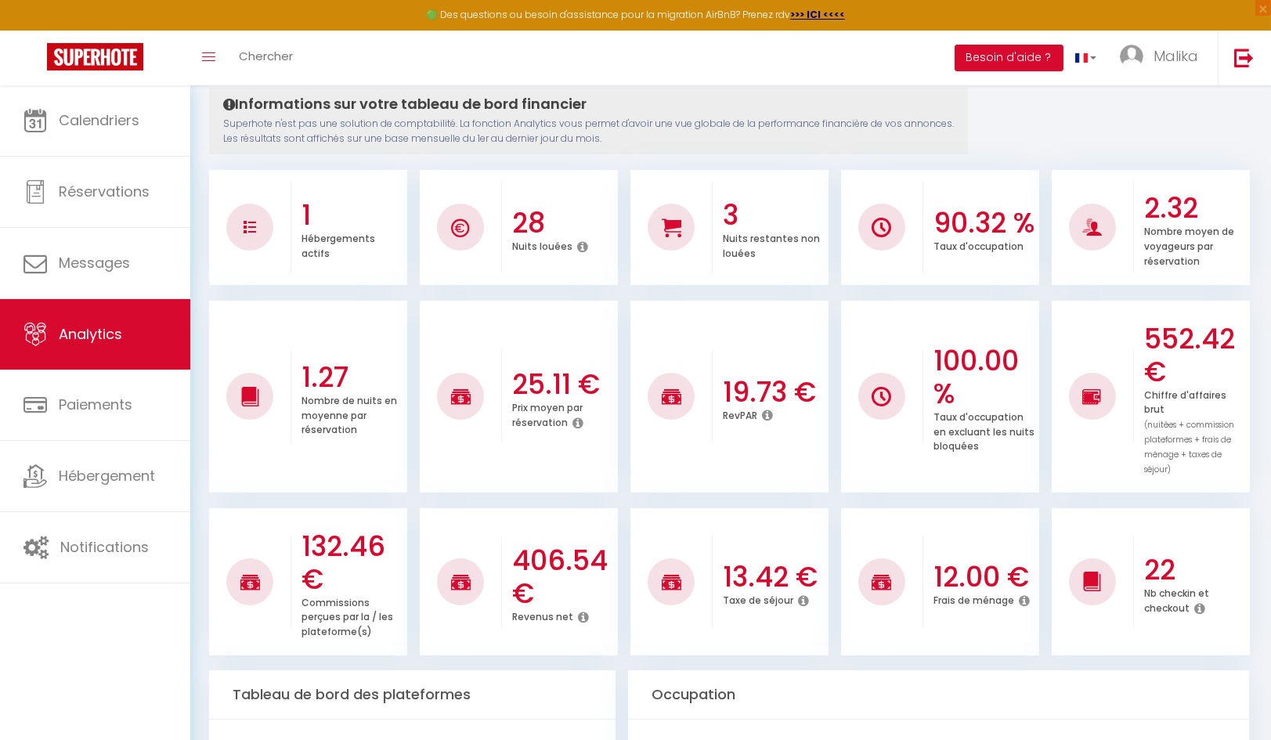
scroll to position [182, 0]
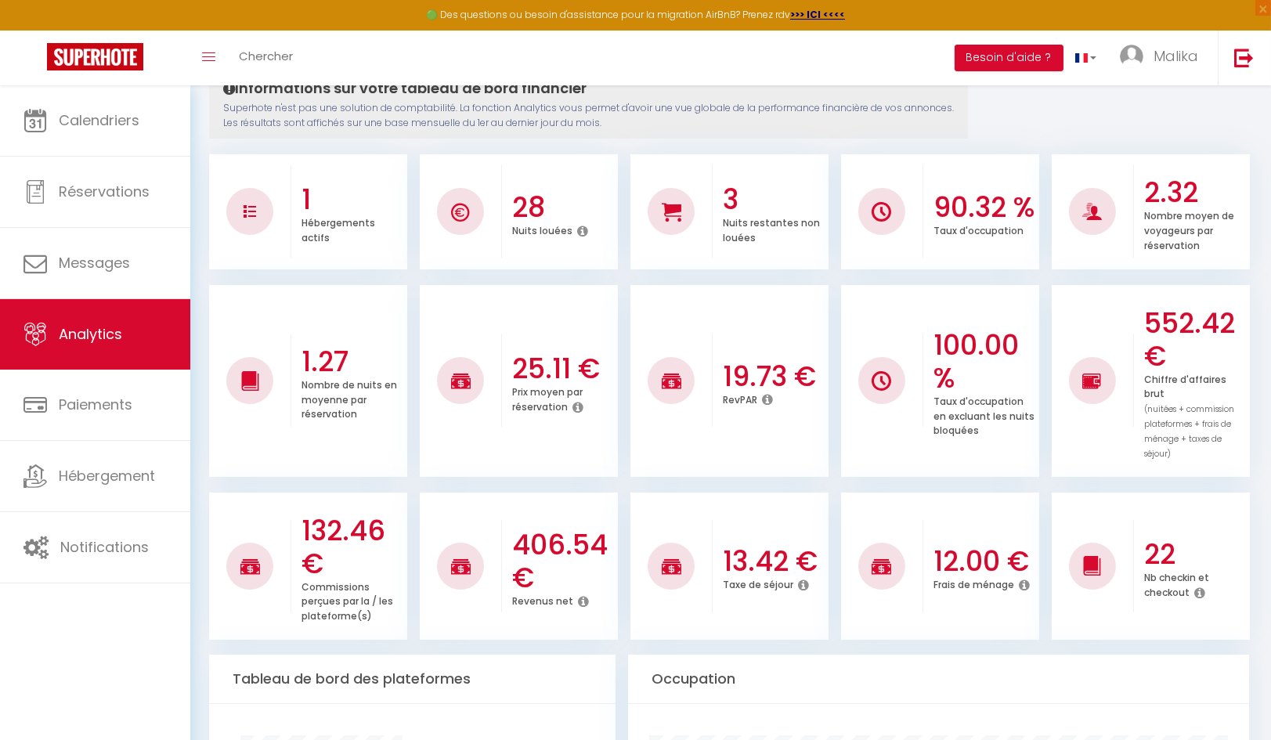
click at [347, 562] on h3 "132.46 €" at bounding box center [352, 547] width 102 height 66
click at [257, 558] on img at bounding box center [250, 566] width 20 height 19
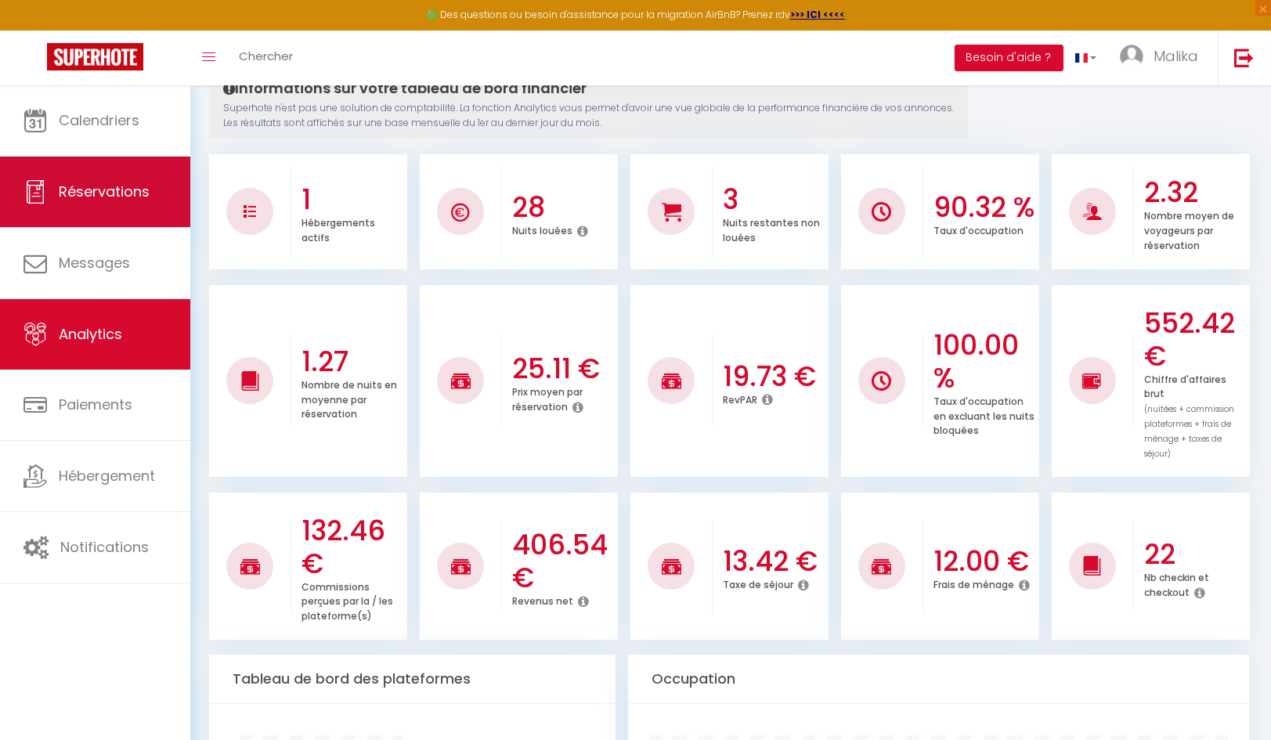
scroll to position [0, 0]
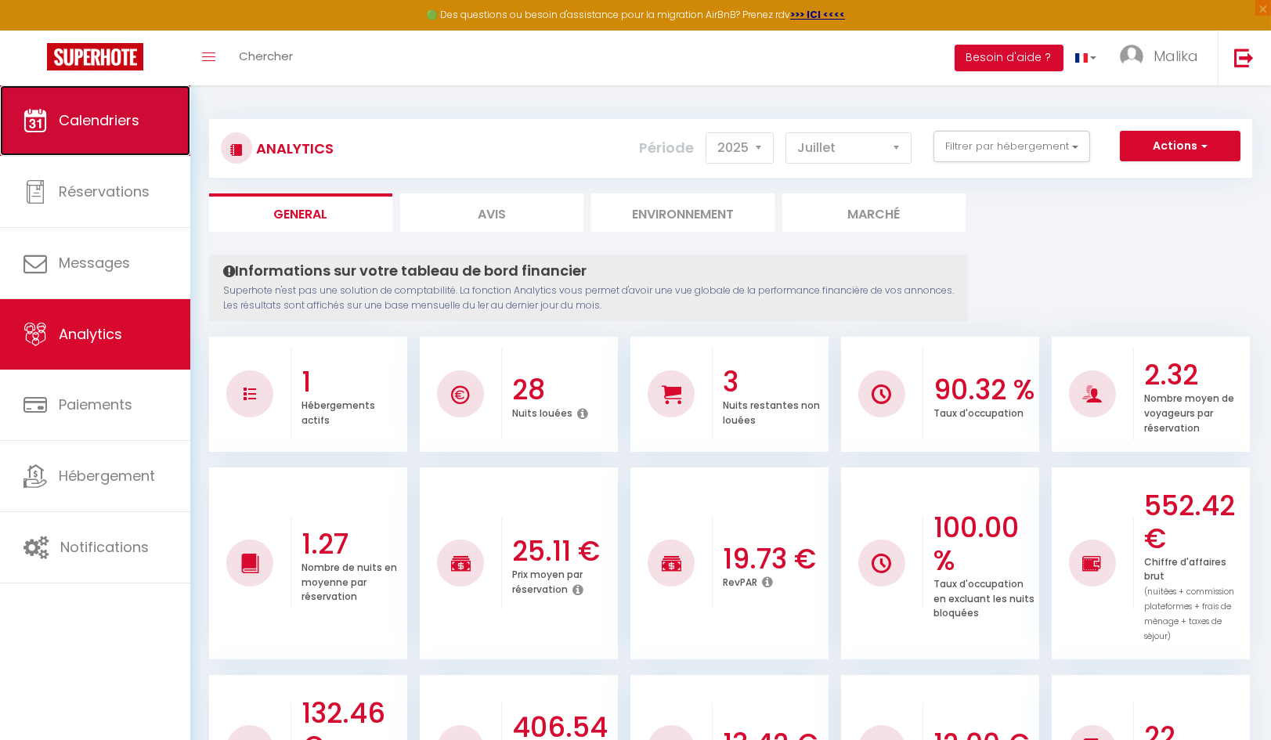
click at [82, 130] on link "Calendriers" at bounding box center [95, 120] width 190 height 70
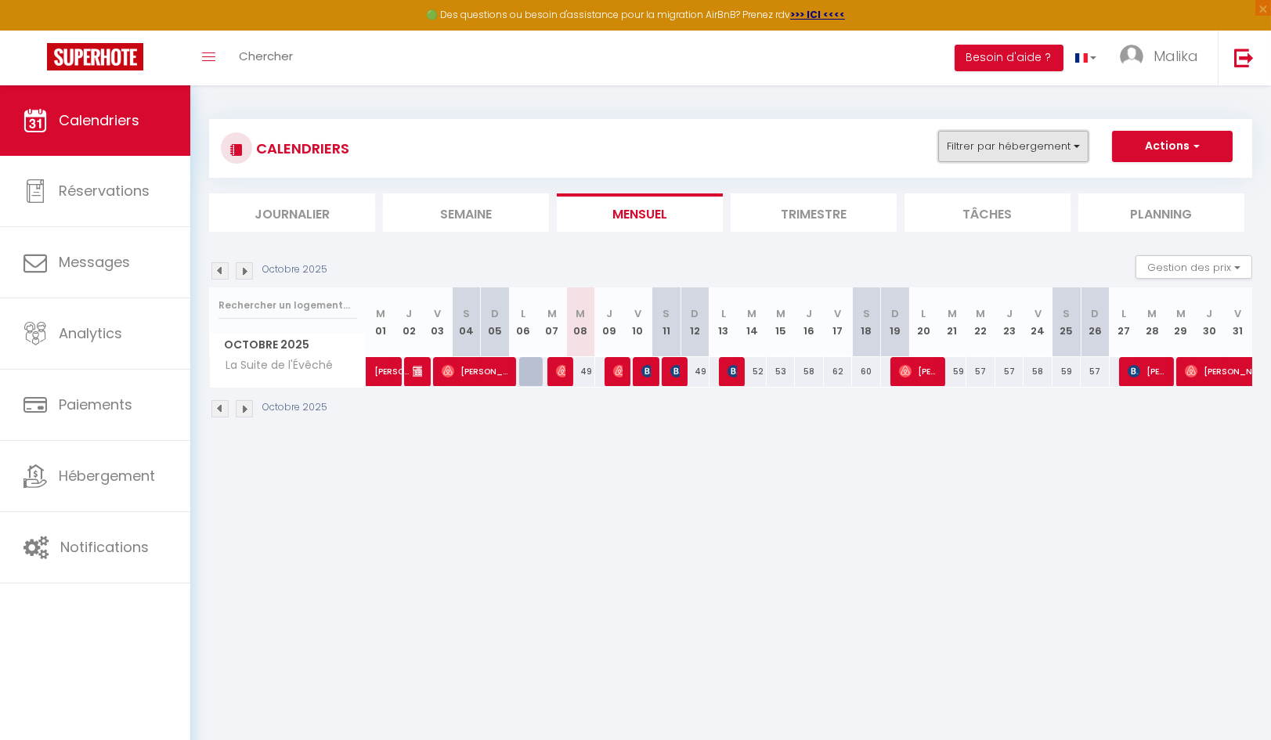
click at [1060, 151] on button "Filtrer par hébergement" at bounding box center [1013, 146] width 150 height 31
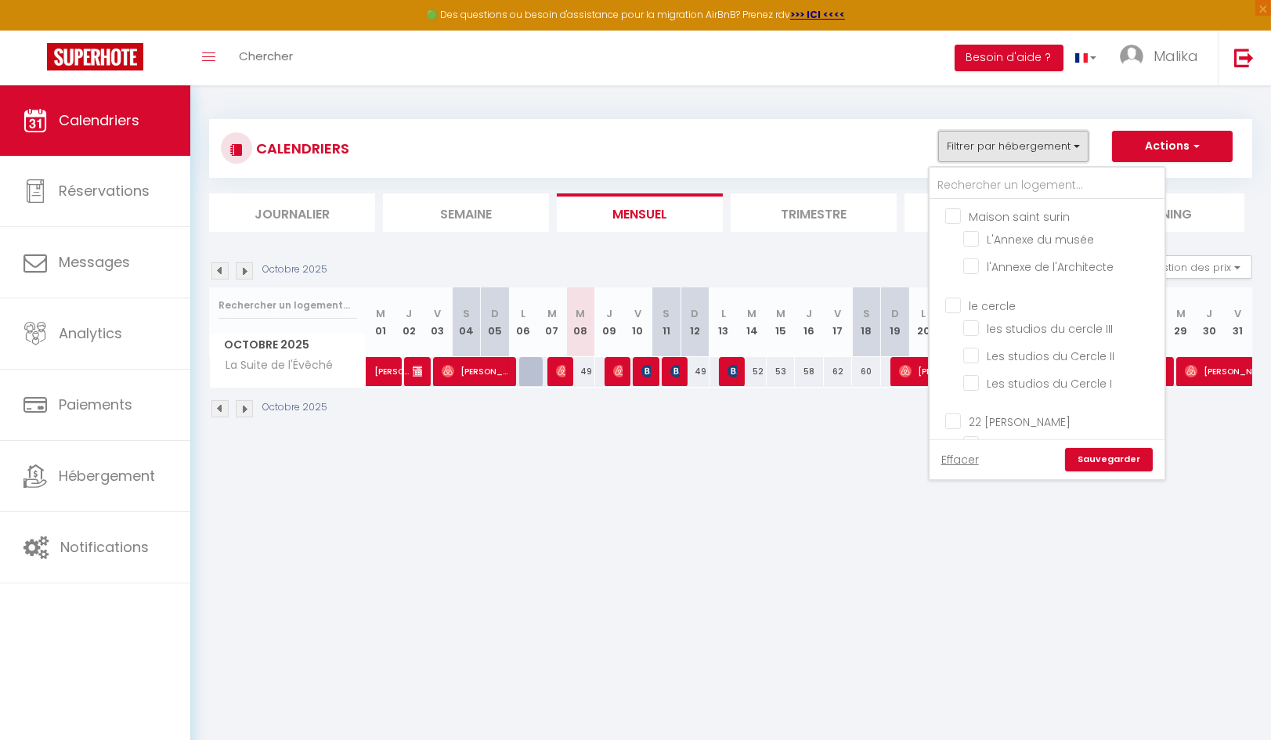
click at [1060, 151] on button "Filtrer par hébergement" at bounding box center [1013, 146] width 150 height 31
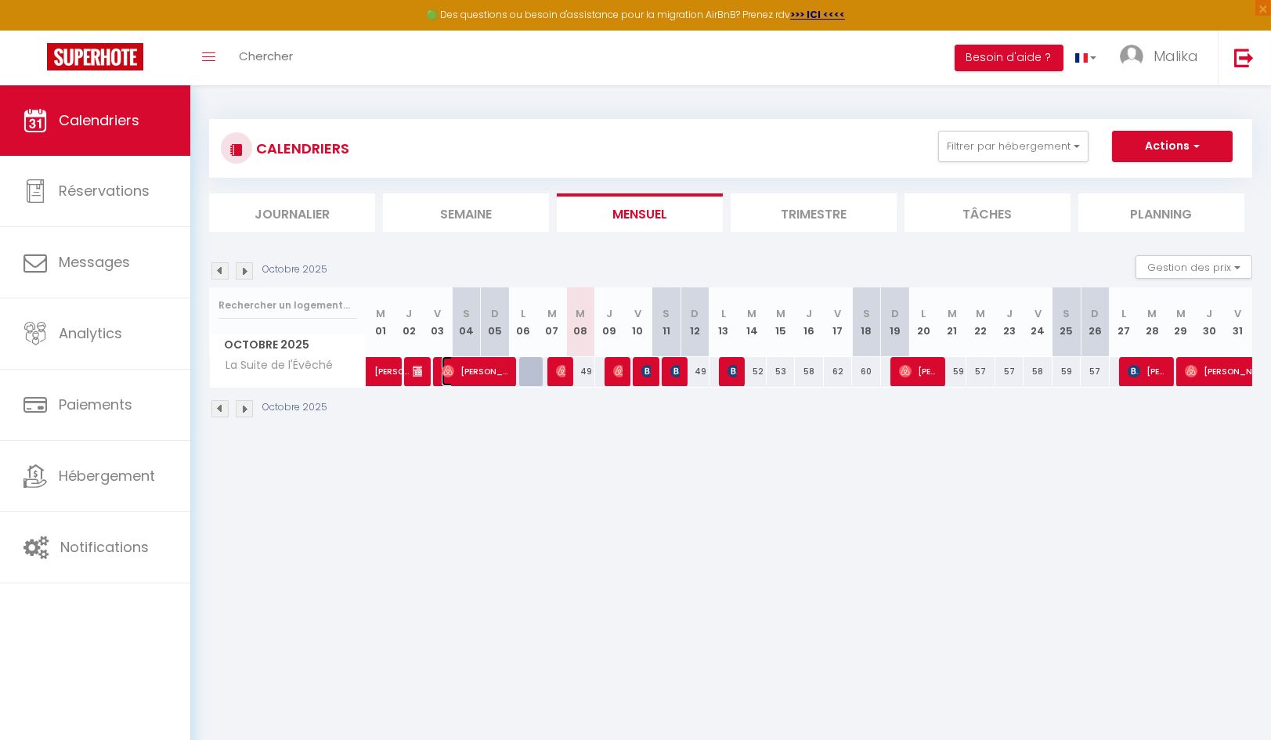
click at [473, 366] on span "[PERSON_NAME]" at bounding box center [475, 371] width 67 height 30
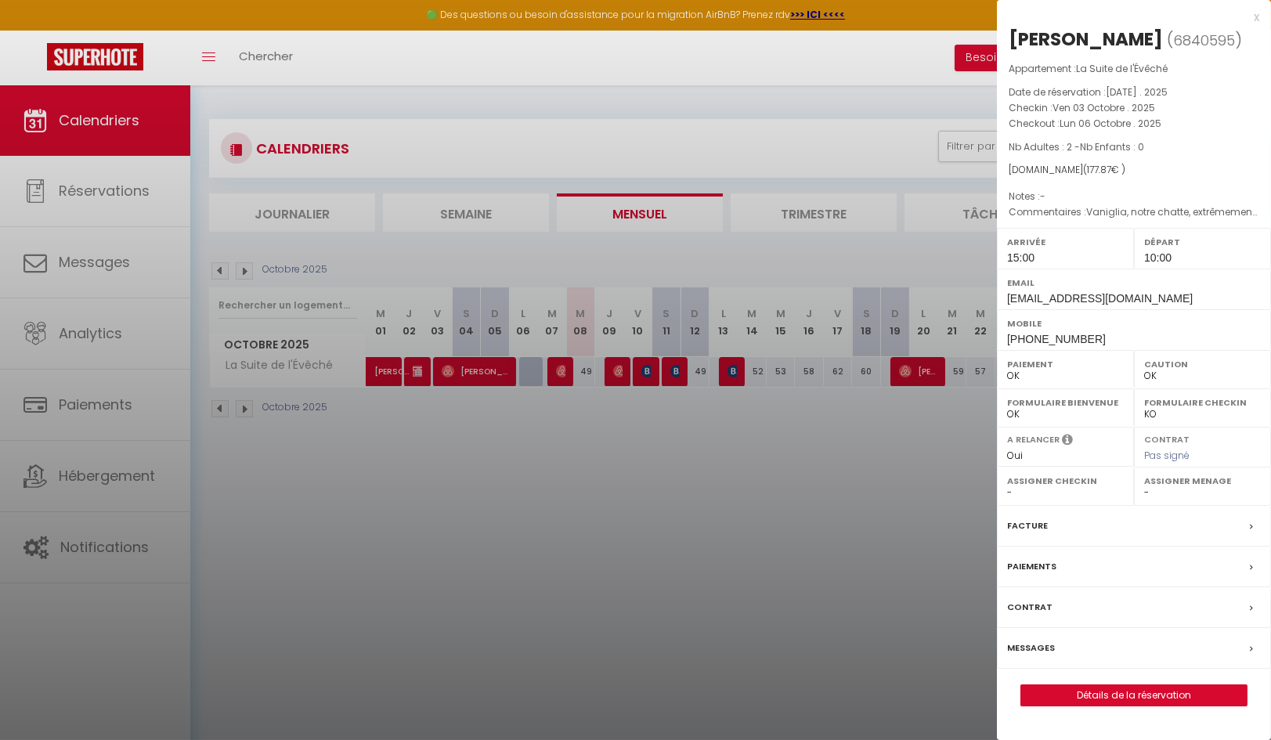
click at [561, 370] on div at bounding box center [635, 370] width 1271 height 740
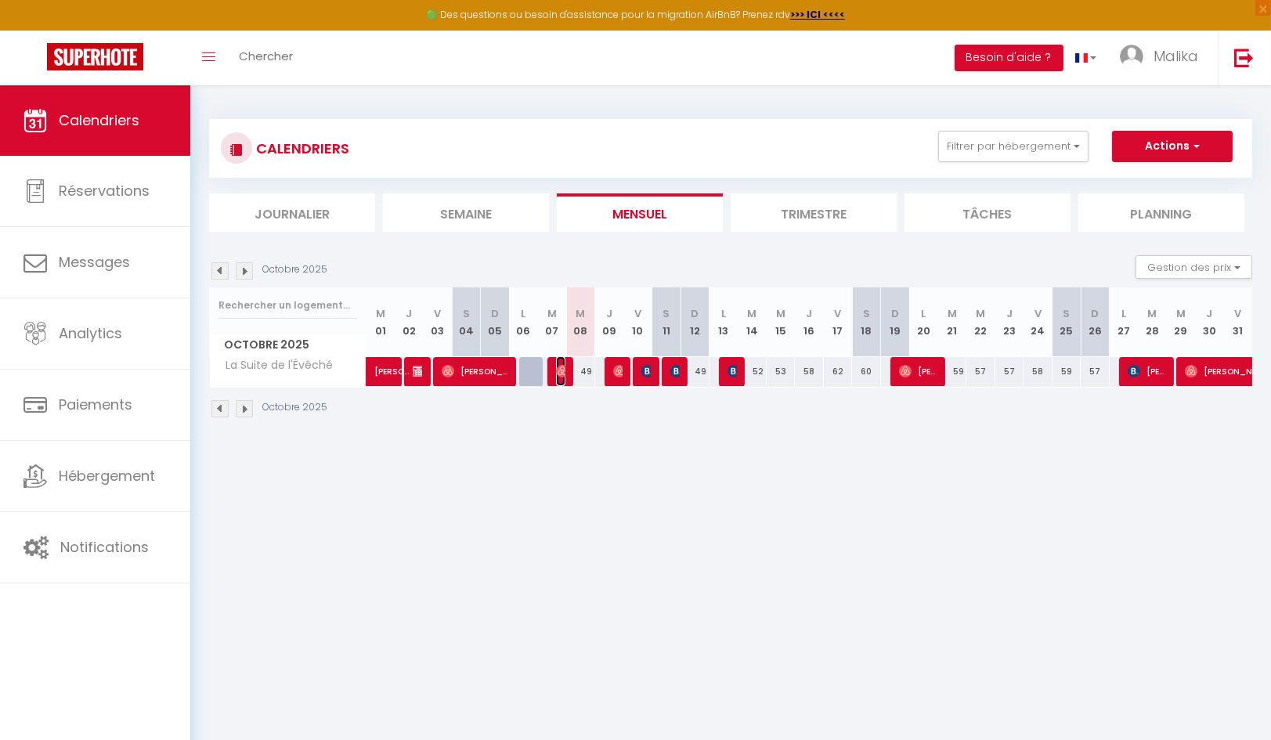
click at [561, 370] on img at bounding box center [562, 371] width 13 height 13
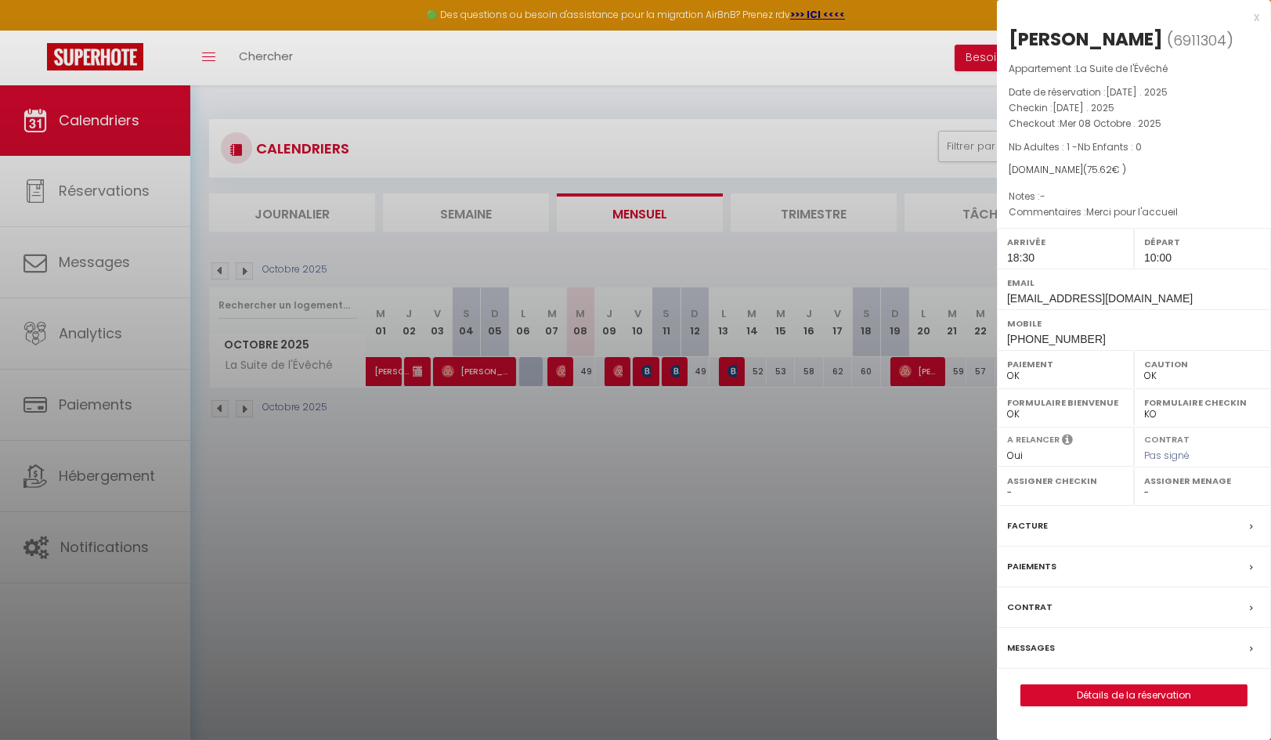
click at [611, 370] on div at bounding box center [635, 370] width 1271 height 740
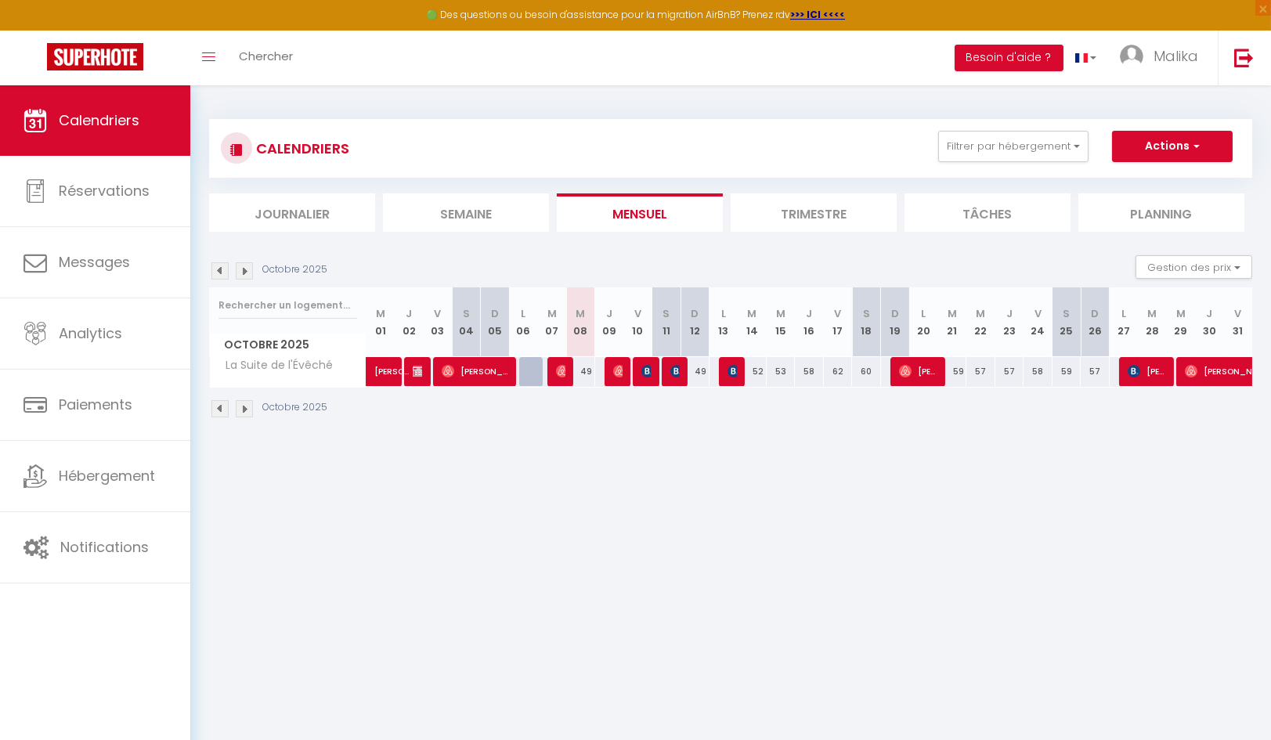
click at [613, 370] on body "🟢 Des questions ou besoin d'assistance pour la migration AirBnB? Prenez rdv >>>…" at bounding box center [635, 455] width 1271 height 740
click at [615, 370] on img at bounding box center [619, 371] width 13 height 13
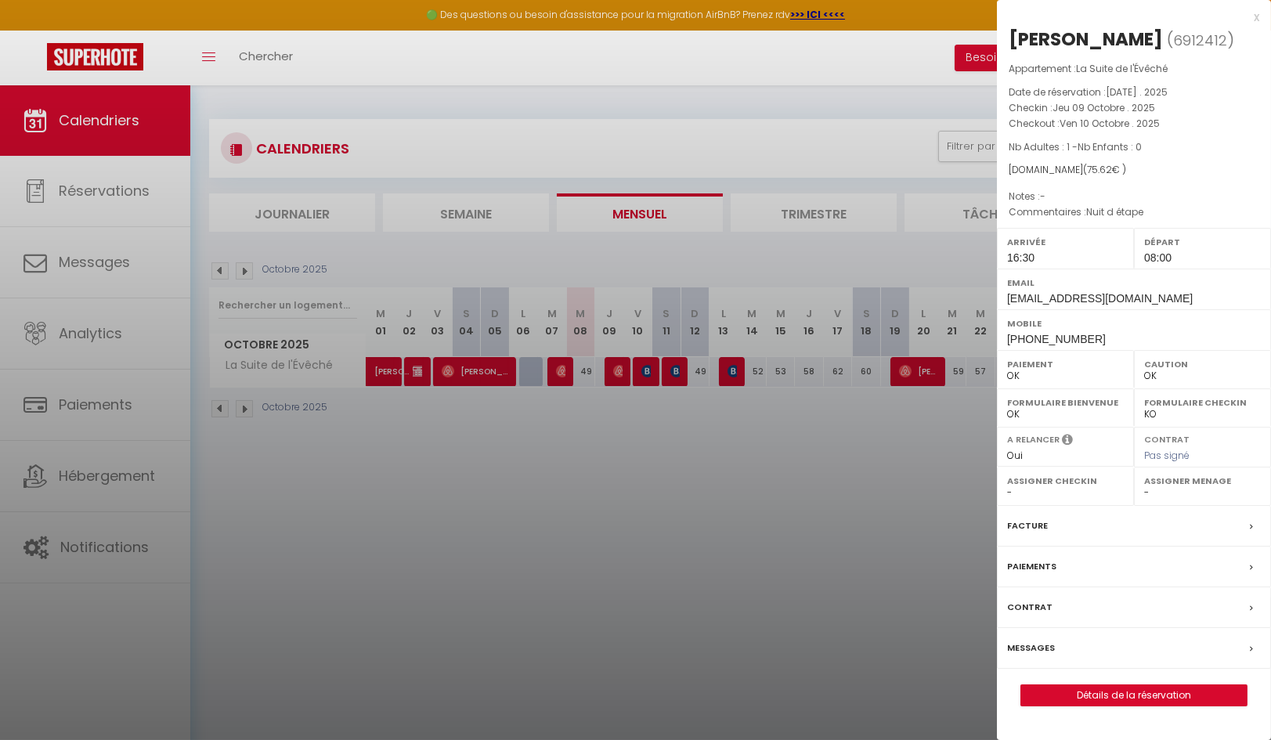
click at [654, 371] on div at bounding box center [635, 370] width 1271 height 740
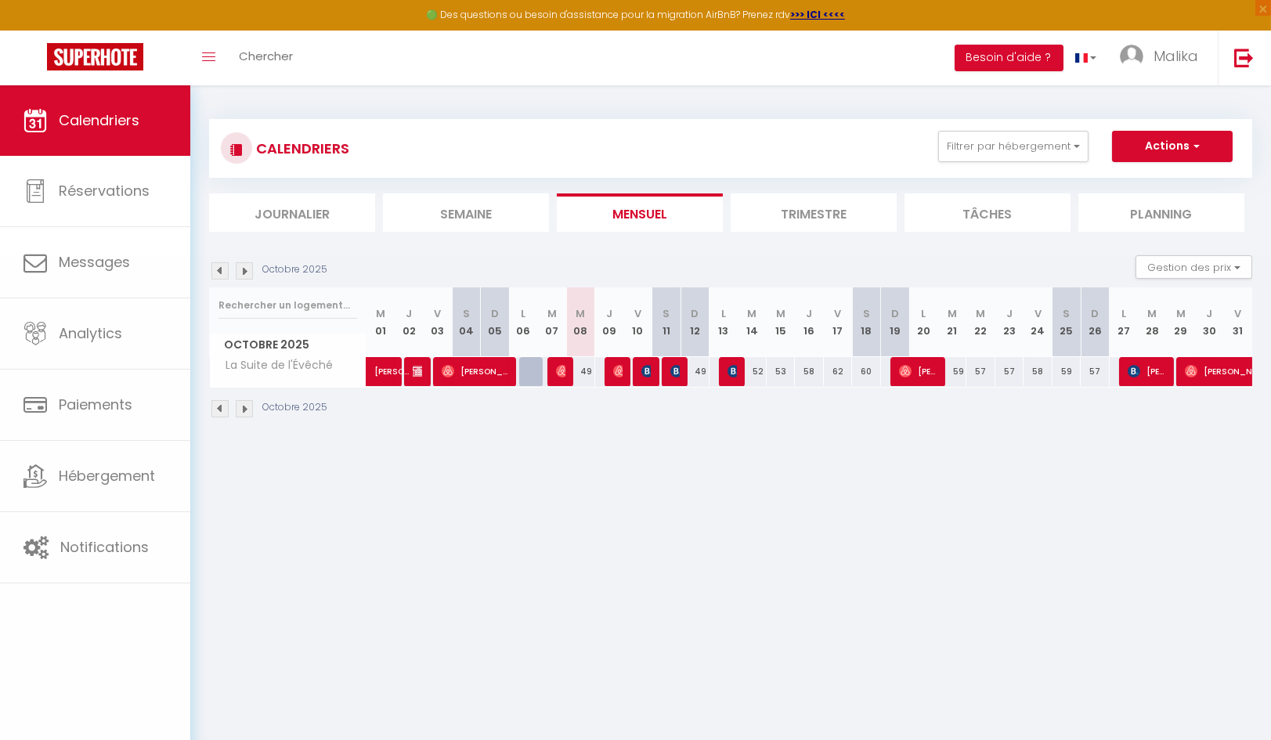
click at [644, 370] on body "🟢 Des questions ou besoin d'assistance pour la migration AirBnB? Prenez rdv >>>…" at bounding box center [635, 455] width 1271 height 740
click at [641, 377] on span "[PERSON_NAME]" at bounding box center [645, 371] width 9 height 30
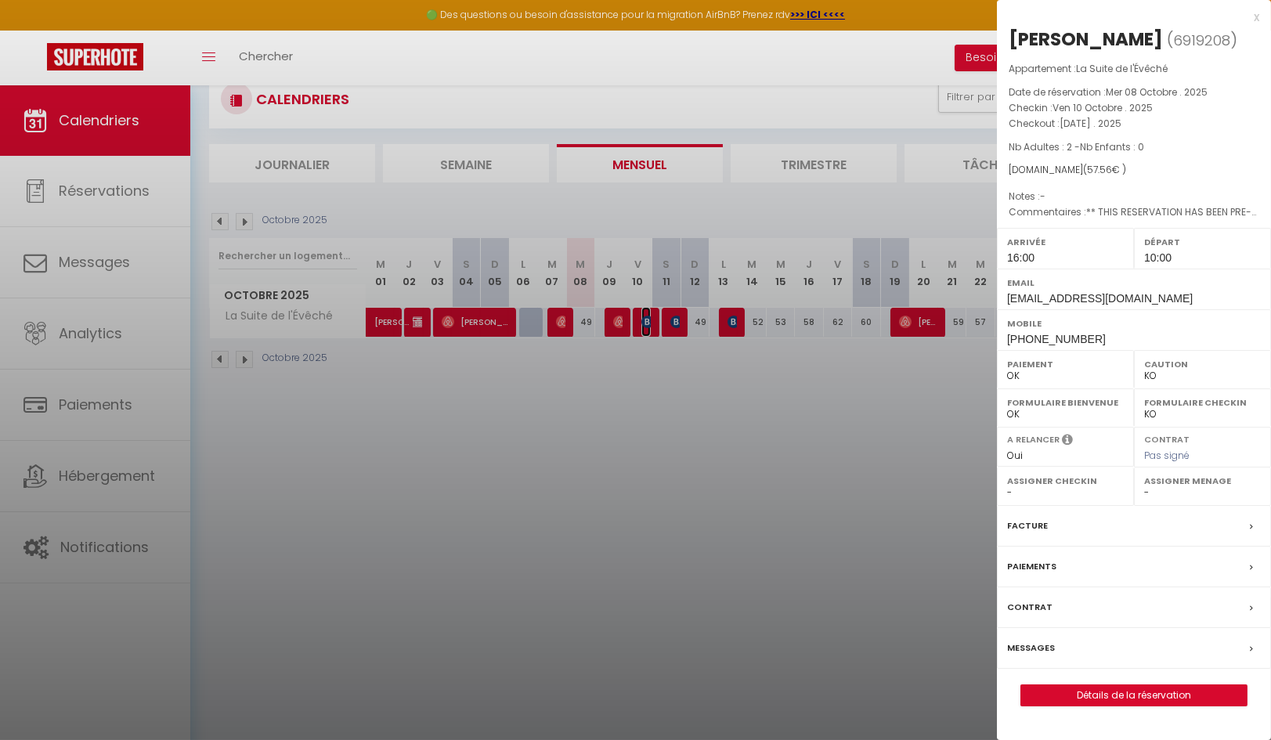
scroll to position [85, 0]
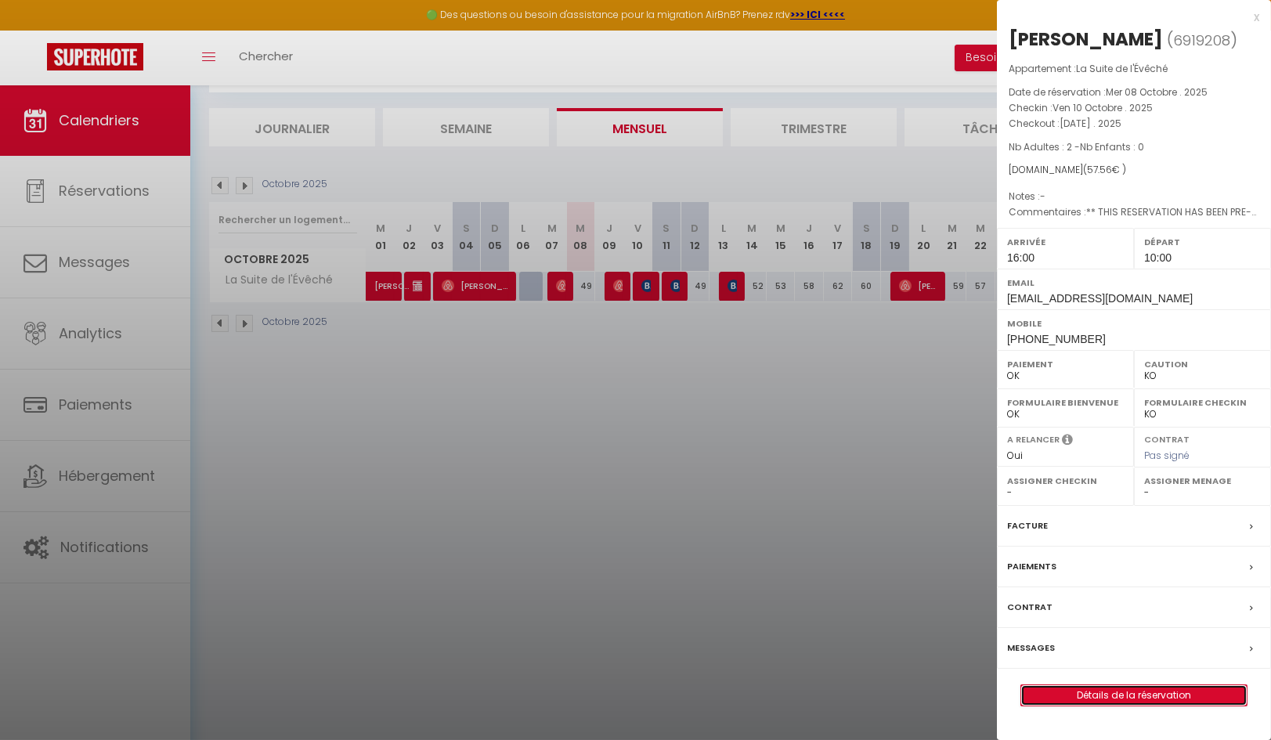
click at [1138, 691] on link "Détails de la réservation" at bounding box center [1134, 695] width 226 height 20
